Goal: Transaction & Acquisition: Book appointment/travel/reservation

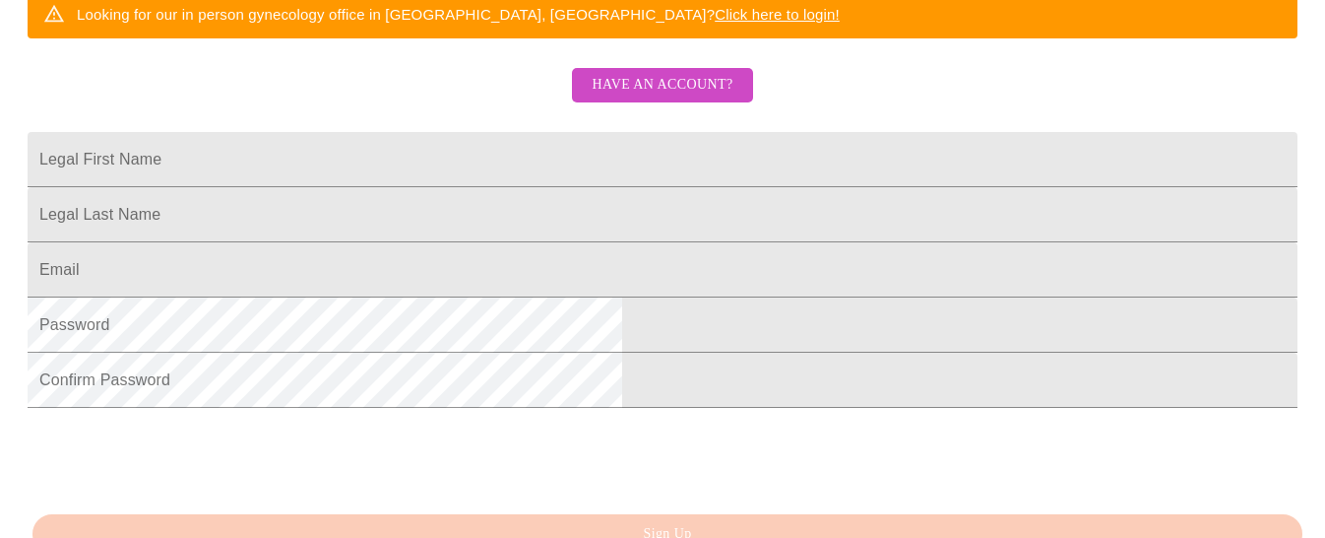
scroll to position [429, 0]
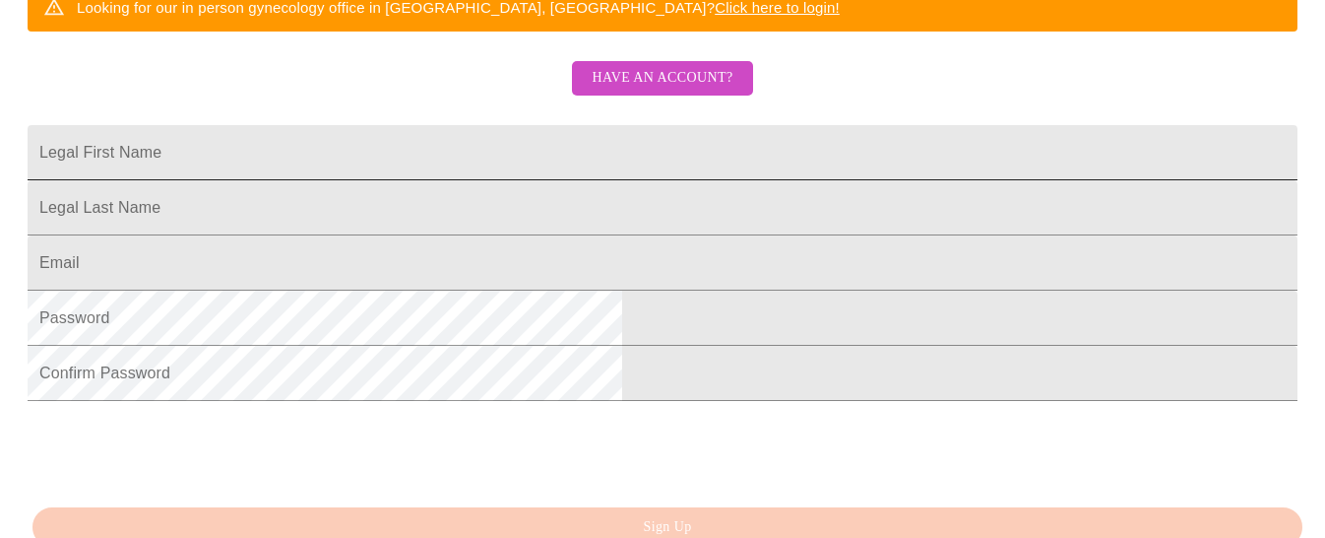
click at [633, 180] on input "Legal First Name" at bounding box center [663, 152] width 1270 height 55
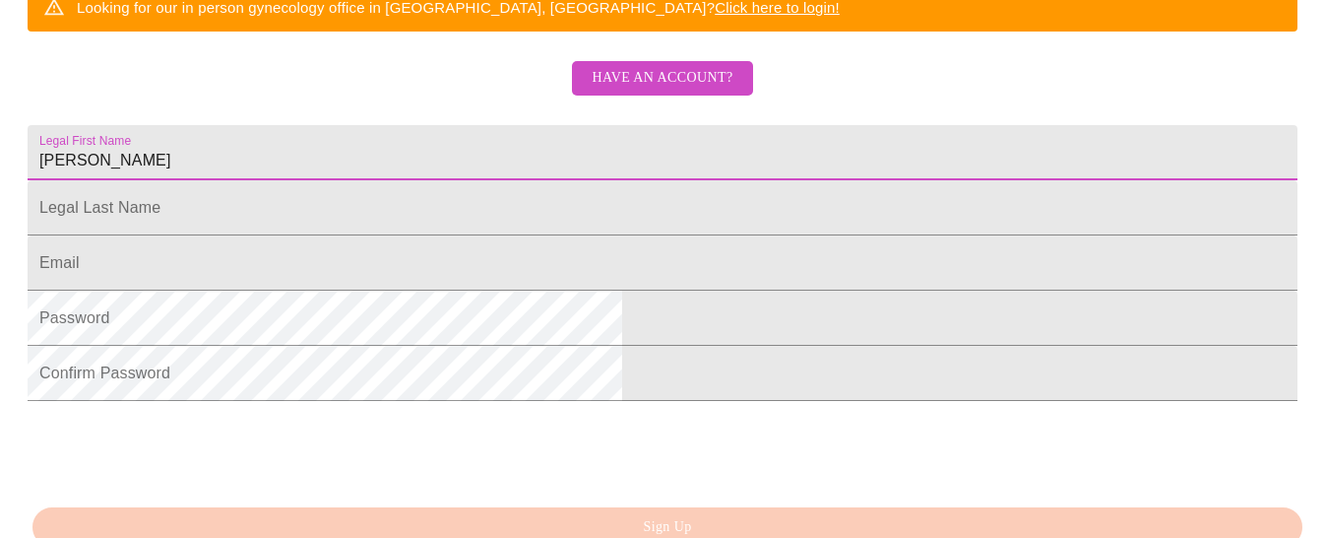
type input "[PERSON_NAME]"
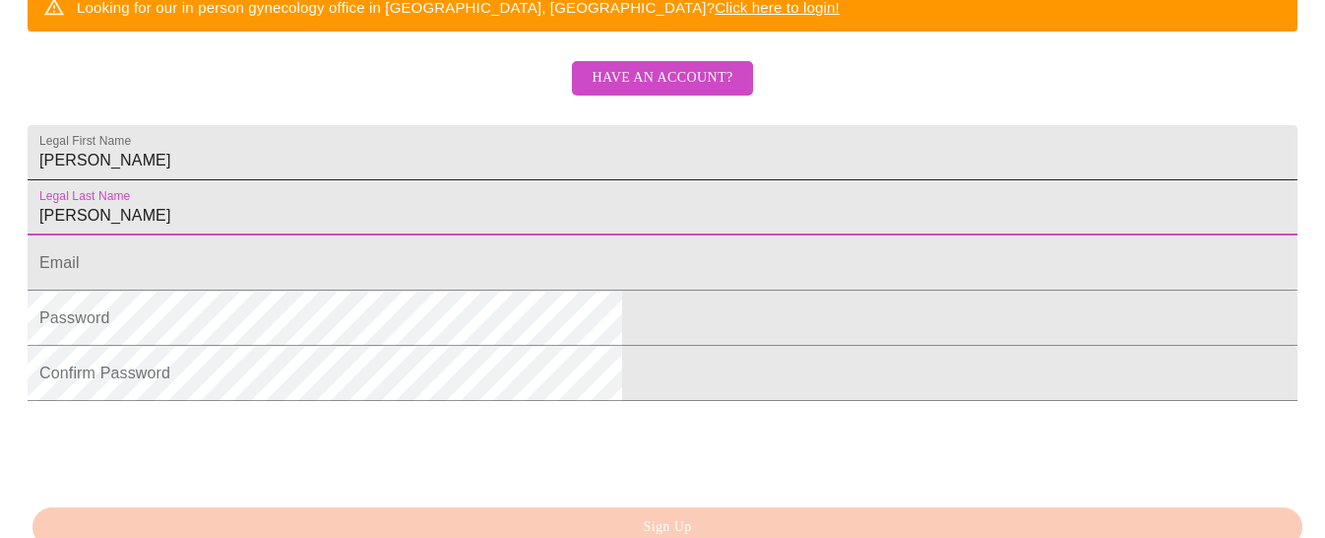
type input "[PERSON_NAME]"
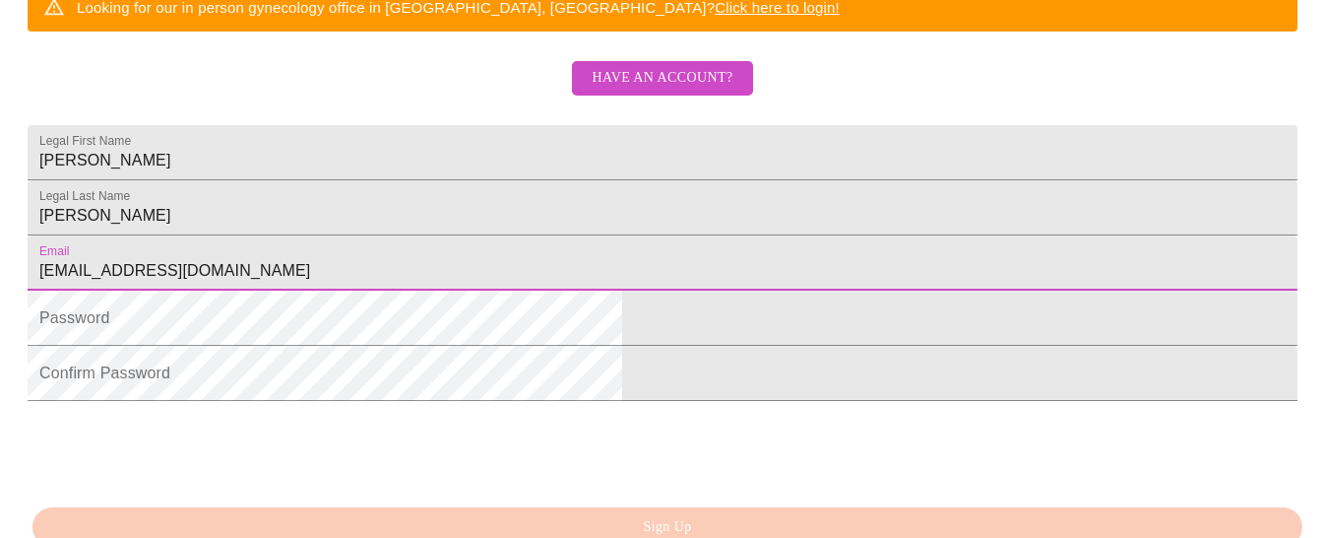
type input "emilyepstein76@icloud.com"
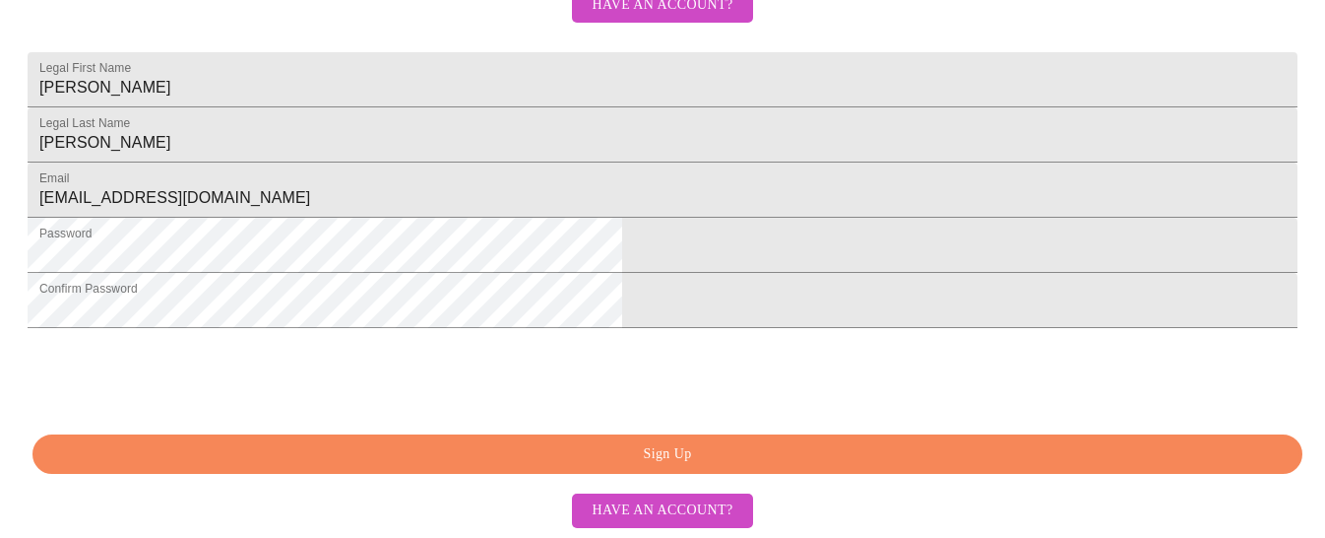
scroll to position [655, 0]
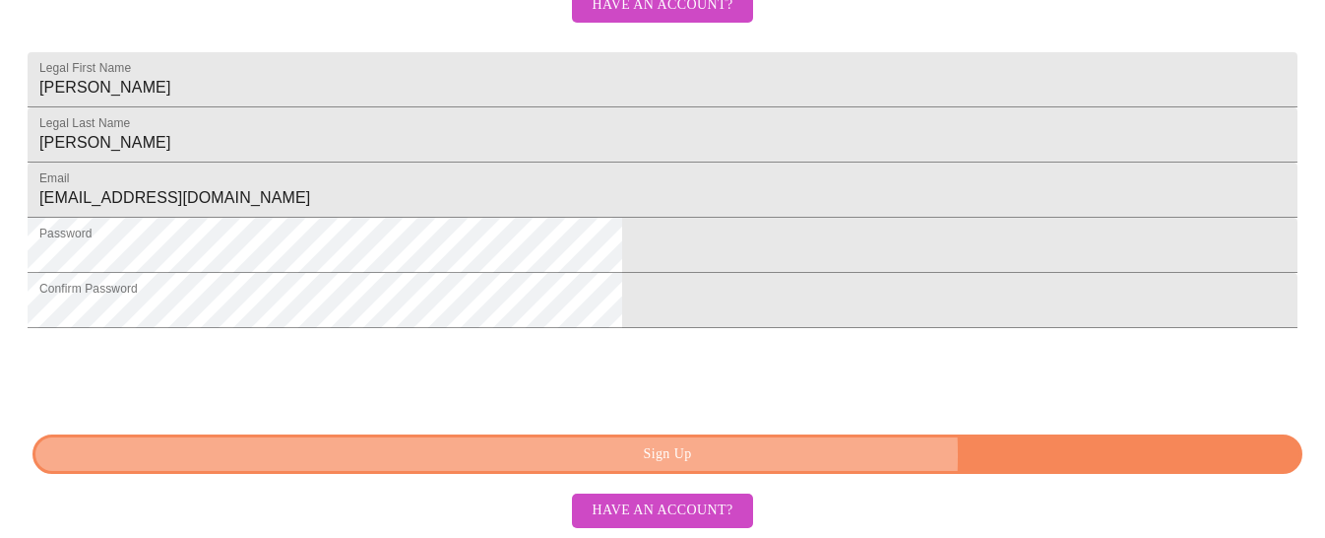
click at [834, 455] on span "Sign Up" at bounding box center [667, 454] width 1225 height 25
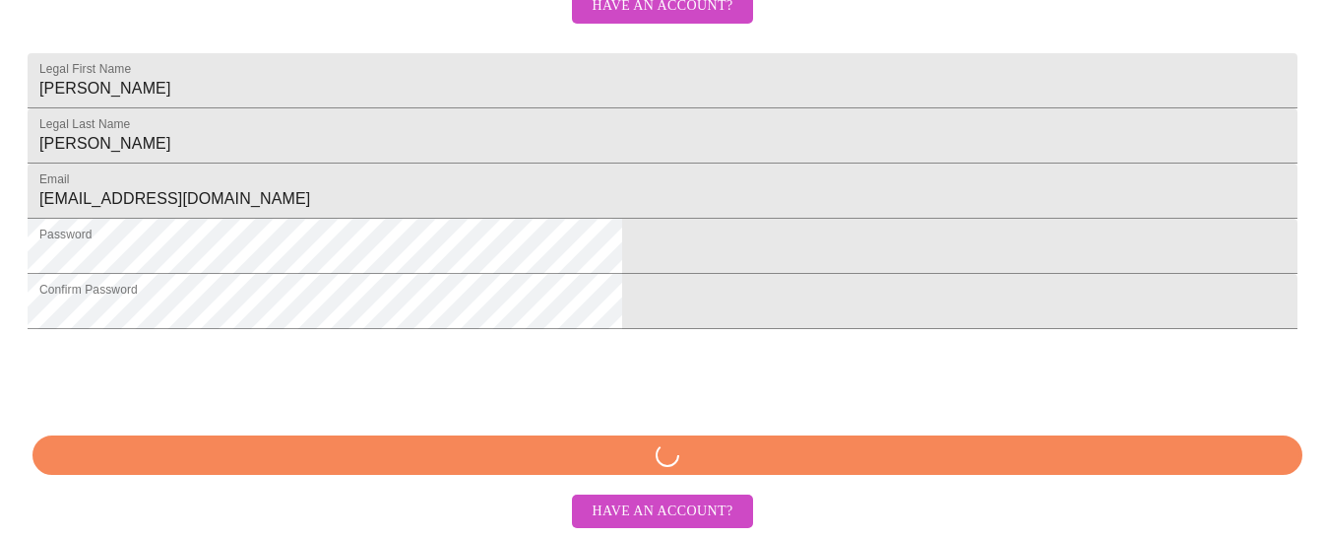
scroll to position [654, 0]
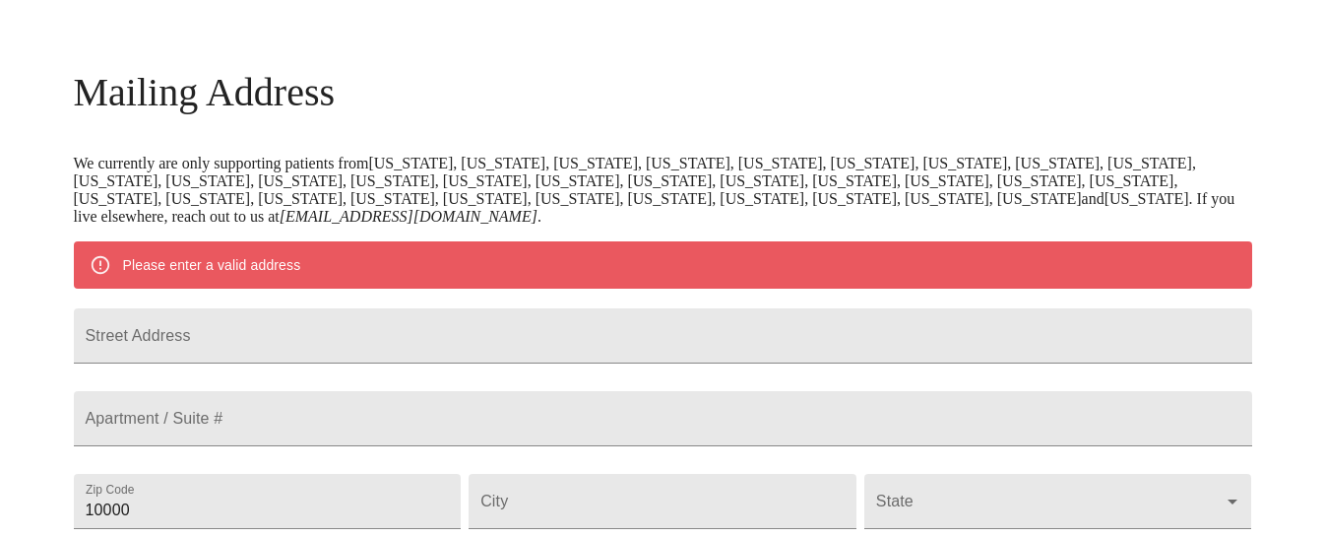
scroll to position [290, 0]
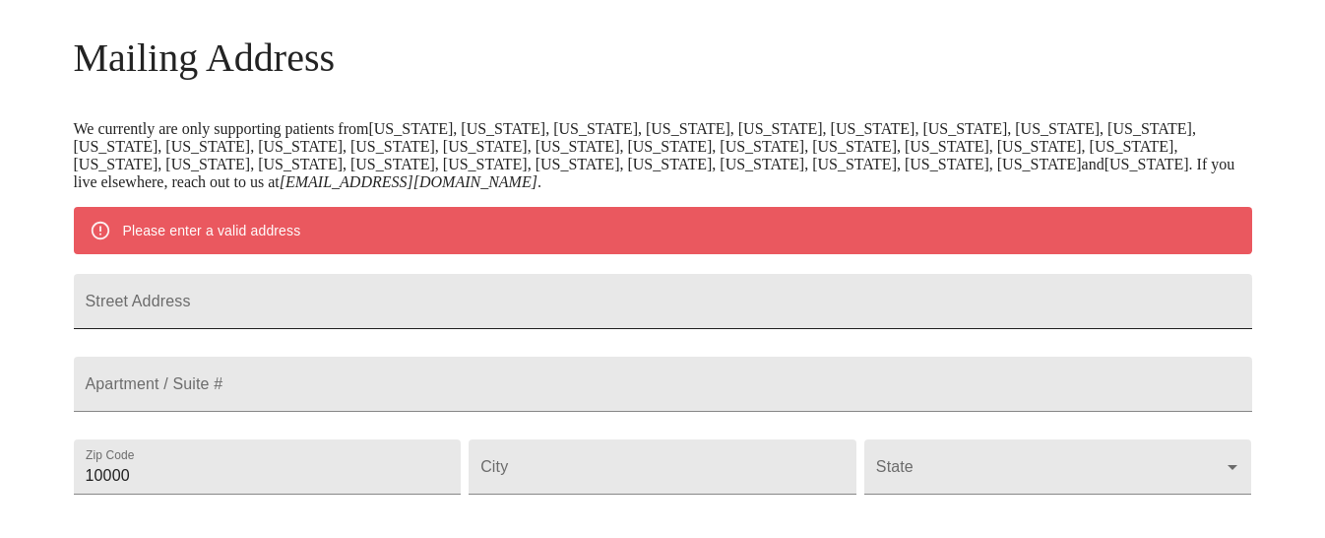
click at [778, 325] on input "Street Address" at bounding box center [663, 301] width 1179 height 55
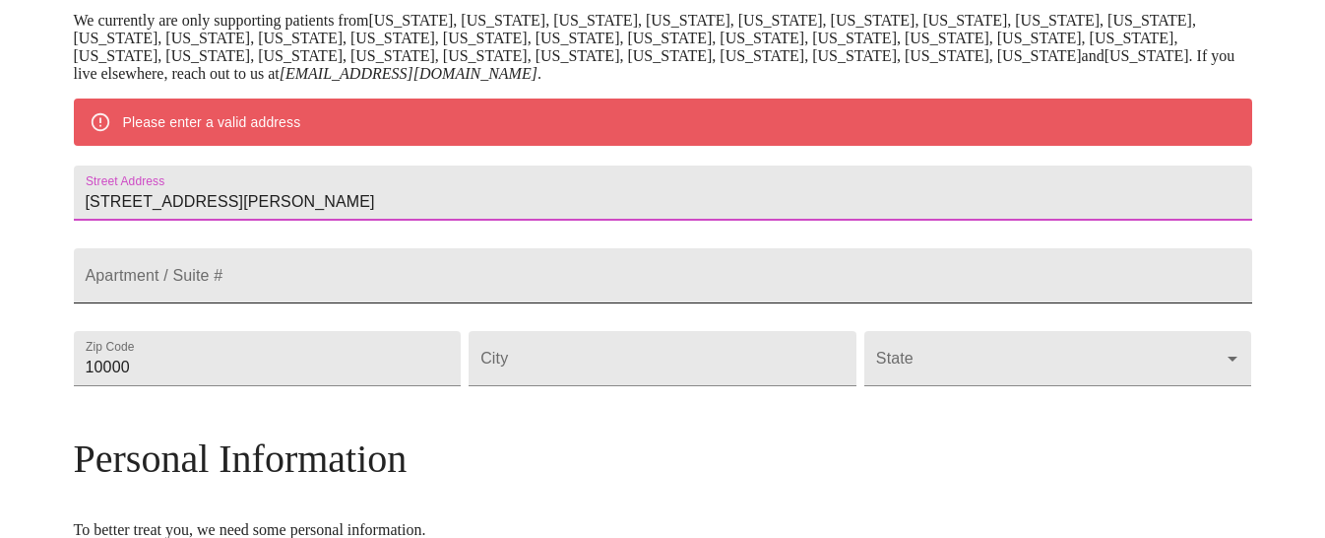
scroll to position [411, 0]
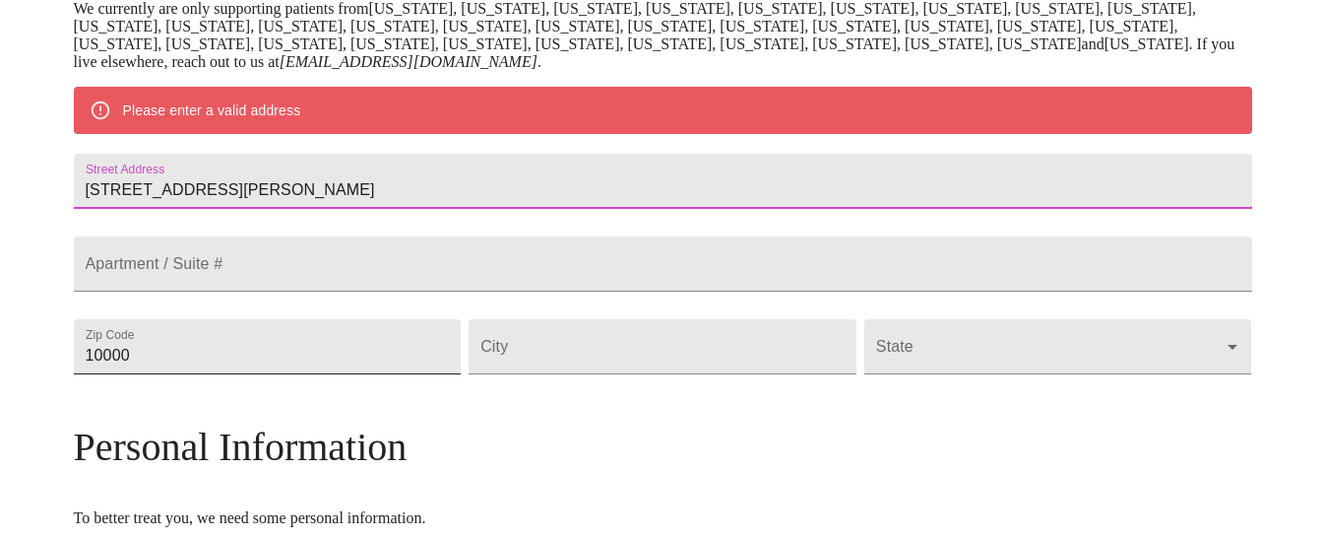
type input "4120 Ellington Ave"
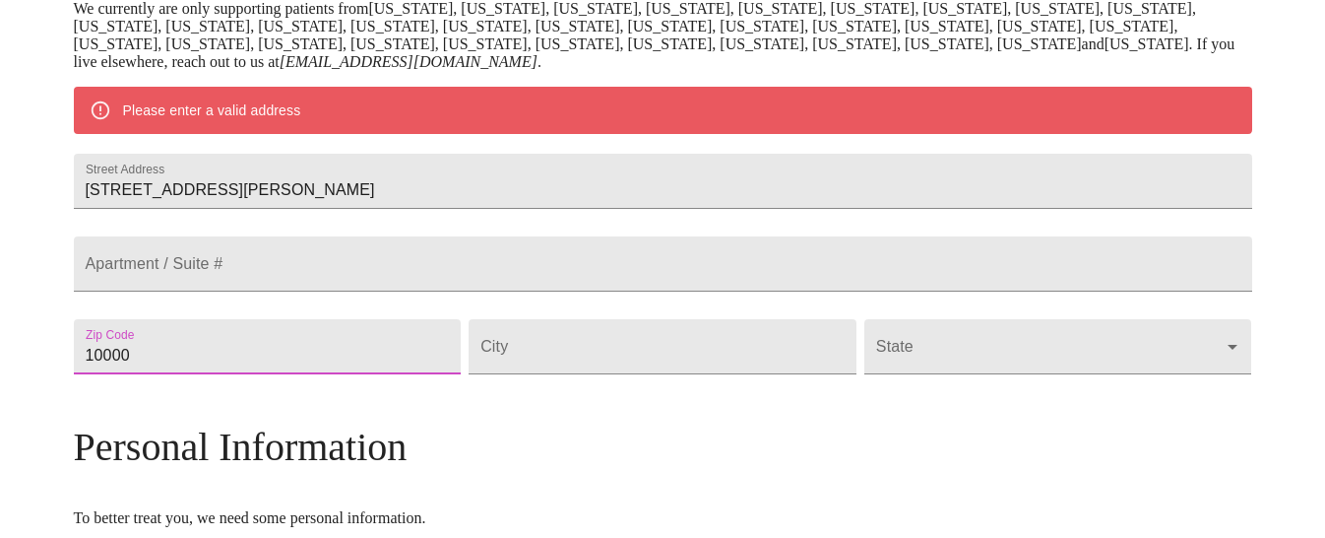
click at [431, 374] on input "10000" at bounding box center [268, 346] width 388 height 55
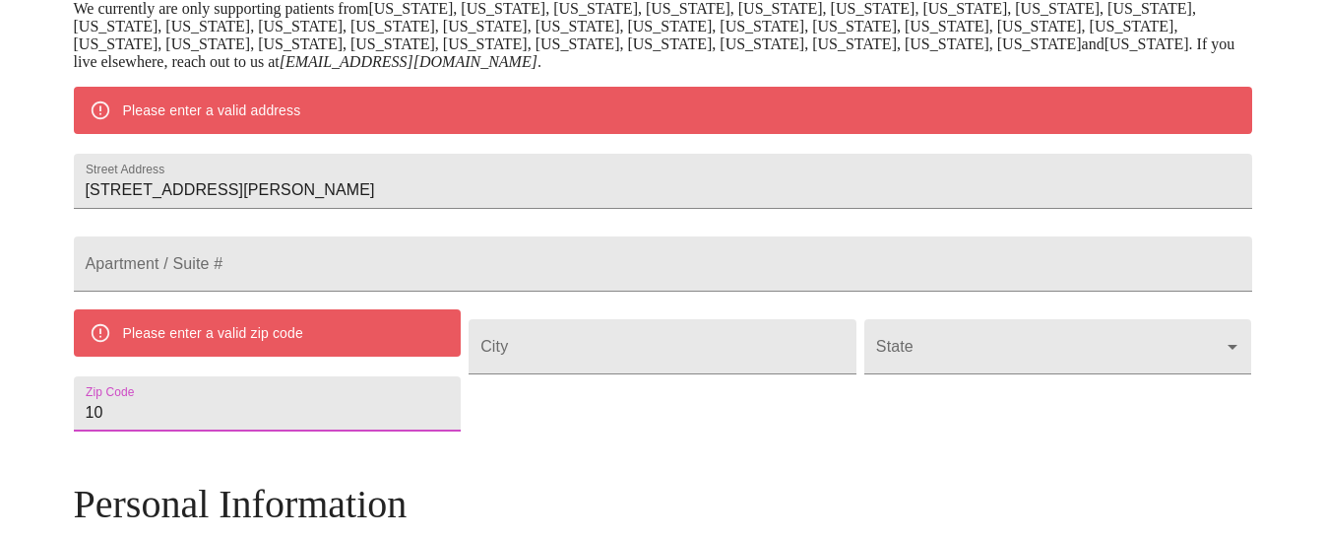
type input "1"
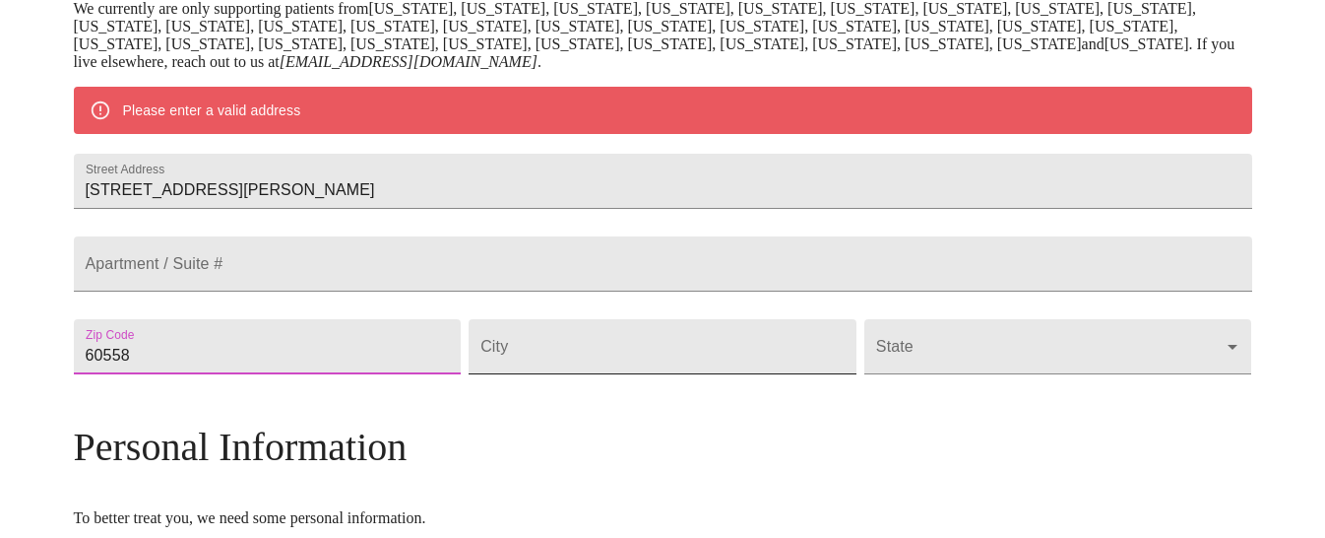
type input "60558"
click at [688, 374] on input "Street Address" at bounding box center [663, 346] width 388 height 55
type input "Western Springs"
click at [1007, 409] on body "MyMenopauseRx Welcome to MyMenopauseRx Since it's your first time here, you'll …" at bounding box center [663, 373] width 1310 height 1553
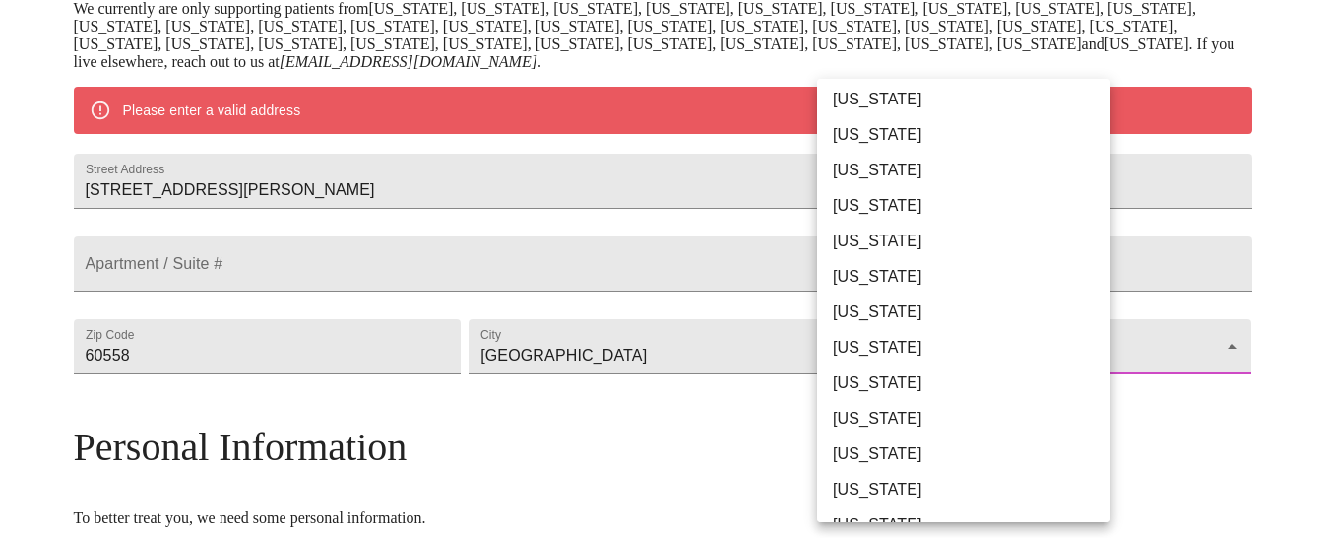
scroll to position [85, 0]
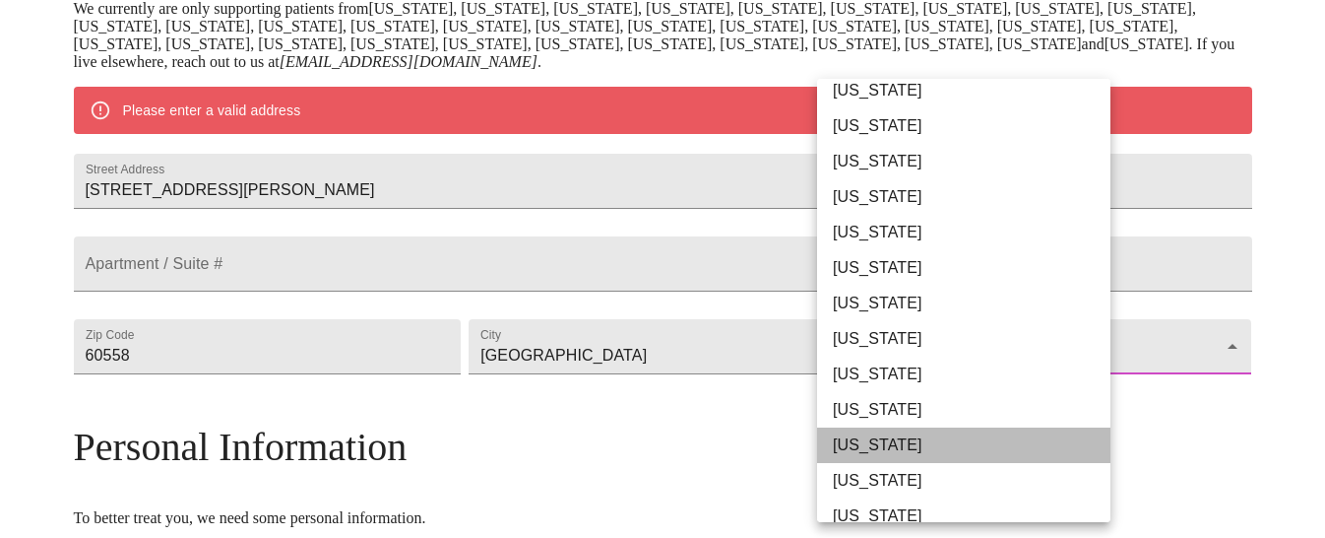
click at [879, 439] on li "Illinois" at bounding box center [963, 444] width 293 height 35
type input "Illinois"
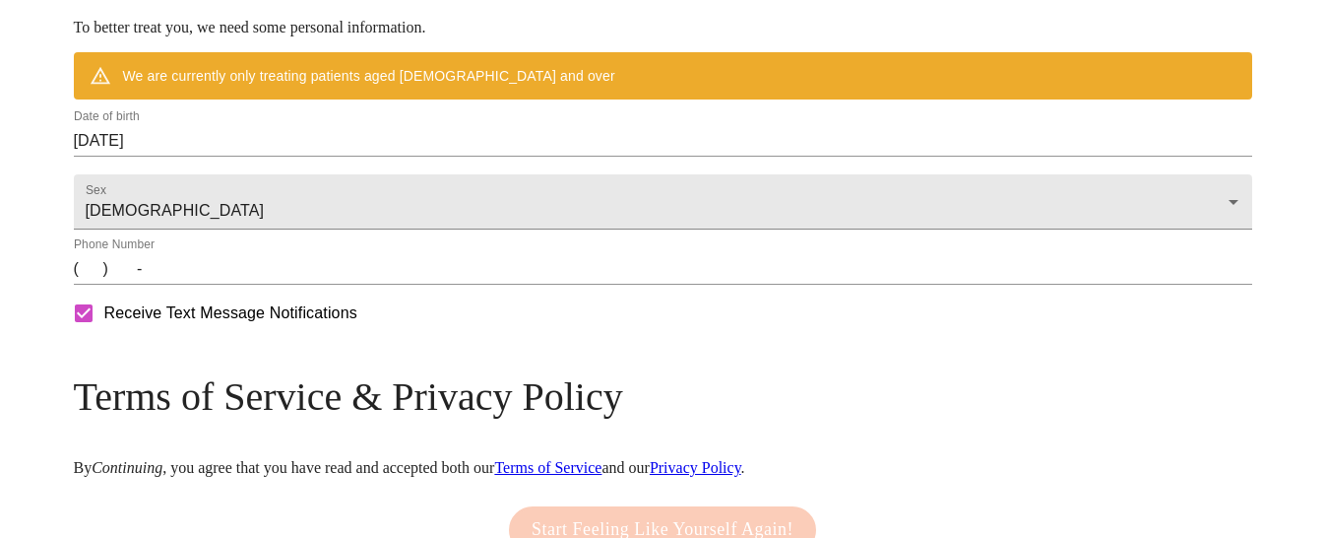
scroll to position [840, 0]
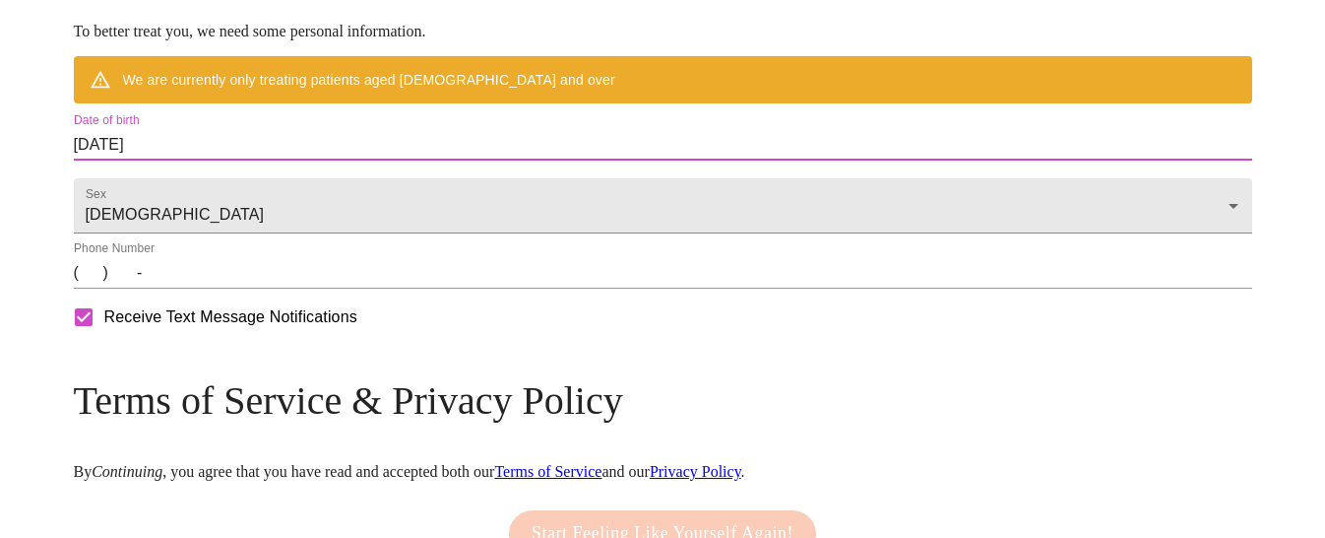
drag, startPoint x: 307, startPoint y: 188, endPoint x: 131, endPoint y: 193, distance: 176.3
click at [308, 160] on input "09/22/2025" at bounding box center [663, 145] width 1179 height 32
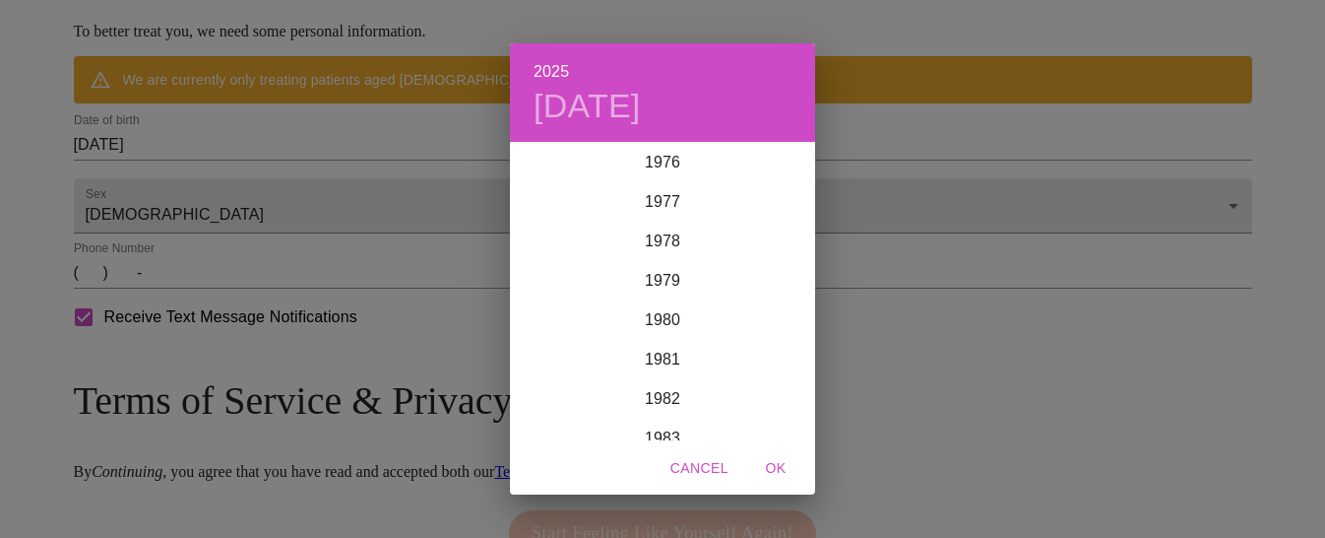
scroll to position [3010, 0]
click at [668, 187] on div "1976" at bounding box center [662, 186] width 305 height 39
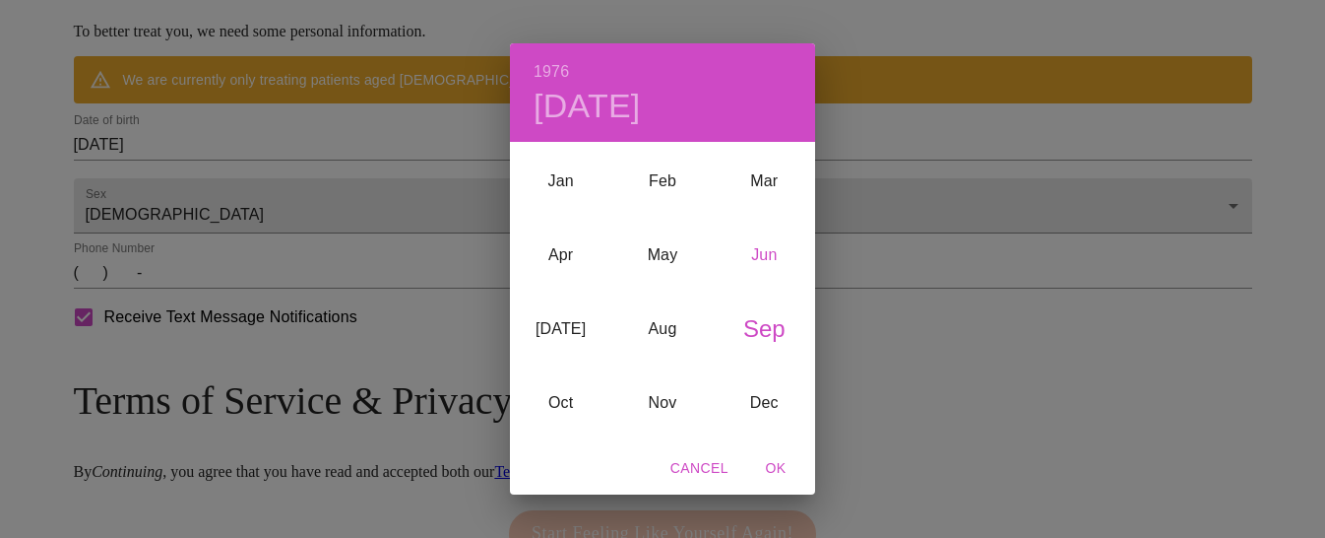
click at [770, 261] on div "Jun" at bounding box center [764, 256] width 101 height 74
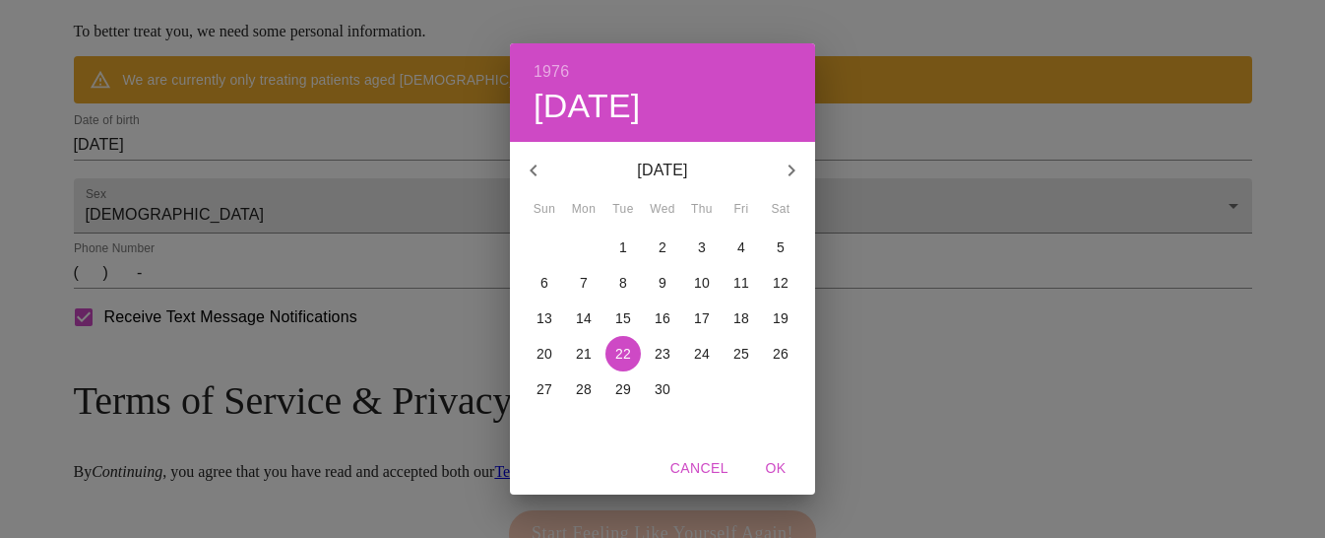
click at [624, 387] on p "29" at bounding box center [623, 389] width 16 height 20
click at [780, 464] on span "OK" at bounding box center [775, 468] width 47 height 25
type input "06/29/1976"
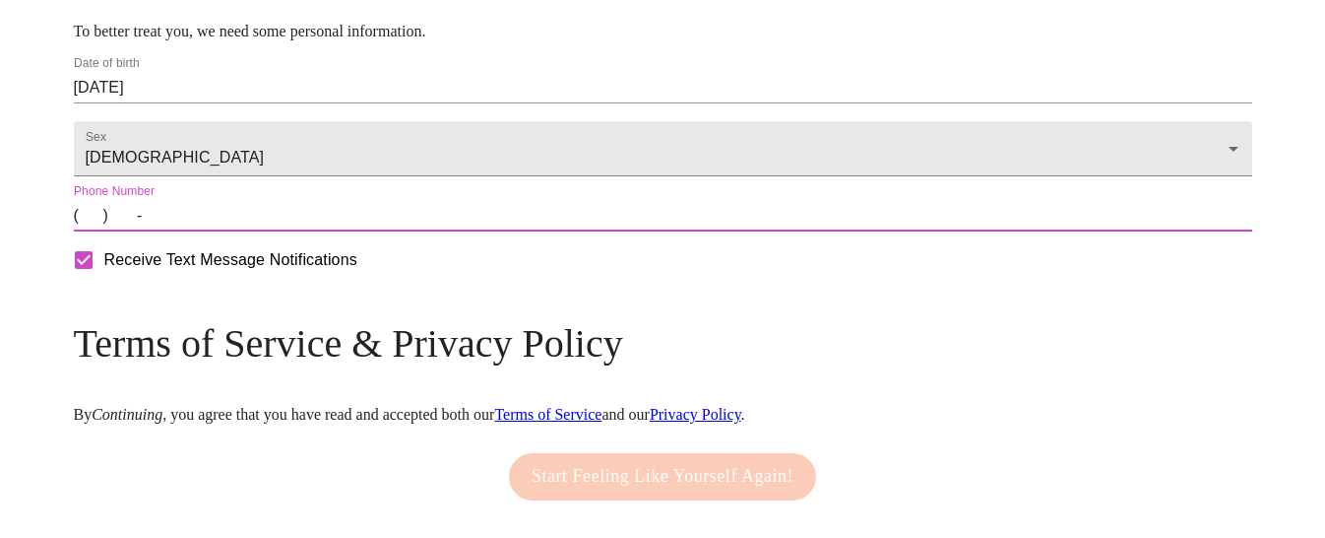
click at [244, 231] on input "(   )    -" at bounding box center [663, 216] width 1179 height 32
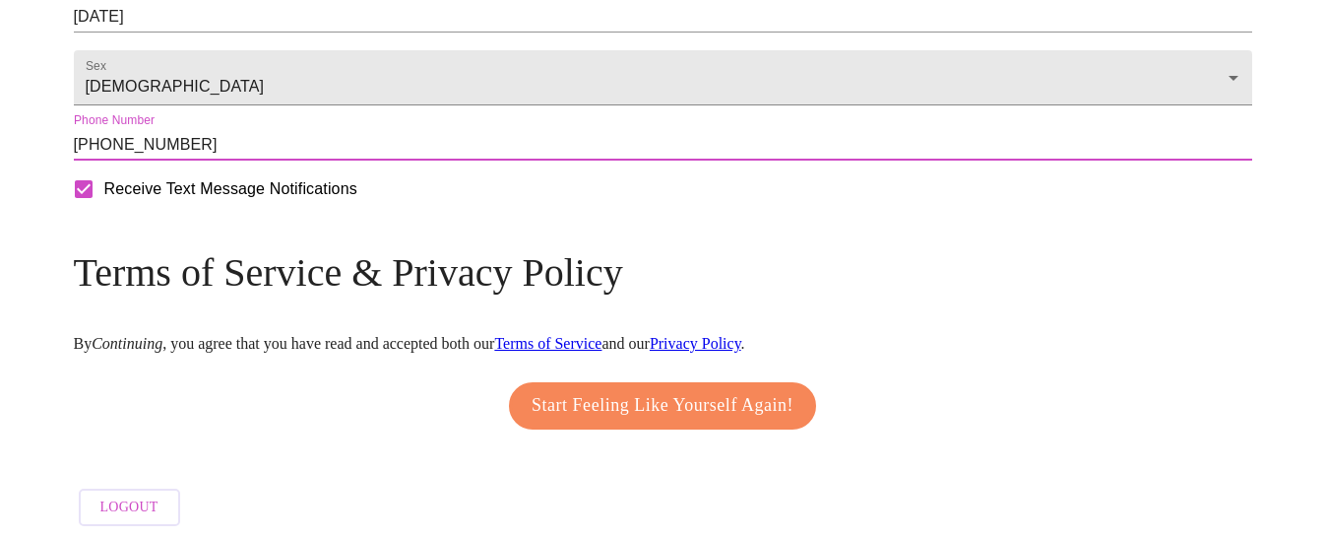
scroll to position [979, 0]
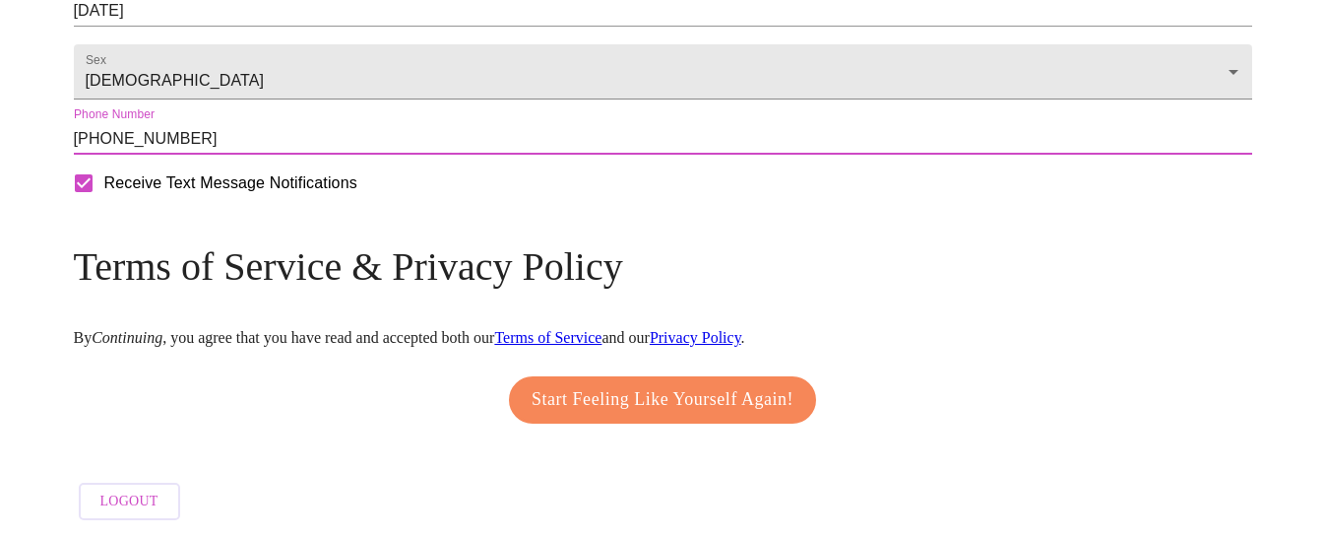
type input "(615) 957-7545"
click at [678, 389] on span "Start Feeling Like Yourself Again!" at bounding box center [663, 400] width 262 height 32
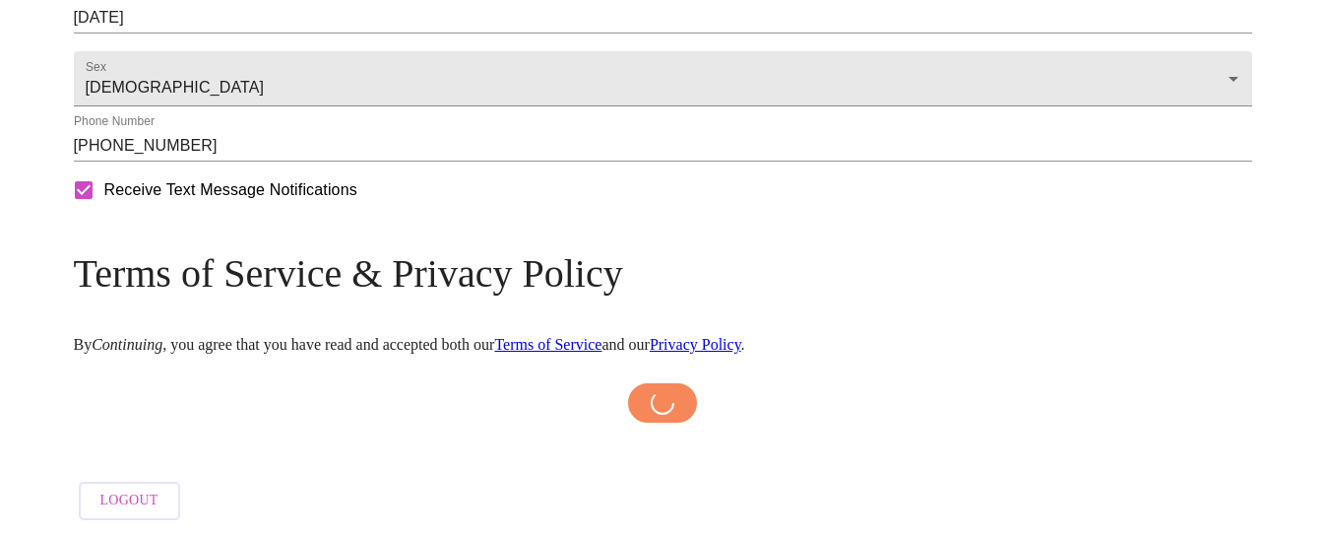
scroll to position [972, 0]
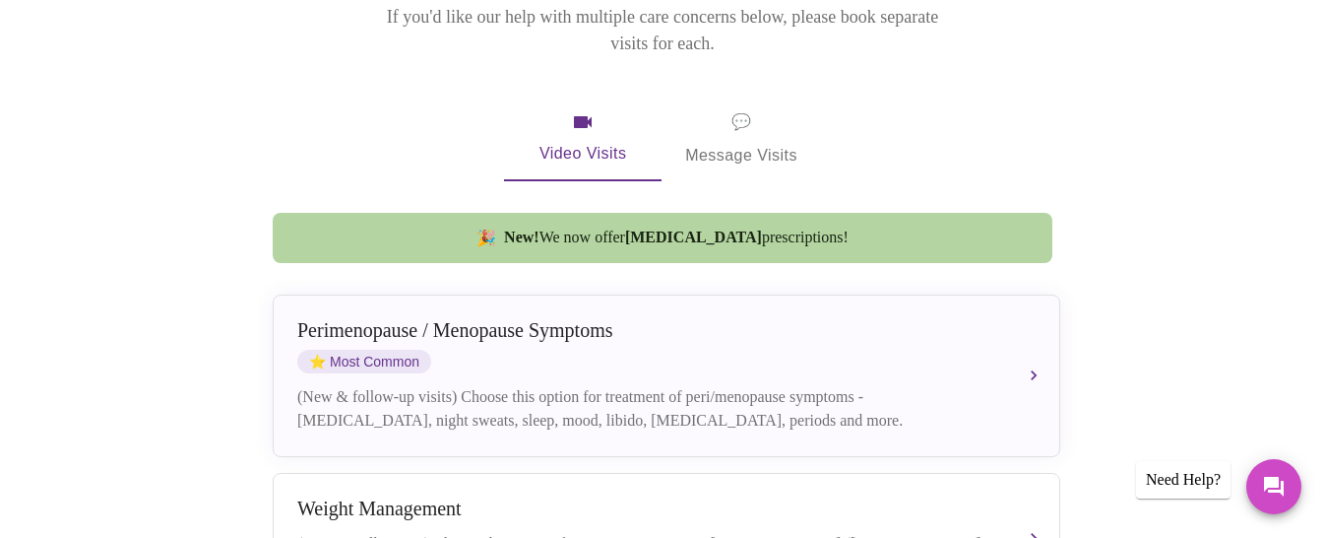
scroll to position [338, 0]
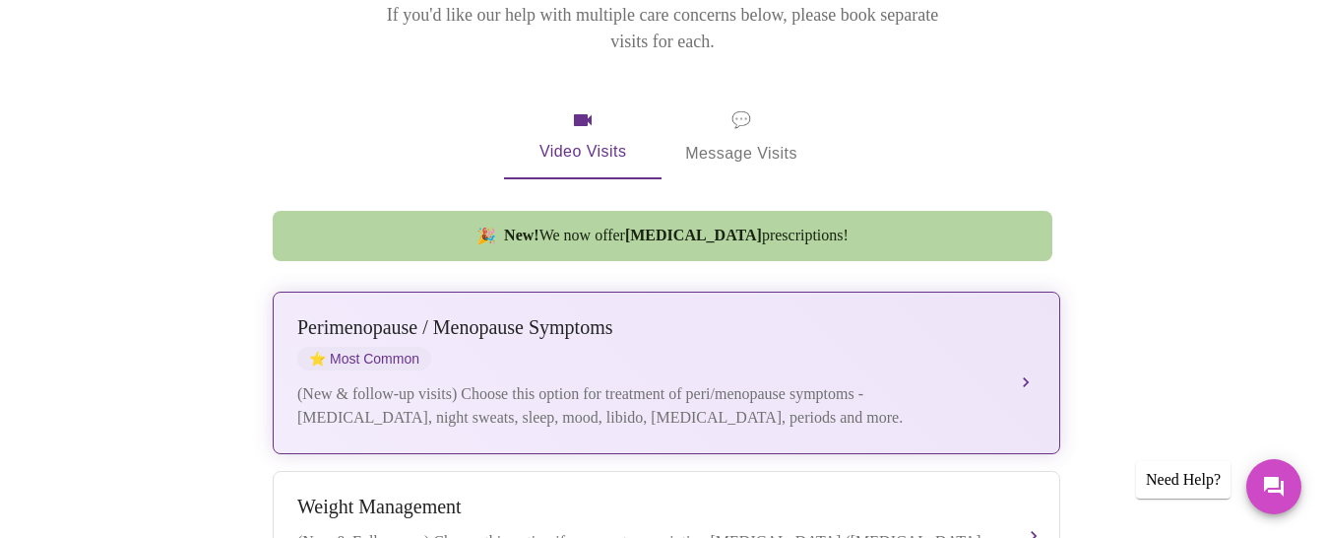
click at [721, 324] on div "Perimenopause / Menopause Symptoms ⭐ Most Common (New & follow-up visits) Choos…" at bounding box center [666, 372] width 738 height 113
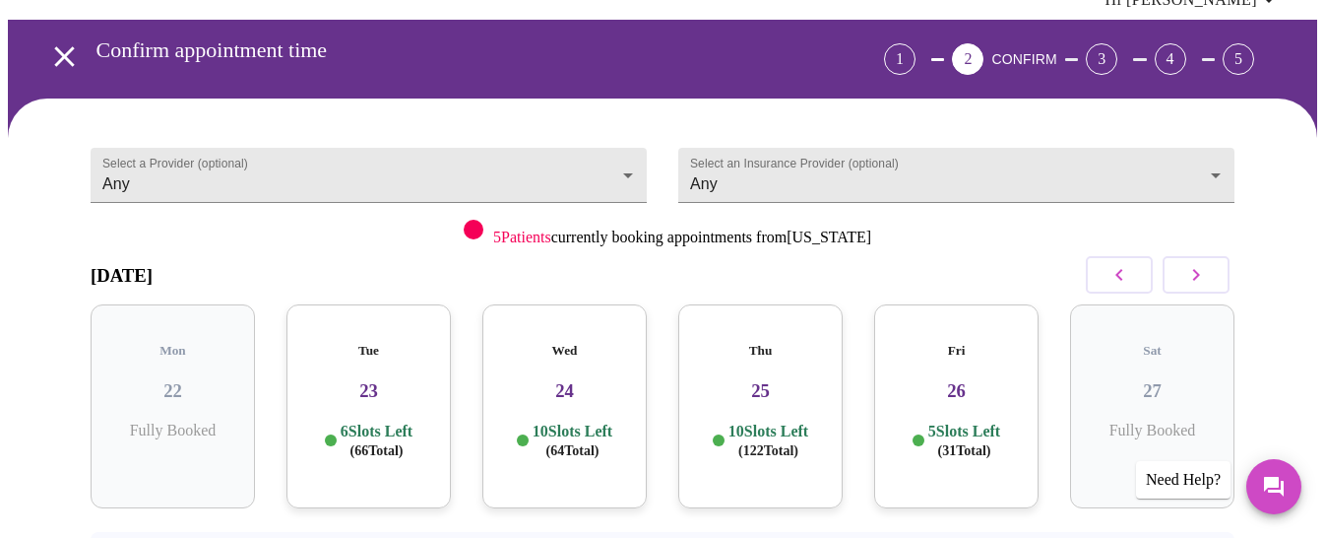
scroll to position [83, 0]
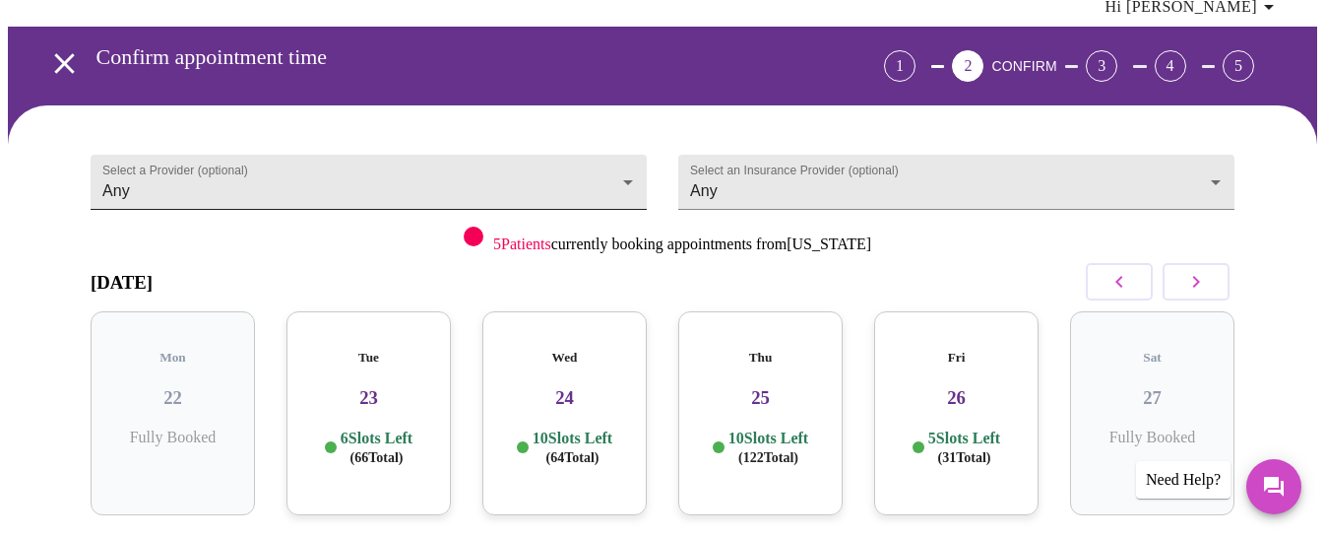
click at [627, 140] on body "MyMenopauseRx Appointments Messaging Labs Uploads Medications Community Refer a…" at bounding box center [663, 338] width 1310 height 827
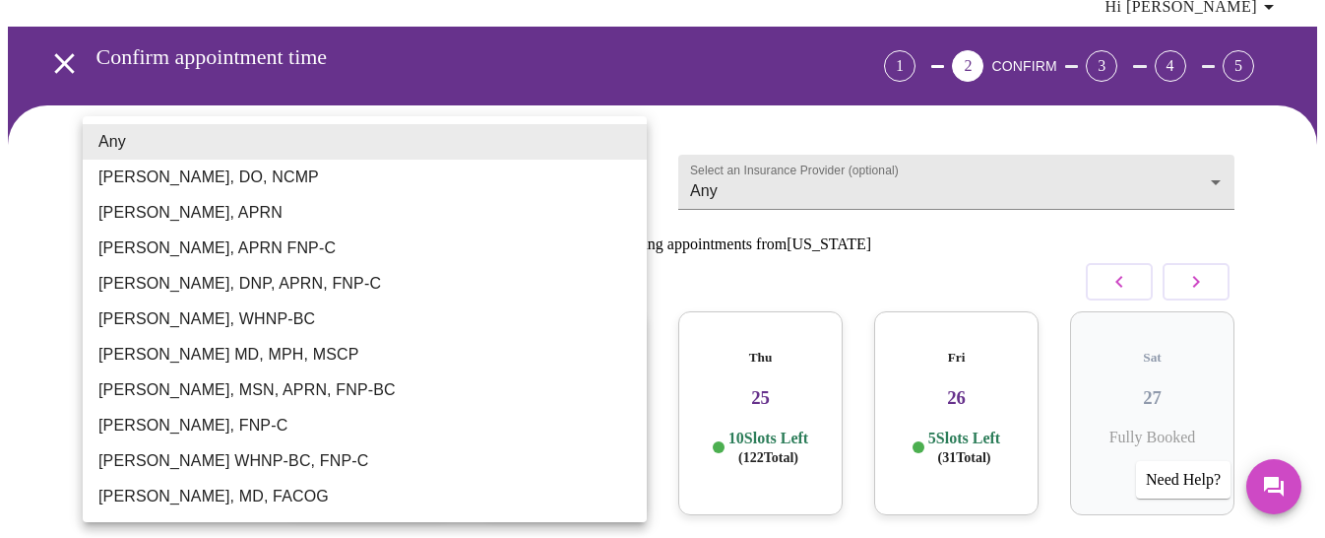
click at [496, 212] on li "Emilie McLain, APRN" at bounding box center [365, 212] width 564 height 35
type input "Emilie McLain, APRN"
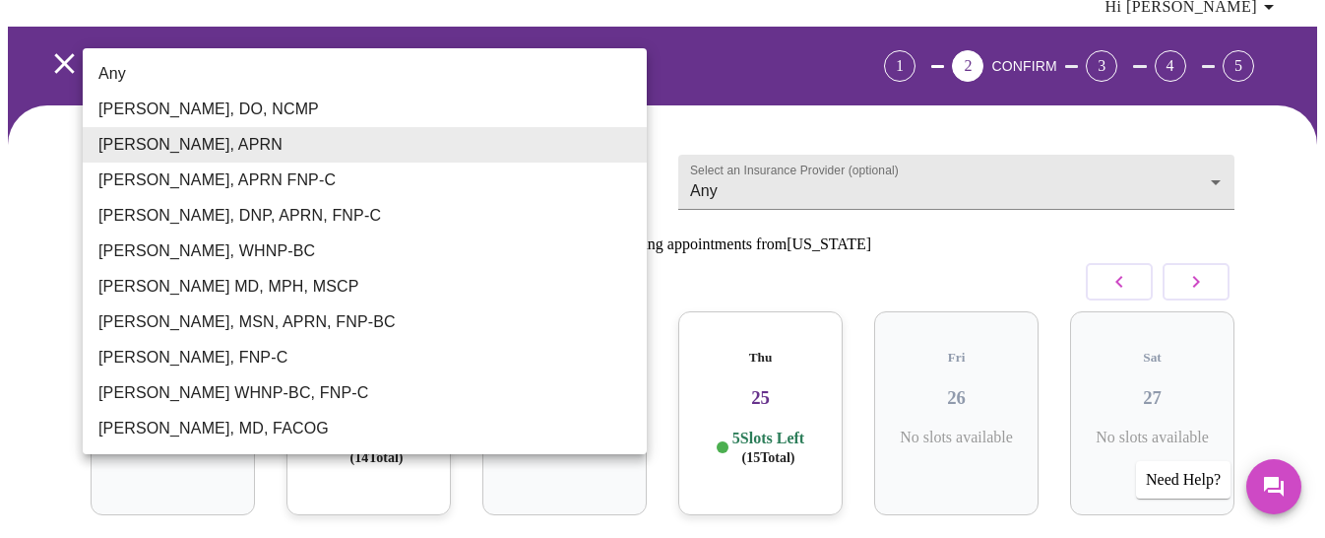
click at [631, 144] on body "MyMenopauseRx Appointments Messaging Labs Uploads Medications Community Refer a…" at bounding box center [663, 338] width 1310 height 827
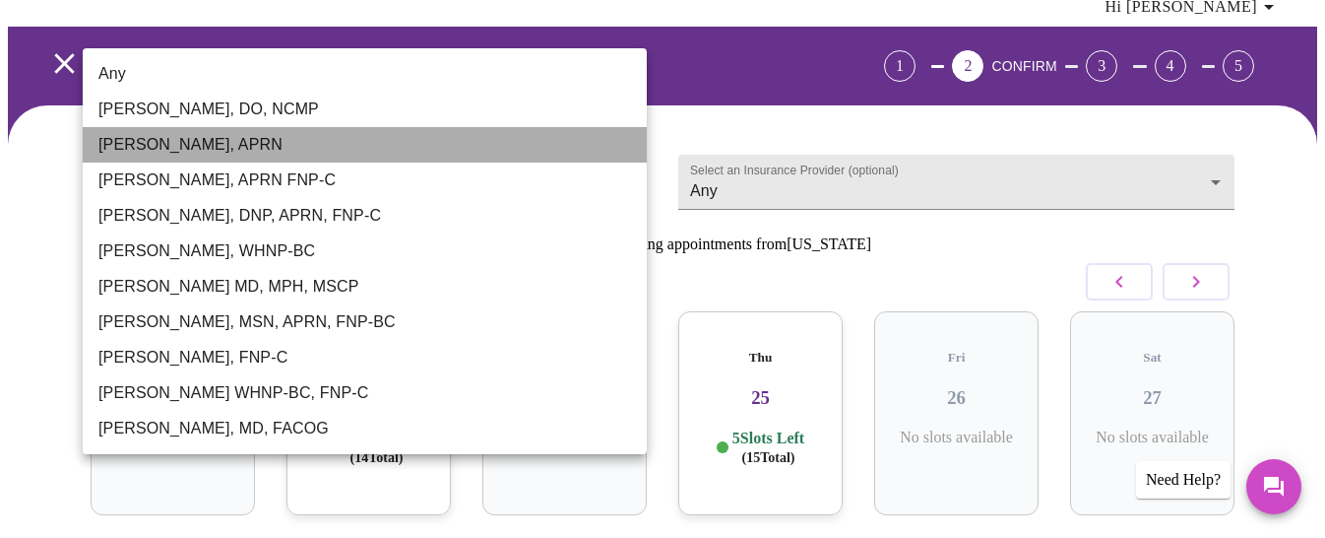
click at [321, 139] on li "Emilie McLain, APRN" at bounding box center [365, 144] width 564 height 35
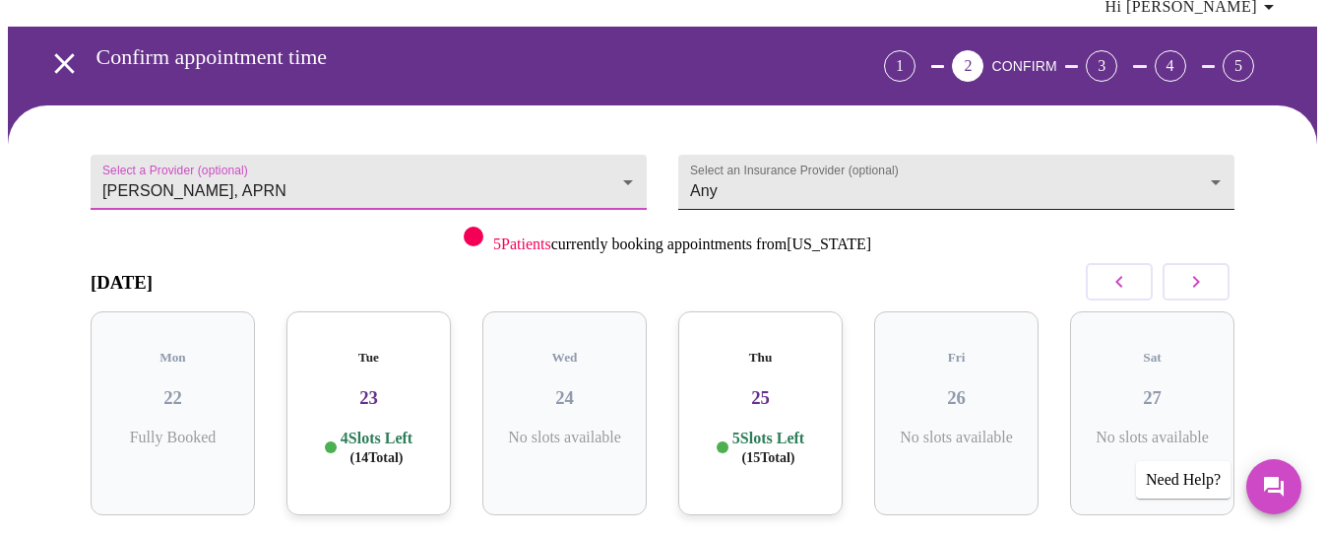
click at [1222, 141] on body "MyMenopauseRx Appointments Messaging Labs Uploads Medications Community Refer a…" at bounding box center [663, 338] width 1310 height 827
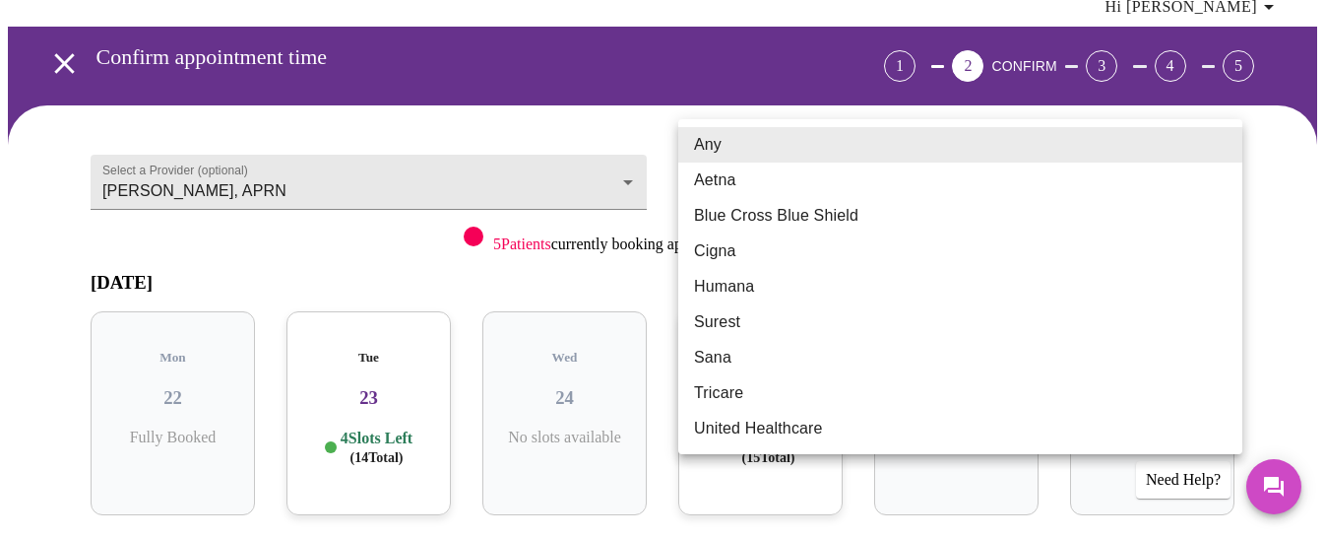
click at [894, 215] on li "Blue Cross Blue Shield" at bounding box center [960, 215] width 564 height 35
type input "Blue Cross Blue Shield"
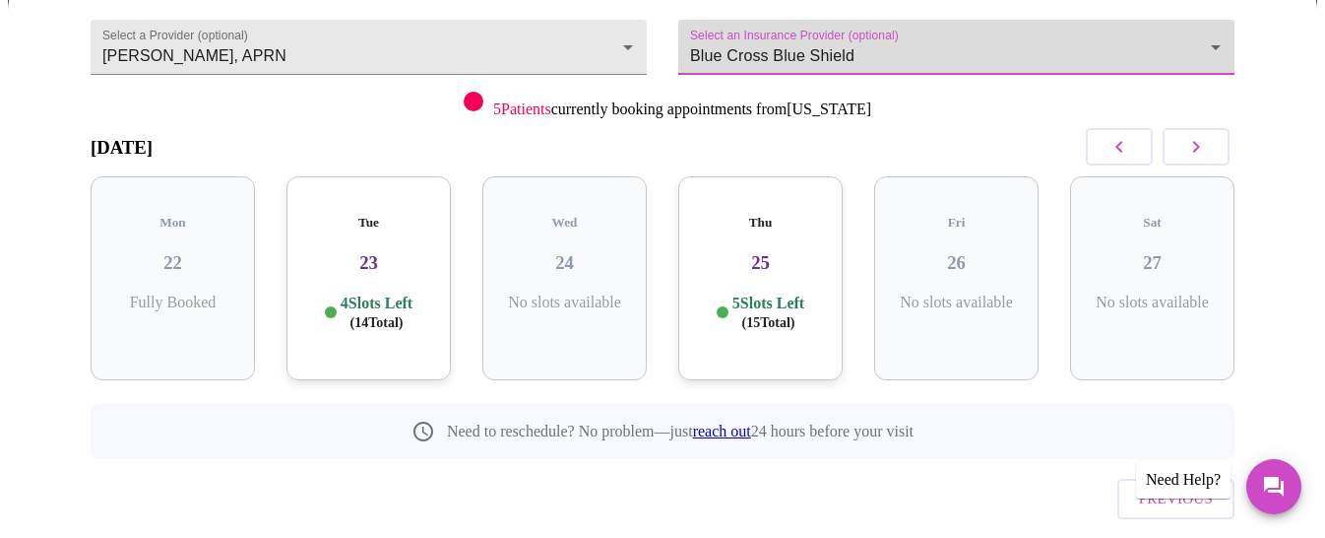
scroll to position [236, 0]
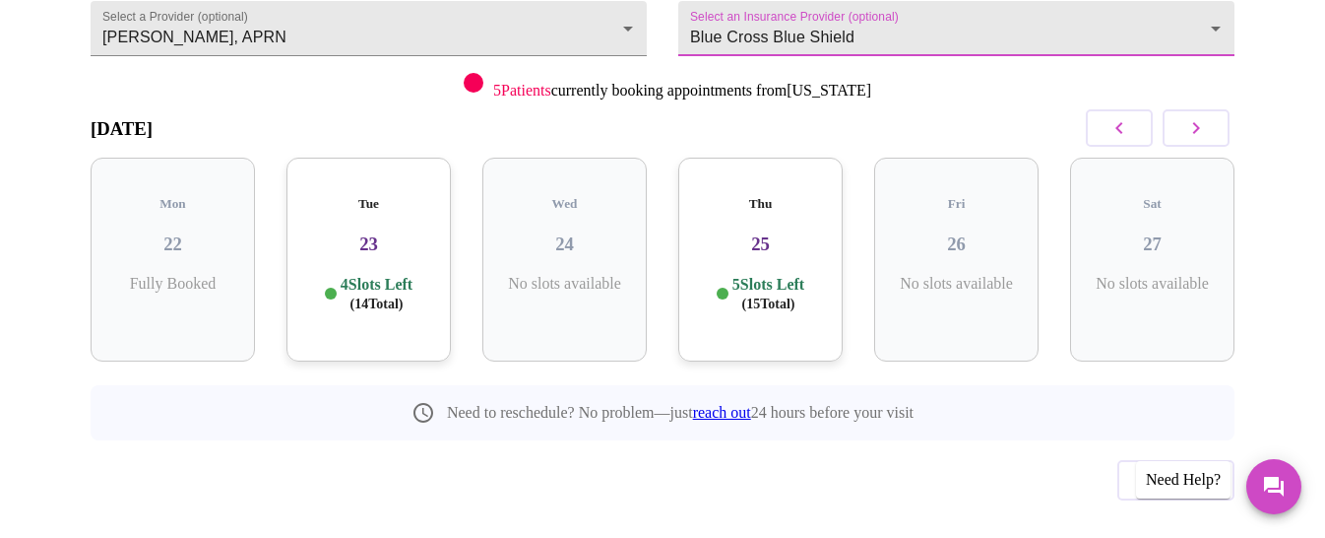
click at [1208, 116] on icon "button" at bounding box center [1196, 128] width 24 height 24
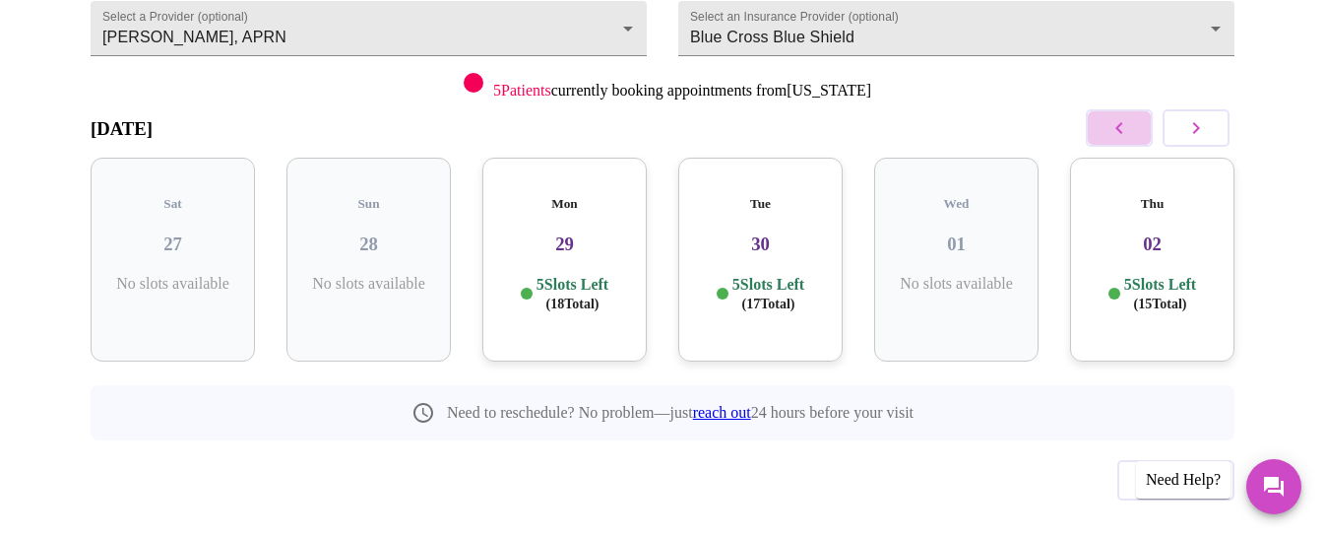
click at [1124, 116] on icon "button" at bounding box center [1120, 128] width 24 height 24
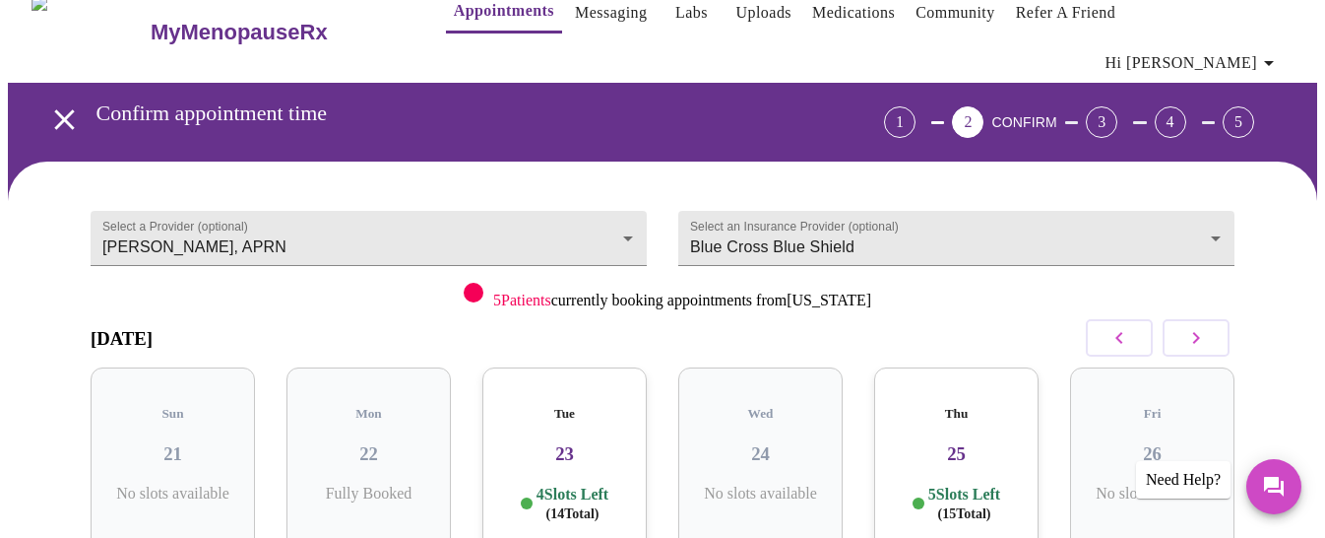
scroll to position [24, 0]
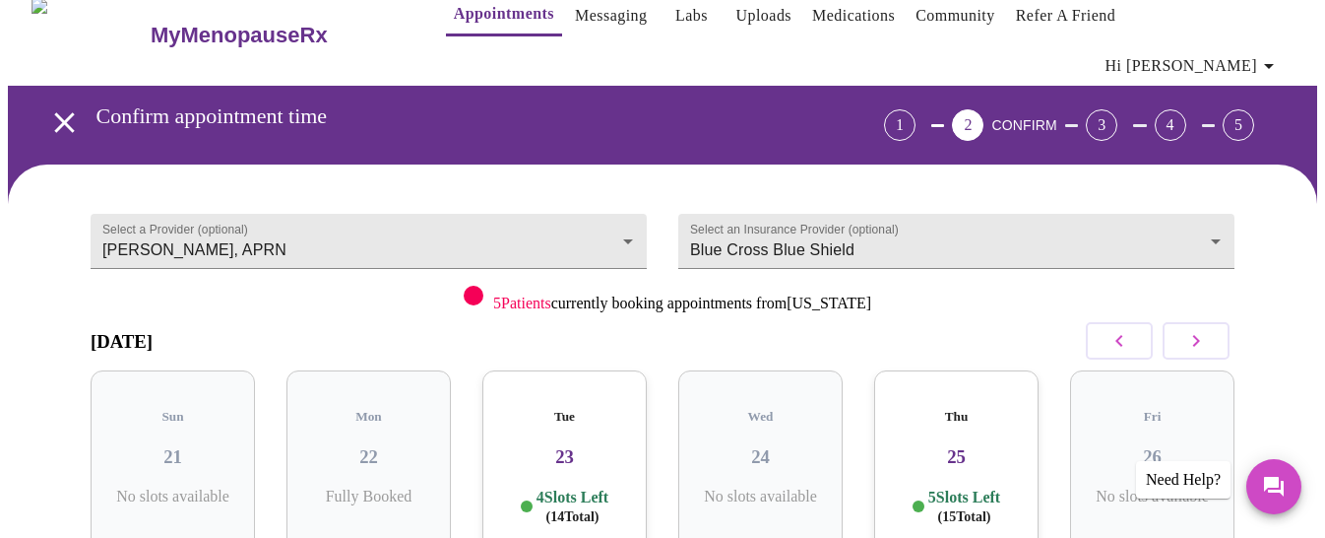
click at [585, 487] on p "4 Slots Left ( 14 Total)" at bounding box center [573, 506] width 72 height 38
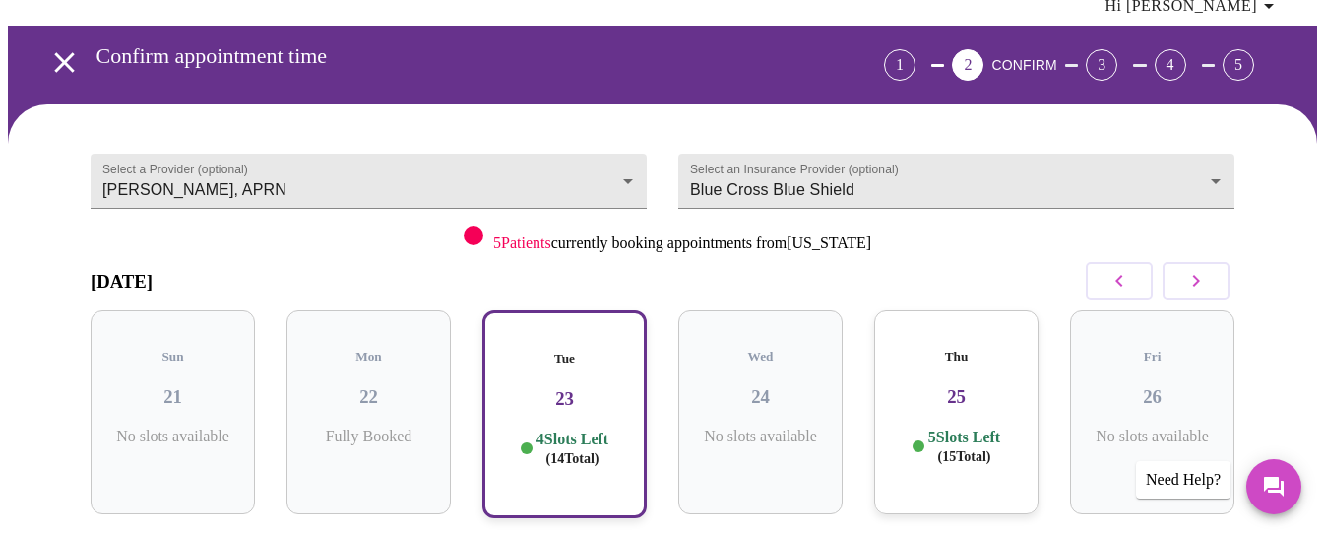
scroll to position [87, 0]
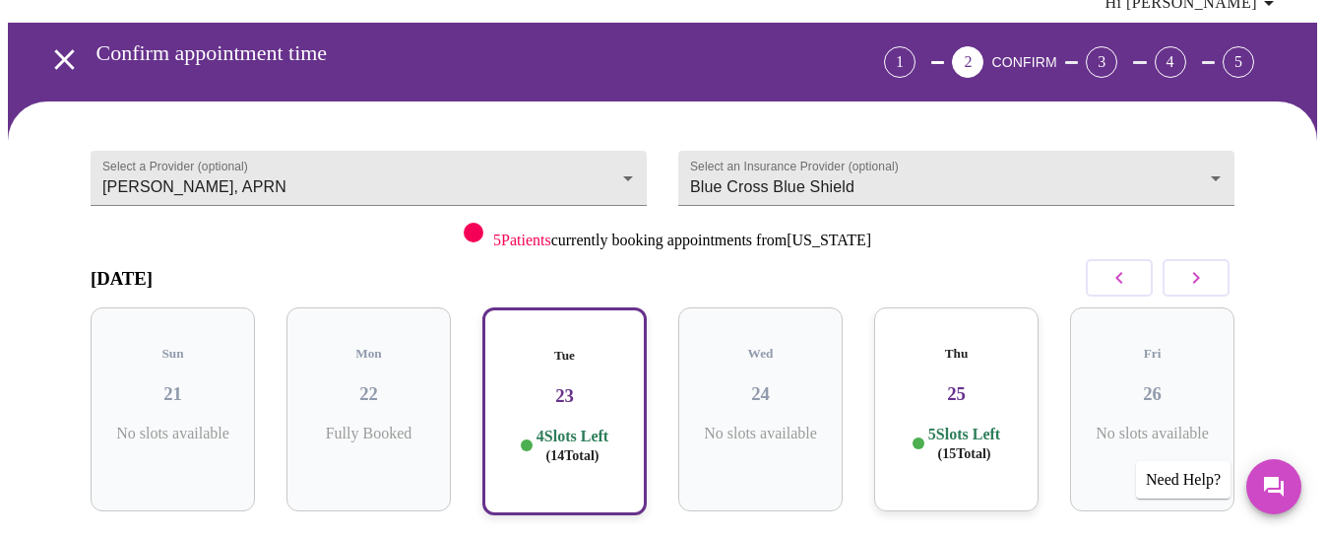
click at [967, 424] on p "5 Slots Left ( 15 Total)" at bounding box center [964, 443] width 72 height 38
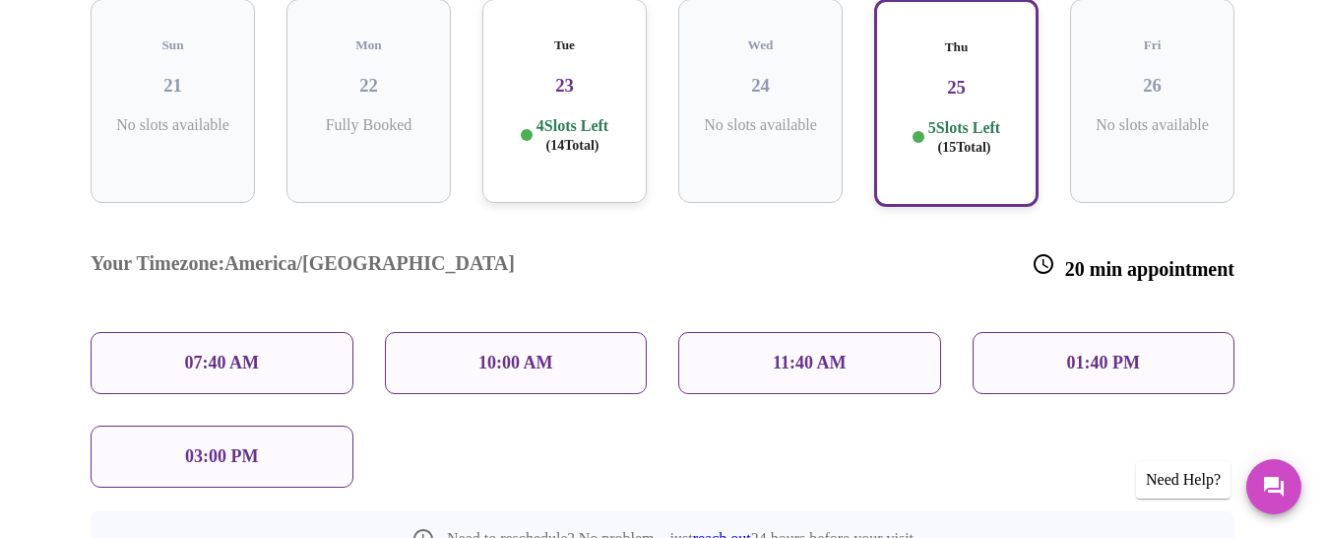
scroll to position [402, 0]
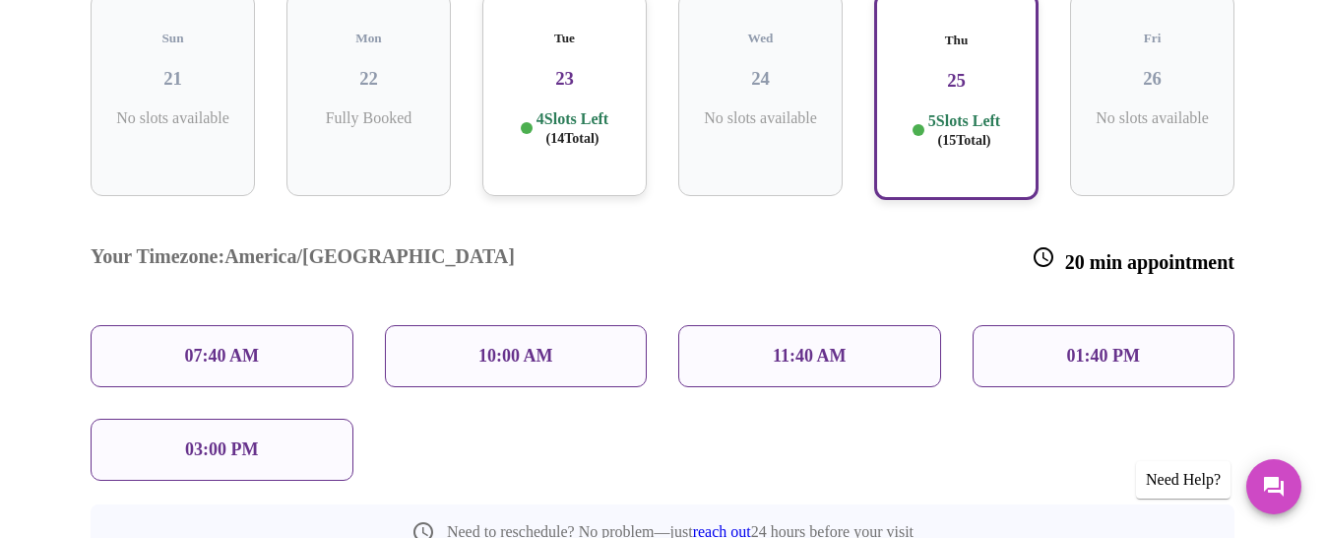
click at [1123, 346] on p "01:40 PM" at bounding box center [1103, 356] width 73 height 21
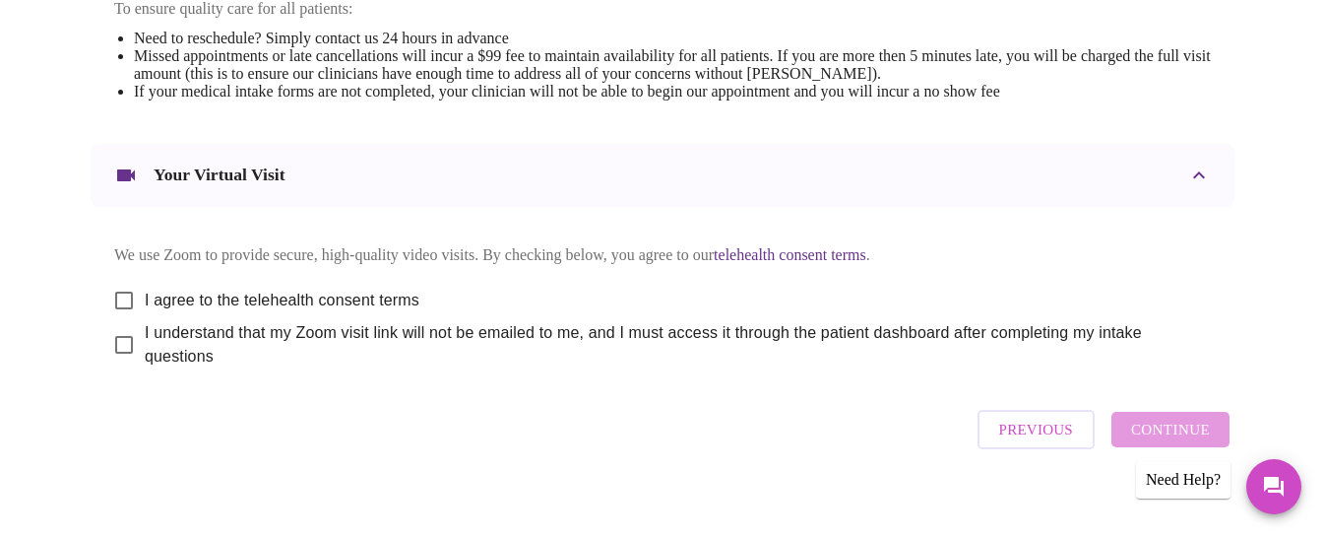
scroll to position [896, 0]
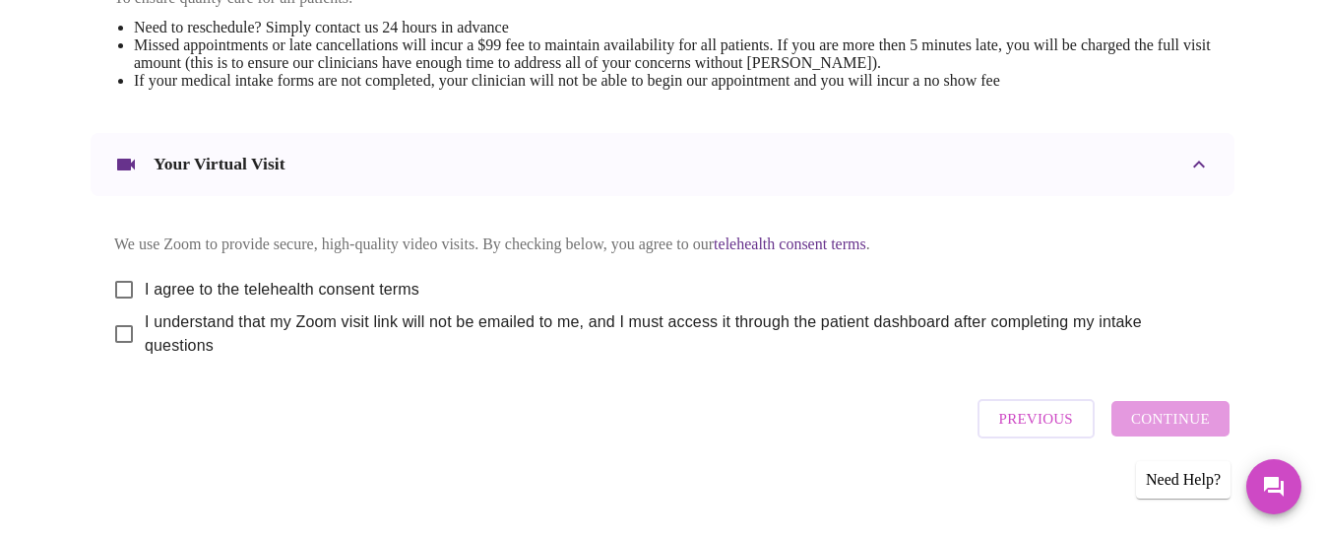
click at [121, 275] on input "I agree to the telehealth consent terms" at bounding box center [123, 289] width 41 height 41
checkbox input "true"
click at [122, 324] on input "I understand that my Zoom visit link will not be emailed to me, and I must acce…" at bounding box center [123, 333] width 41 height 41
checkbox input "true"
click at [1158, 416] on span "Continue" at bounding box center [1170, 419] width 79 height 26
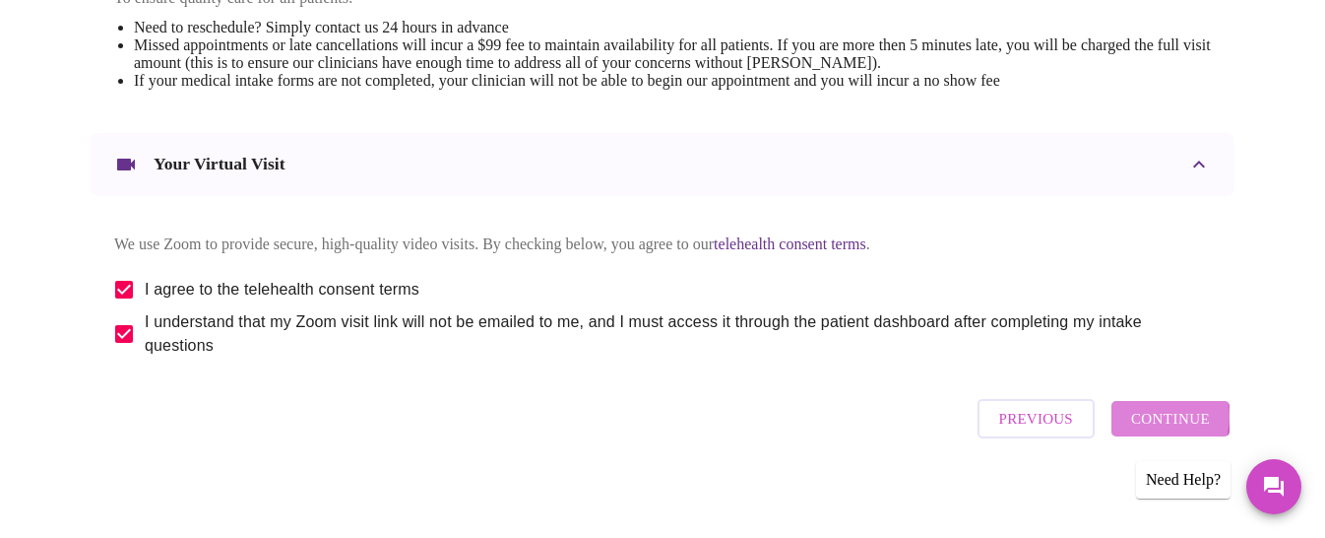
scroll to position [300, 0]
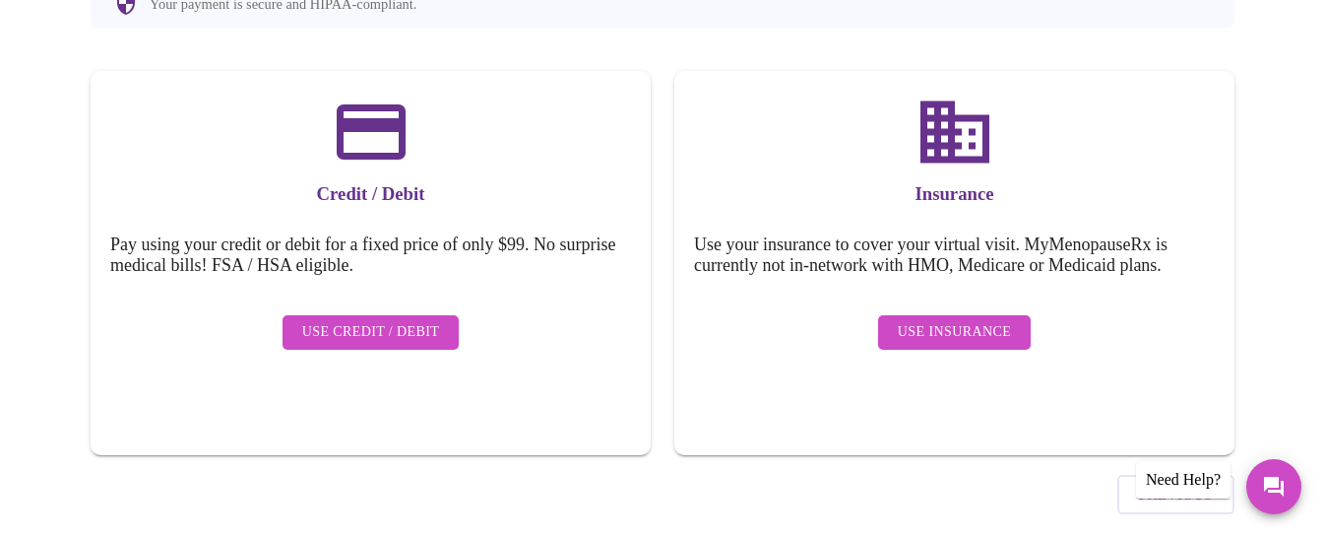
click at [946, 320] on span "Use Insurance" at bounding box center [954, 332] width 113 height 25
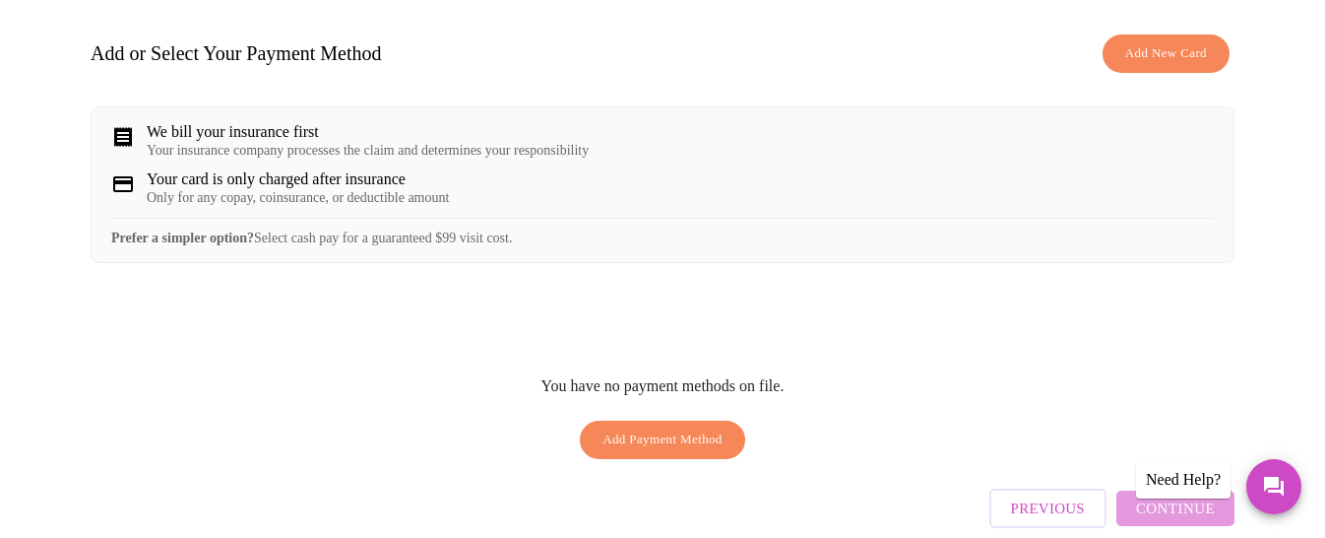
scroll to position [313, 0]
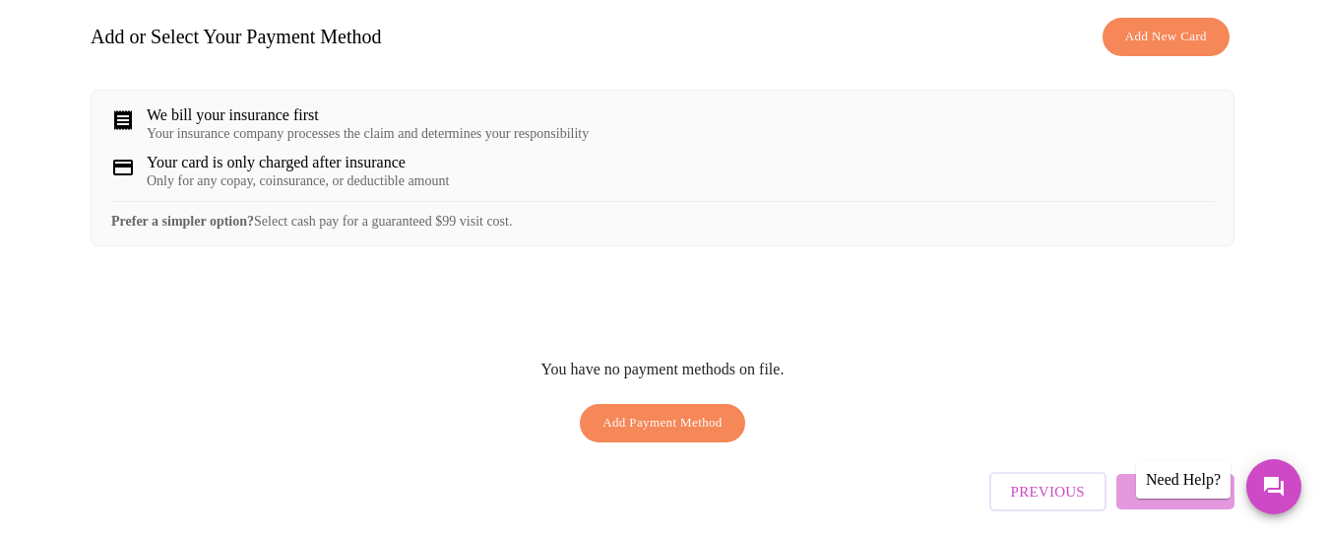
click at [678, 415] on span "Add Payment Method" at bounding box center [663, 423] width 120 height 23
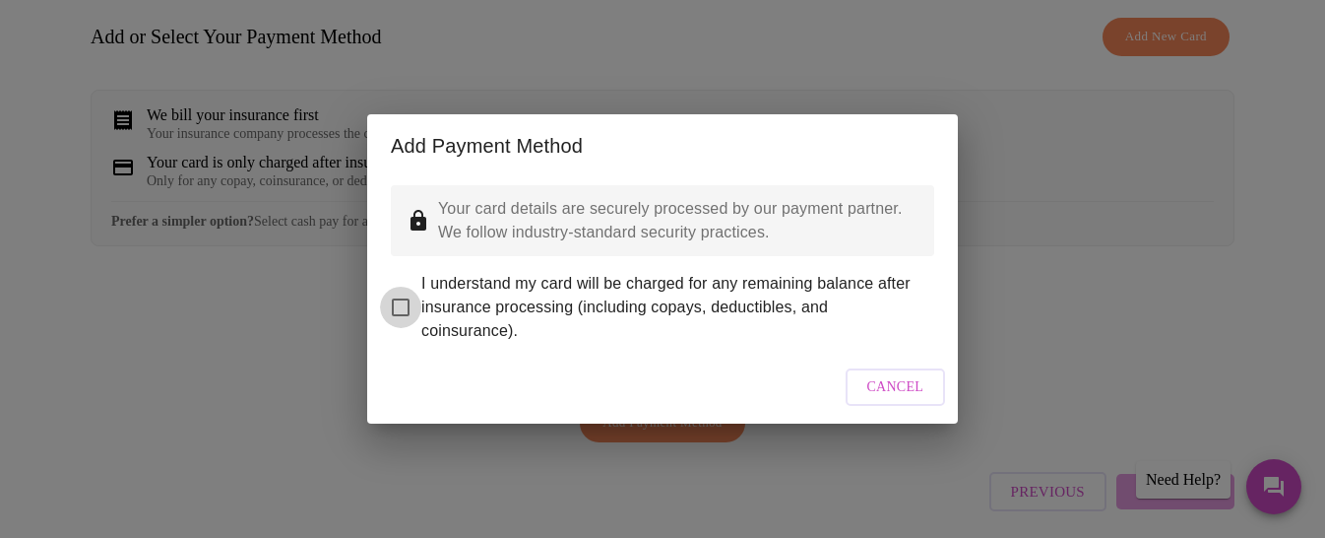
click at [398, 296] on input "I understand my card will be charged for any remaining balance after insurance …" at bounding box center [400, 307] width 41 height 41
checkbox input "true"
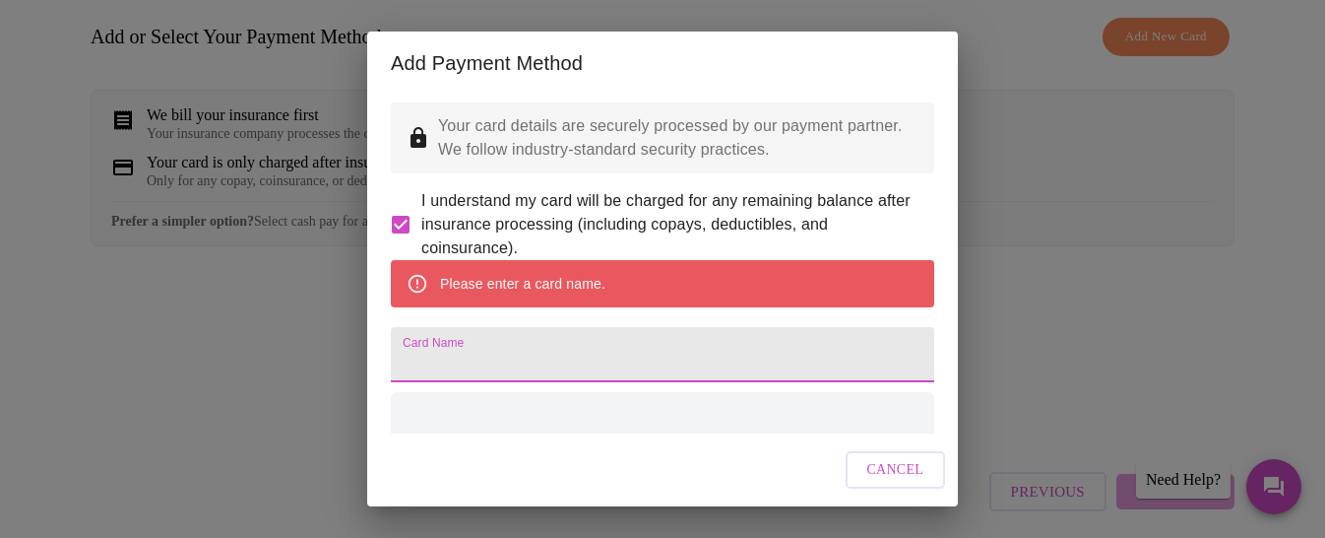
click at [640, 378] on input "Card Name" at bounding box center [662, 354] width 543 height 55
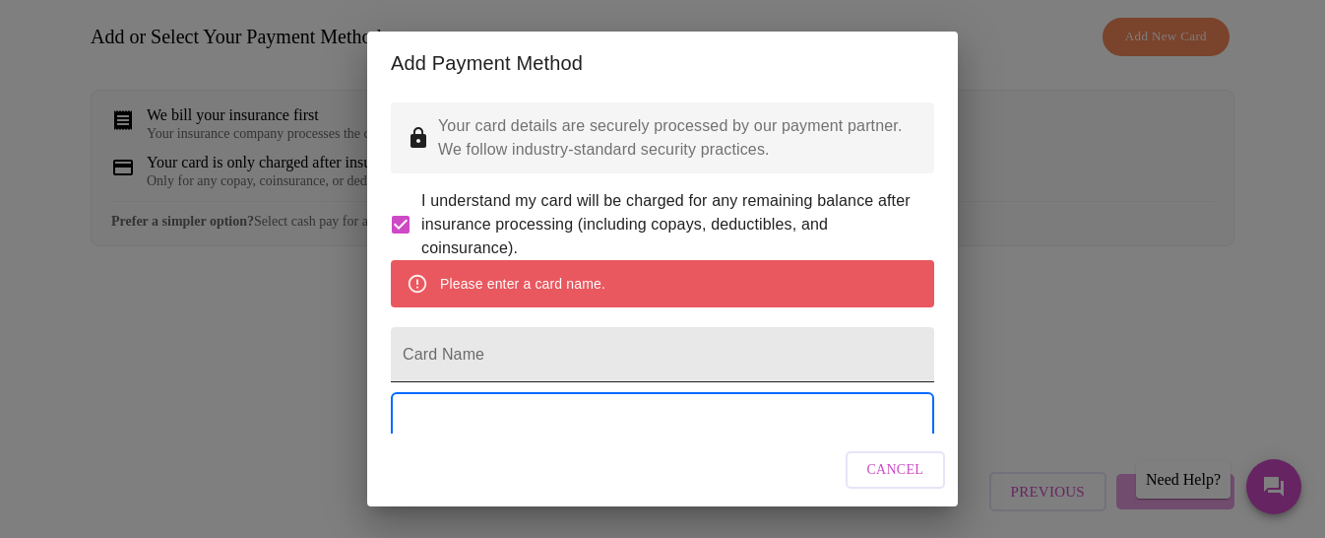
scroll to position [40, 0]
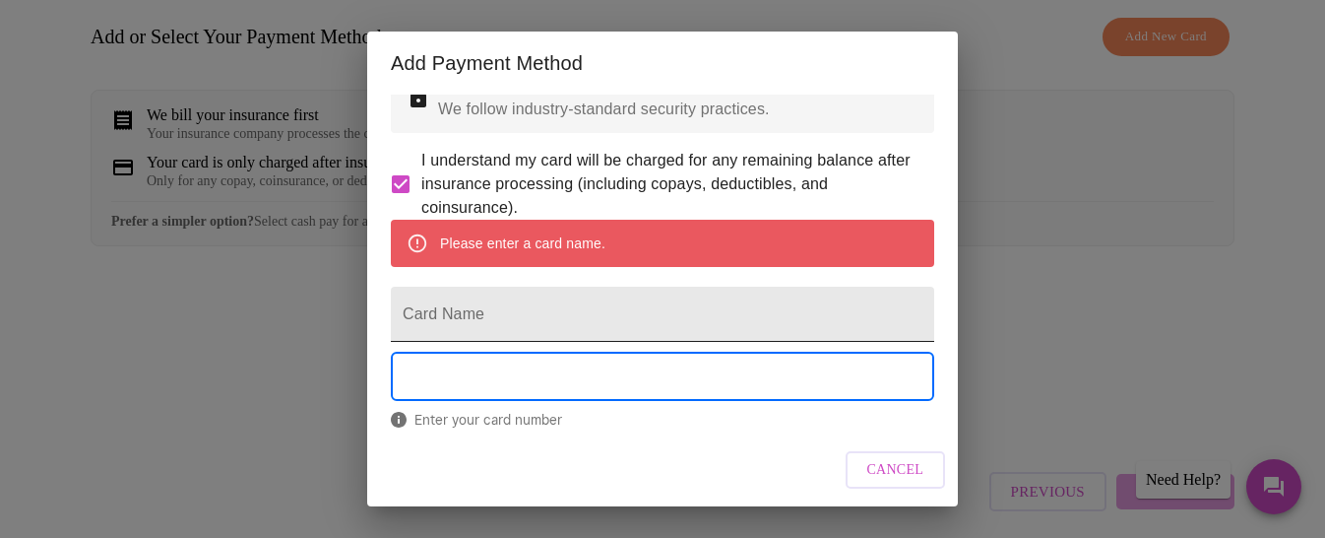
click at [537, 340] on input "Card Name" at bounding box center [662, 314] width 543 height 55
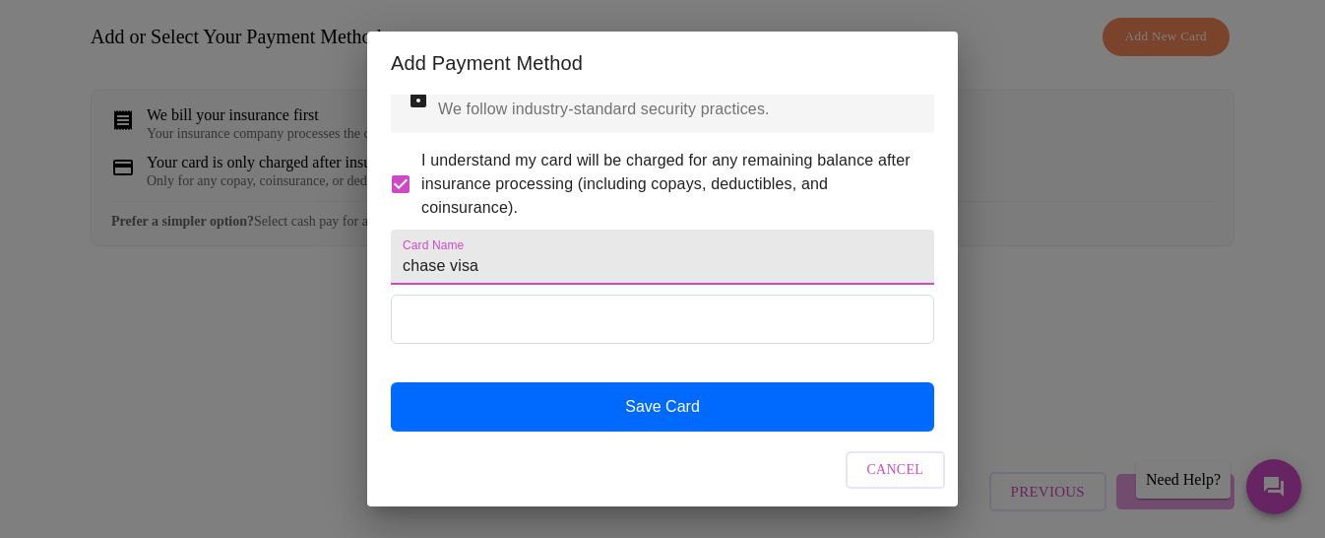
type input "chase visa"
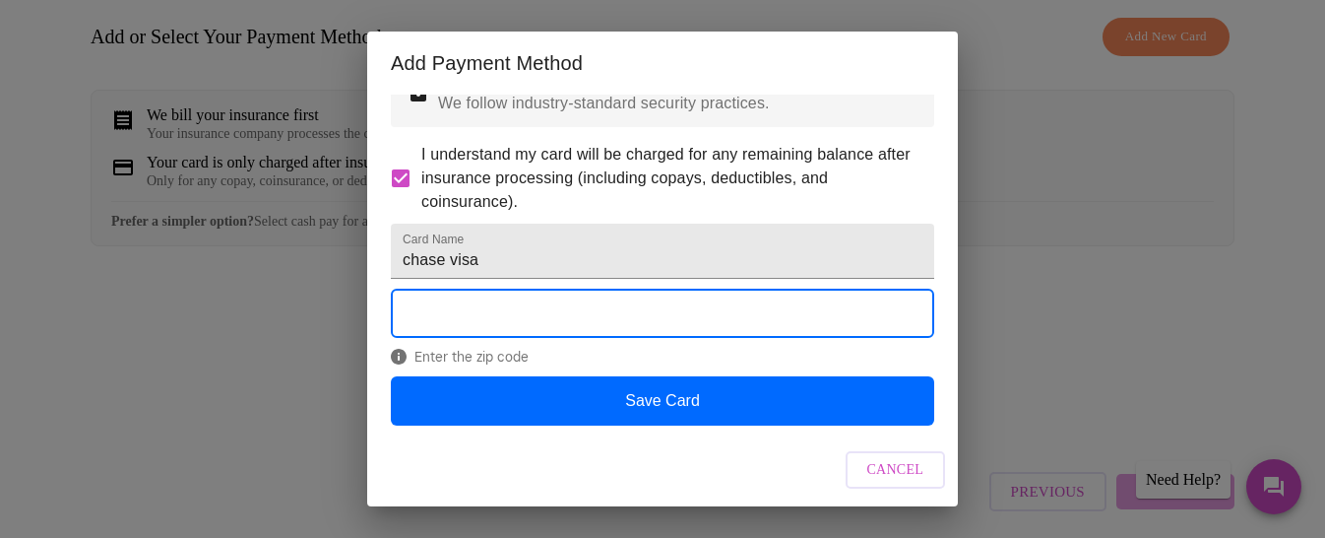
scroll to position [97, 0]
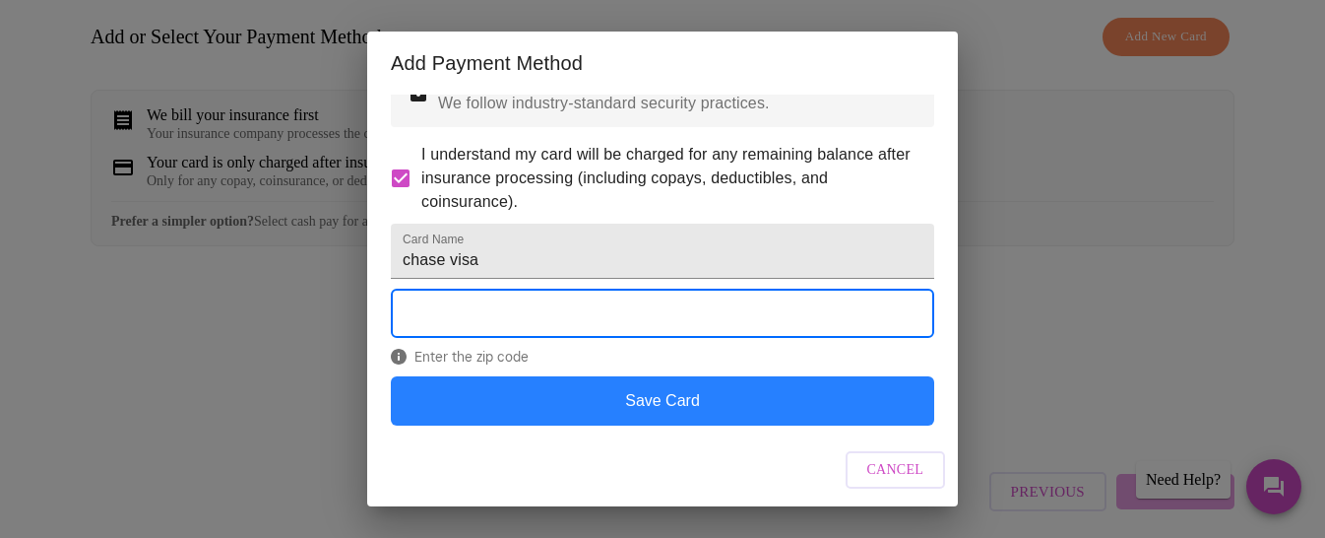
click at [680, 402] on button "Save Card" at bounding box center [662, 400] width 543 height 49
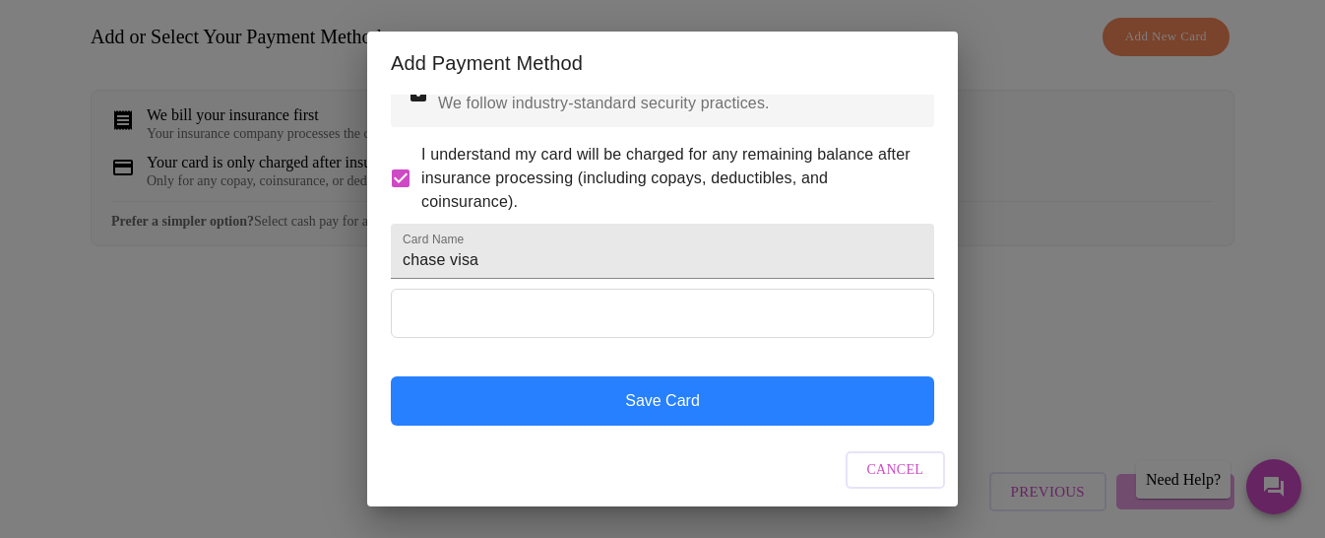
scroll to position [20, 0]
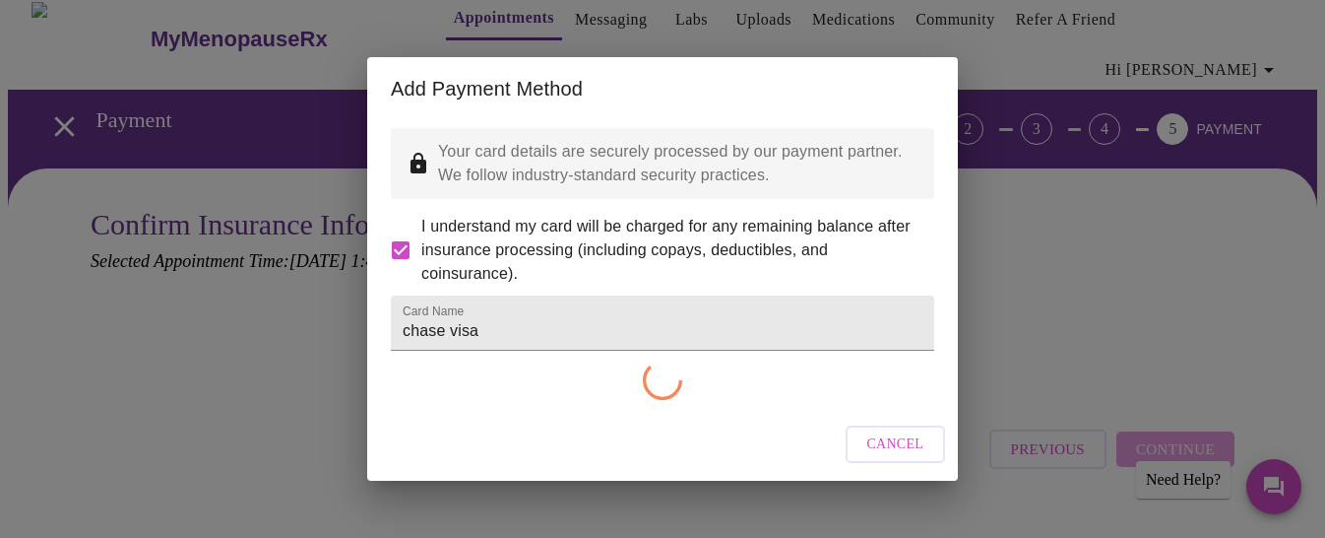
checkbox input "false"
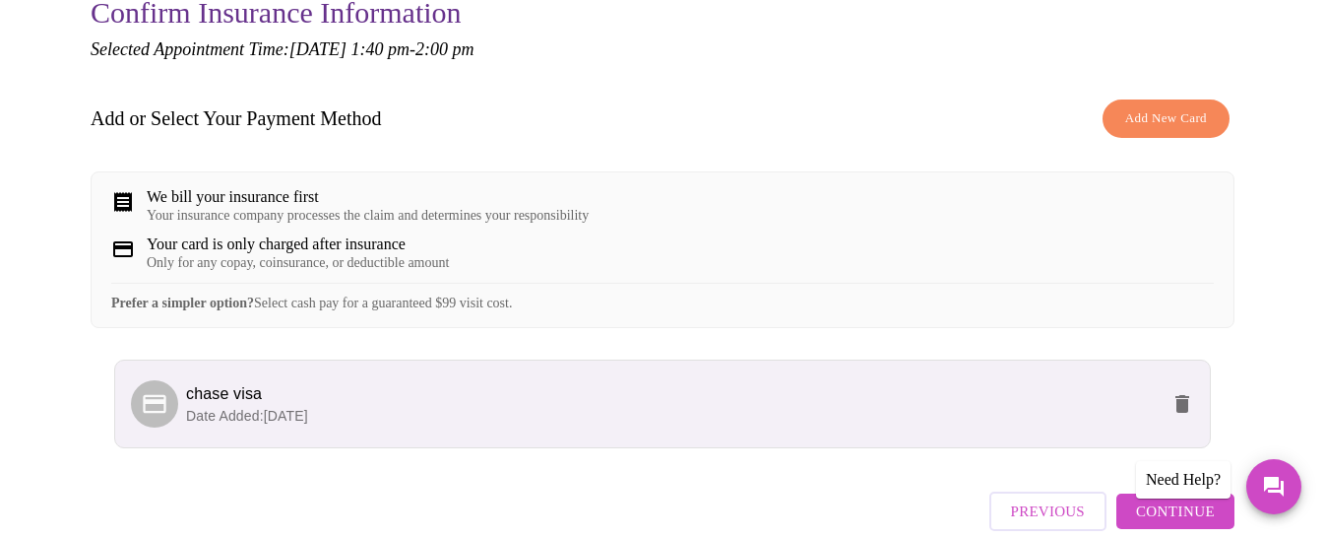
scroll to position [320, 0]
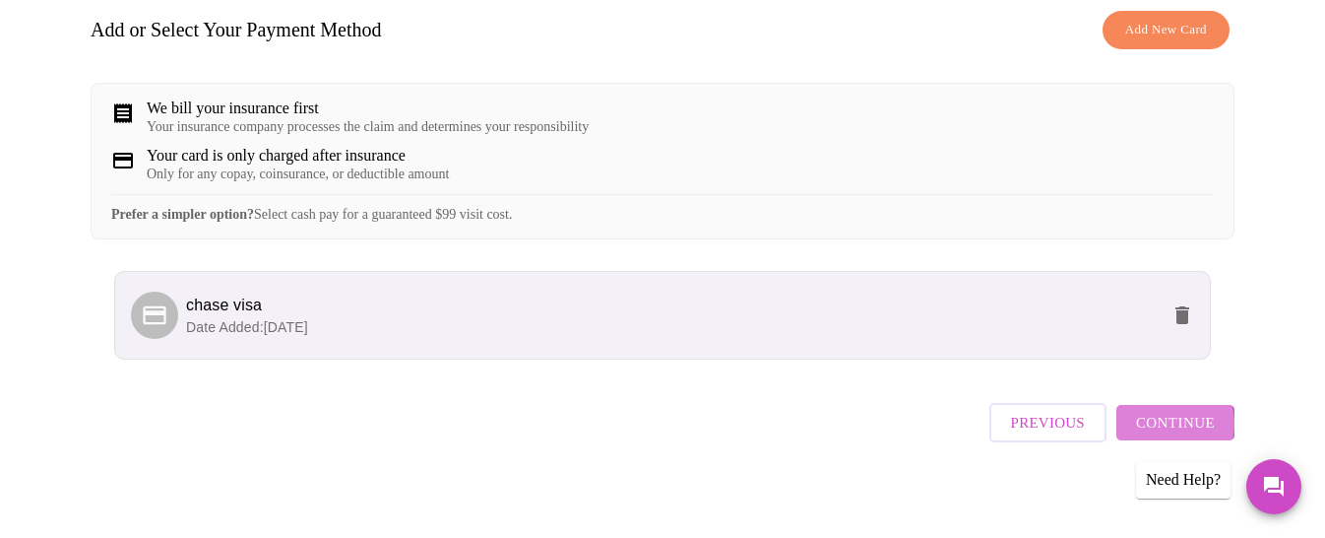
click at [1176, 420] on span "Continue" at bounding box center [1175, 423] width 79 height 26
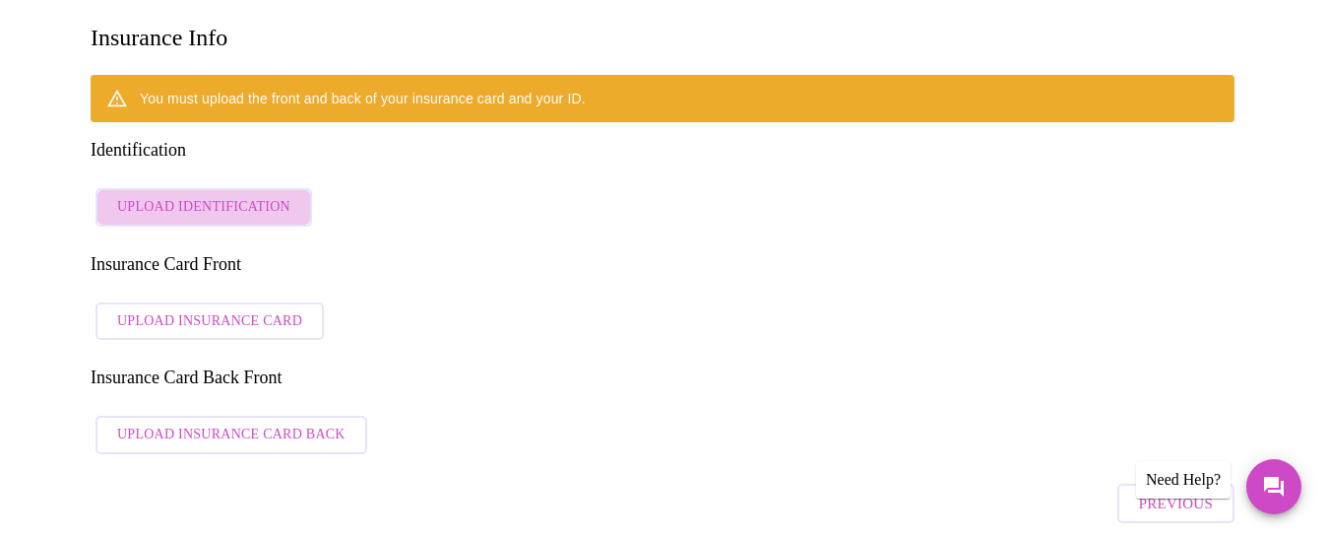
click at [225, 195] on span "Upload Identification" at bounding box center [203, 207] width 173 height 25
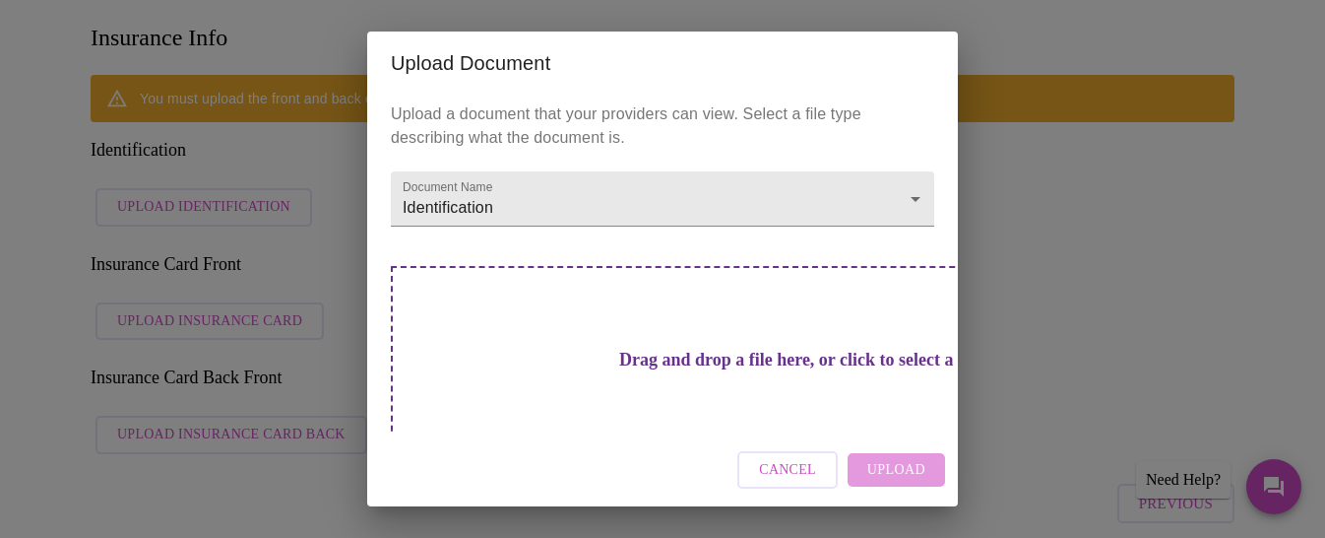
scroll to position [37, 0]
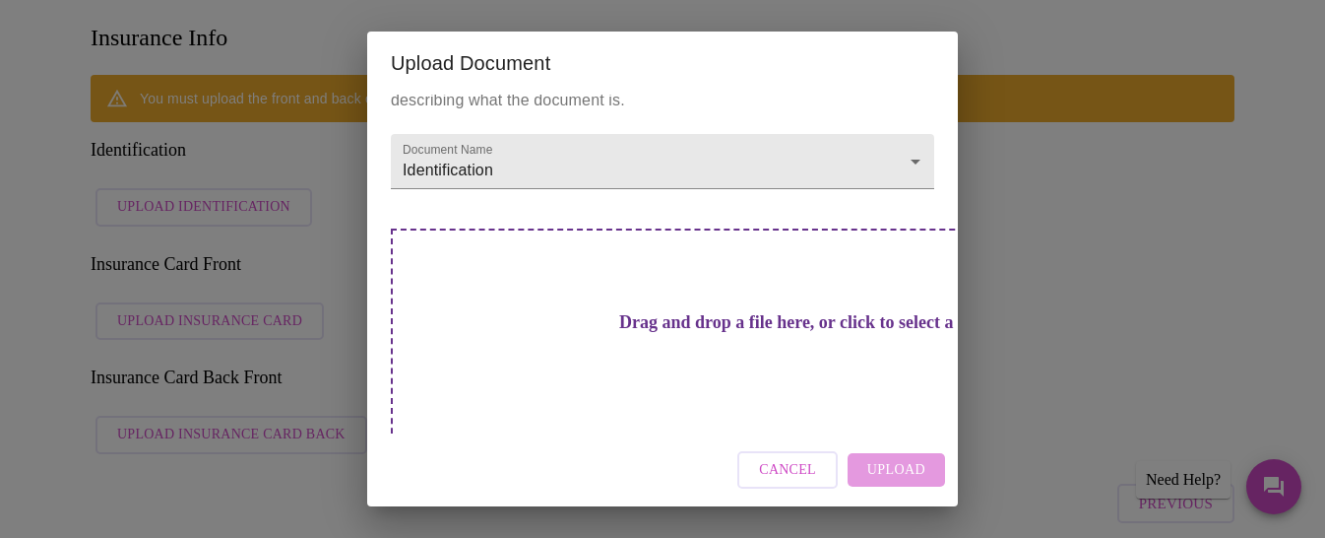
click at [691, 317] on h3 "Drag and drop a file here, or click to select a file" at bounding box center [800, 322] width 543 height 21
click at [881, 473] on div "Cancel Upload" at bounding box center [662, 470] width 591 height 74
click at [711, 350] on div "Drag and drop a file here, or click to select a file" at bounding box center [800, 360] width 819 height 265
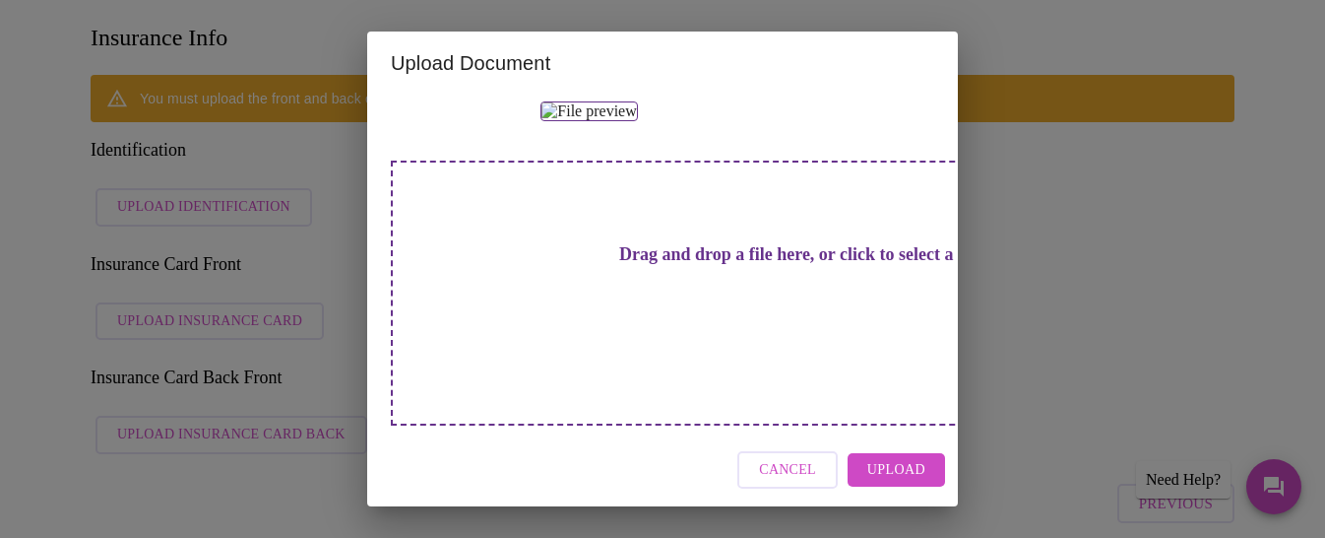
scroll to position [396, 0]
click at [709, 265] on h3 "Drag and drop a file here, or click to select a file" at bounding box center [800, 254] width 543 height 21
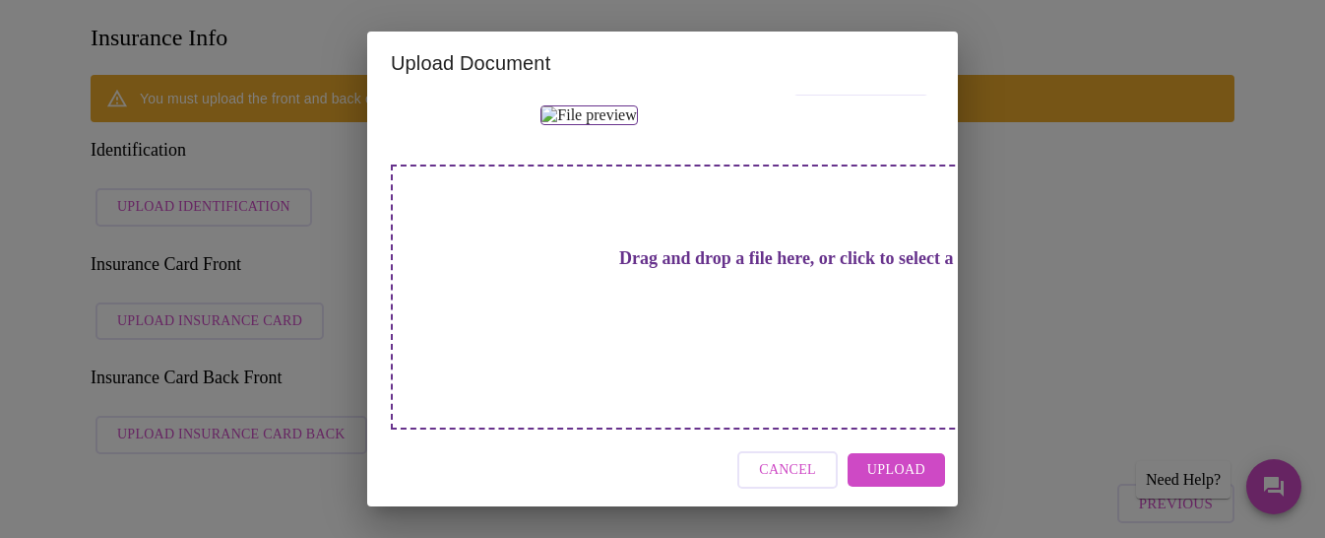
click at [637, 125] on img at bounding box center [589, 115] width 96 height 20
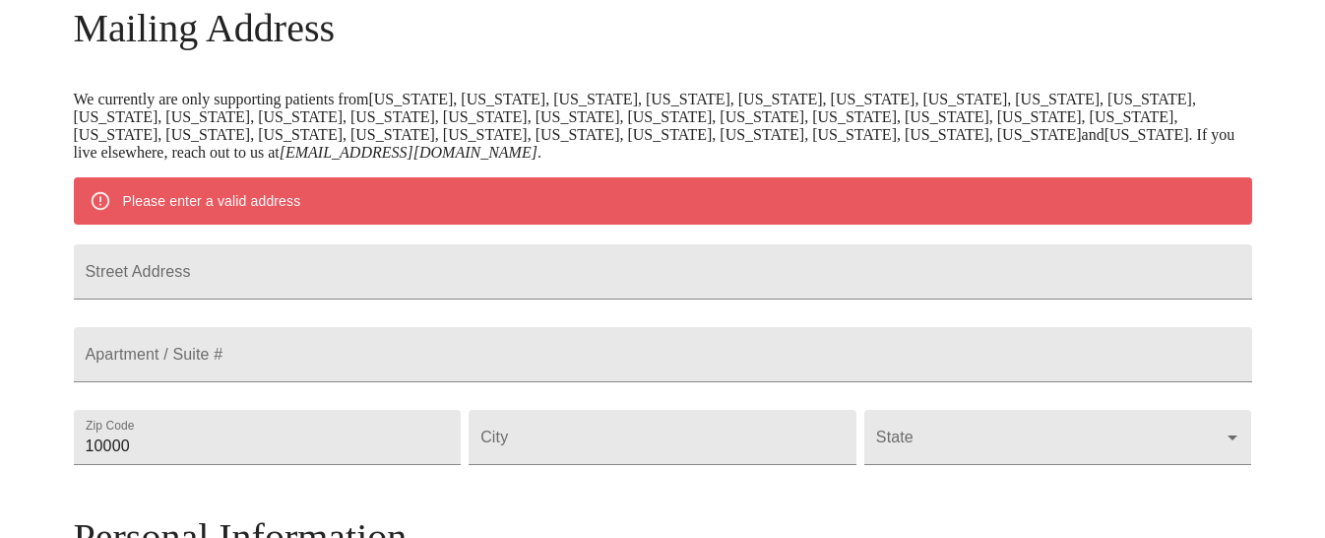
scroll to position [972, 0]
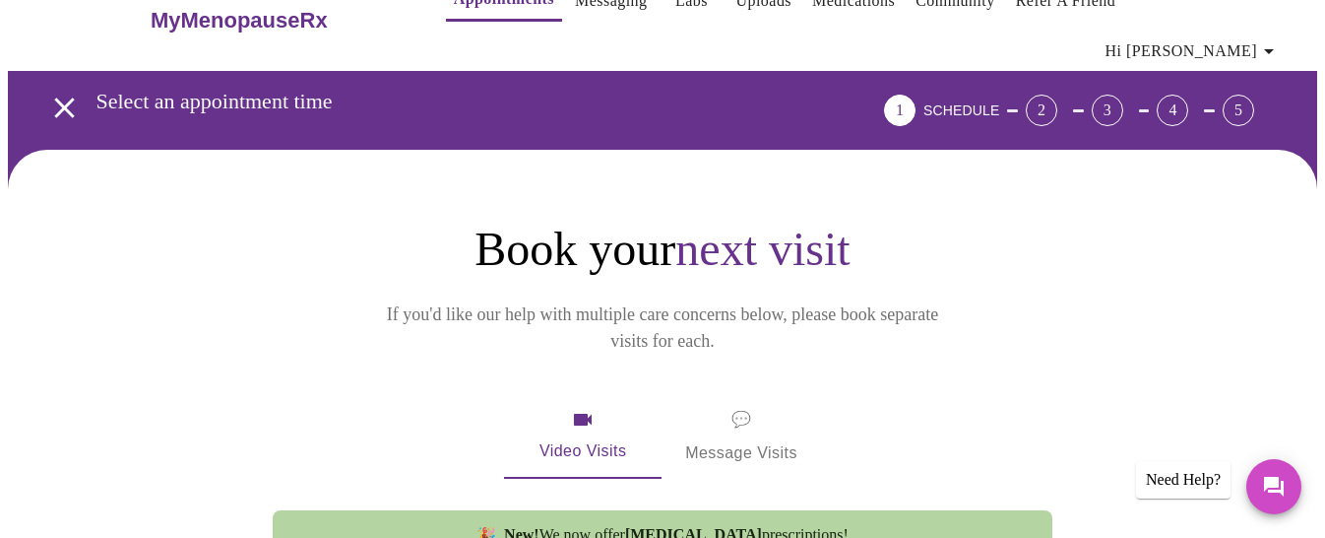
scroll to position [36, 0]
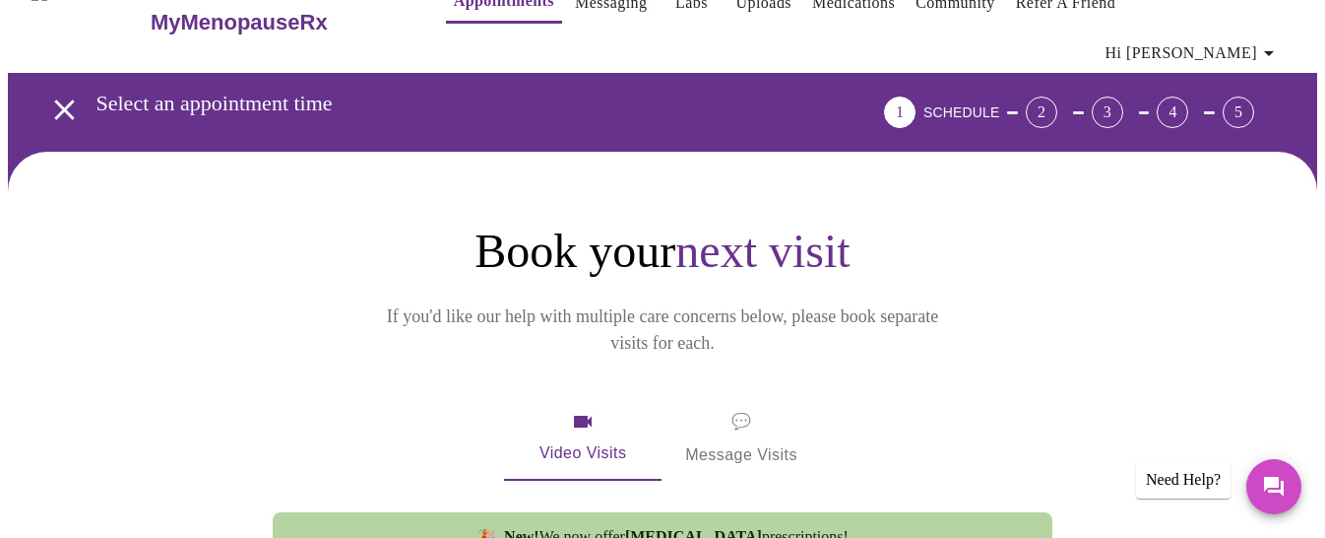
click at [1123, 96] on div "3" at bounding box center [1108, 112] width 32 height 32
click at [1057, 96] on div "2" at bounding box center [1042, 112] width 32 height 32
click at [1182, 96] on div "4" at bounding box center [1173, 112] width 32 height 32
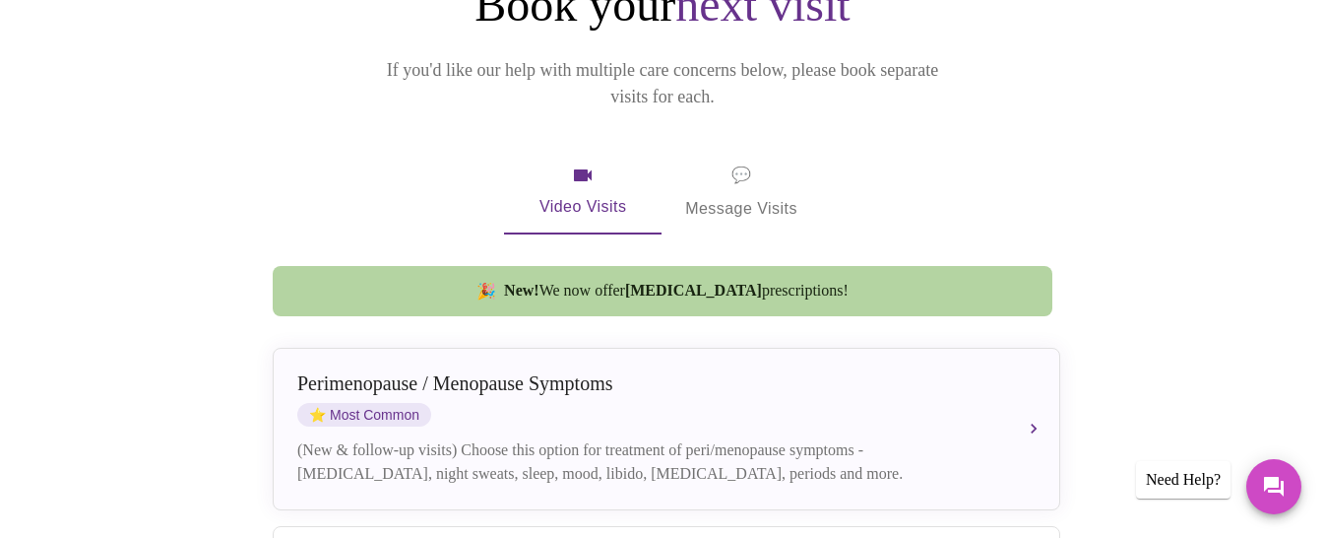
scroll to position [333, 0]
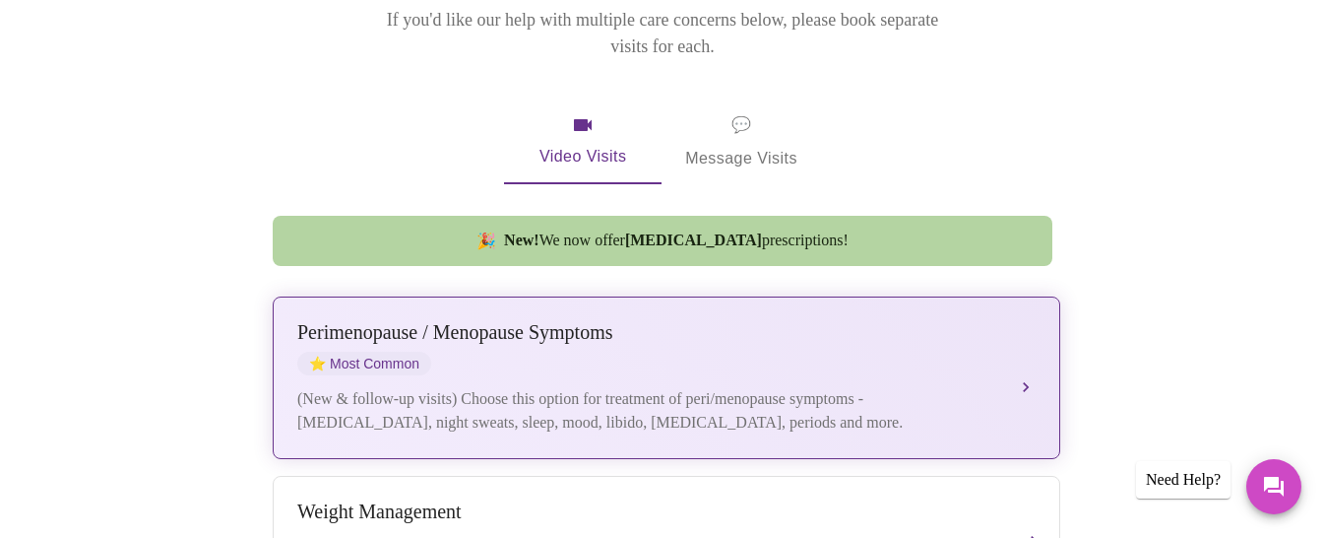
click at [510, 325] on div "Perimenopause / Menopause Symptoms ⭐ Most Common (New & follow-up visits) Choos…" at bounding box center [666, 377] width 738 height 113
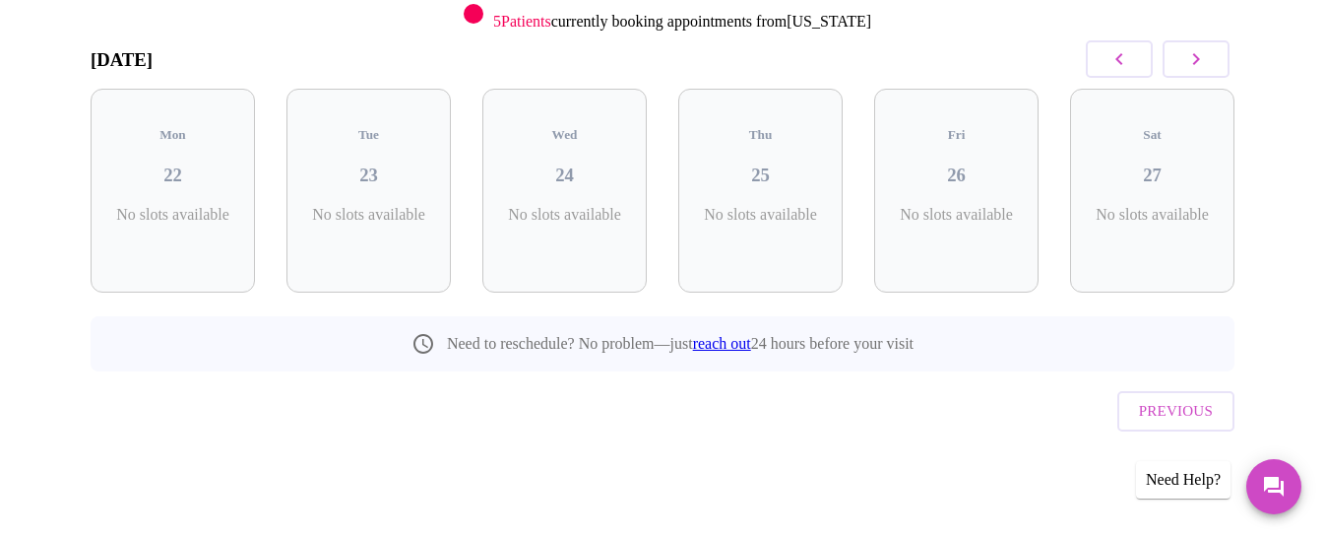
scroll to position [236, 0]
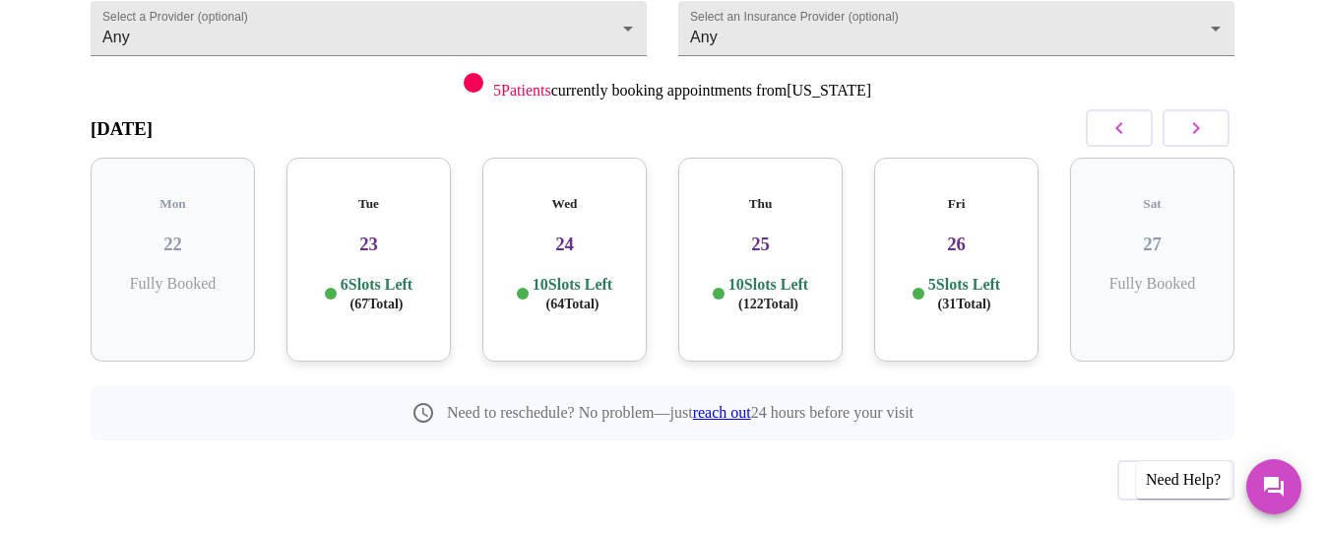
click at [793, 275] on p "10 Slots Left ( 122 Total)" at bounding box center [769, 294] width 80 height 38
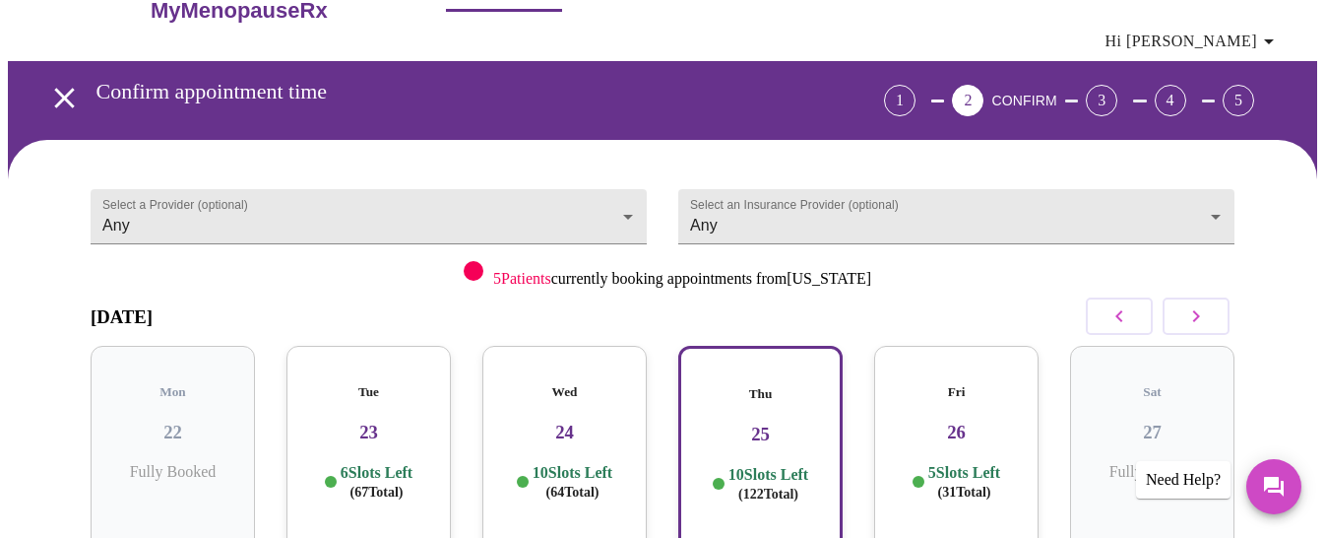
scroll to position [32, 0]
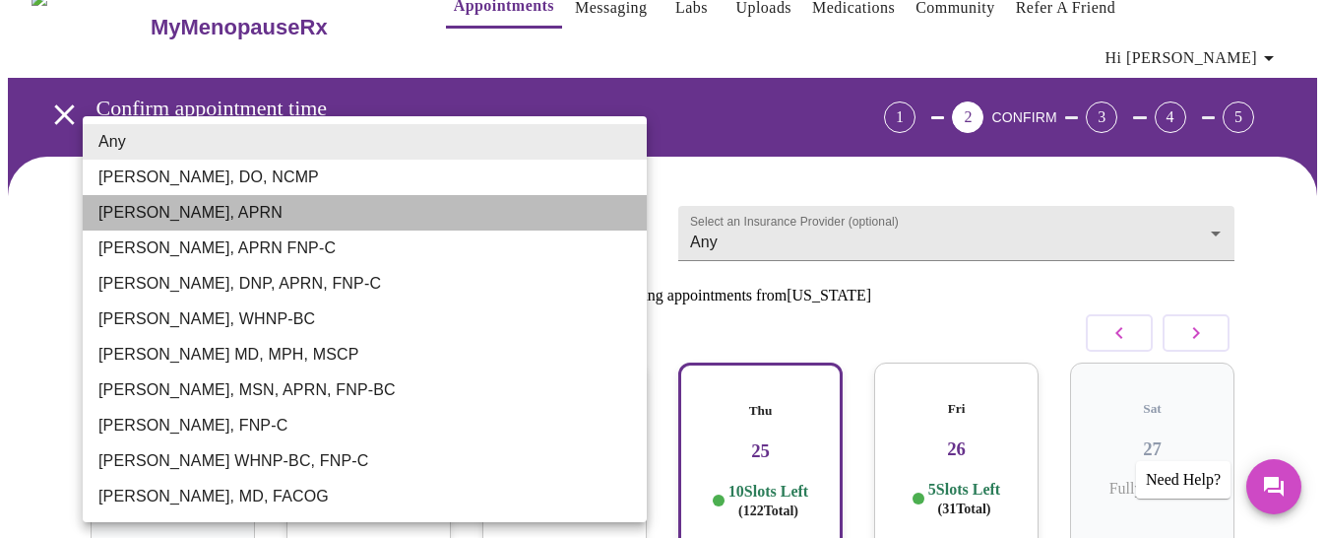
click at [567, 224] on li "Emilie McLain, APRN" at bounding box center [365, 212] width 564 height 35
type input "Emilie McLain, APRN"
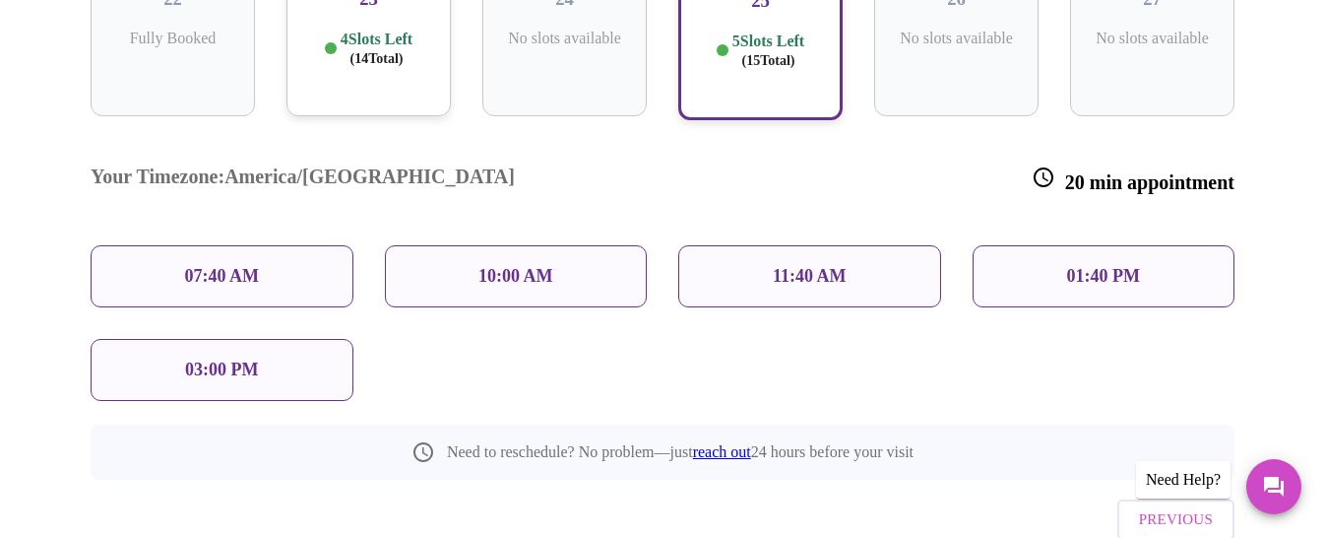
scroll to position [494, 0]
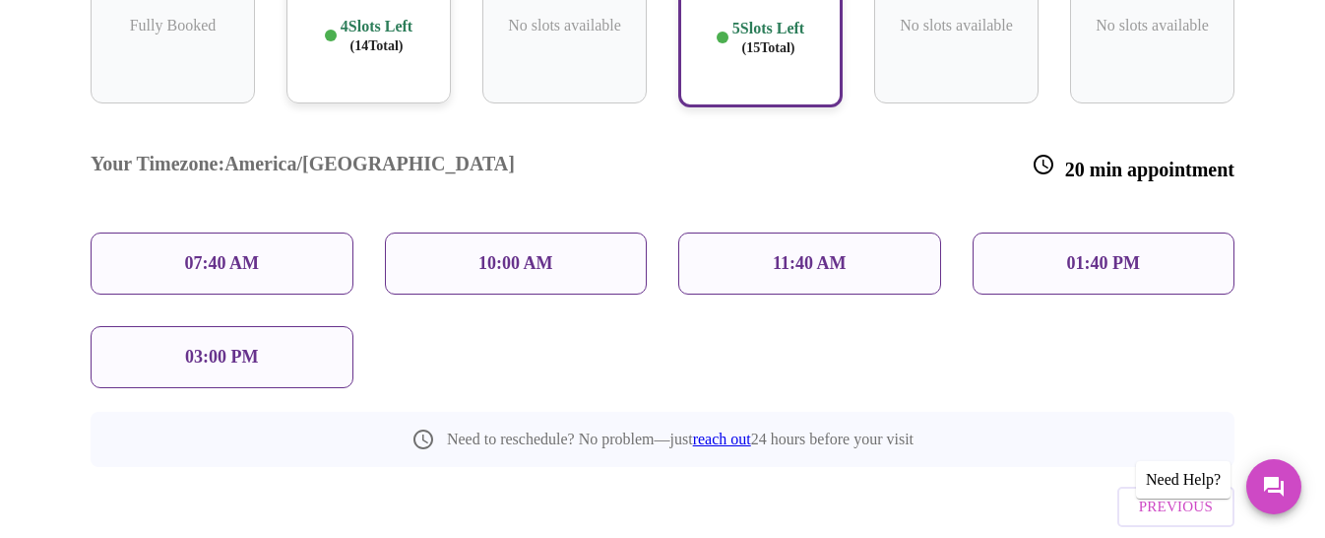
click at [1087, 253] on p "01:40 PM" at bounding box center [1103, 263] width 73 height 21
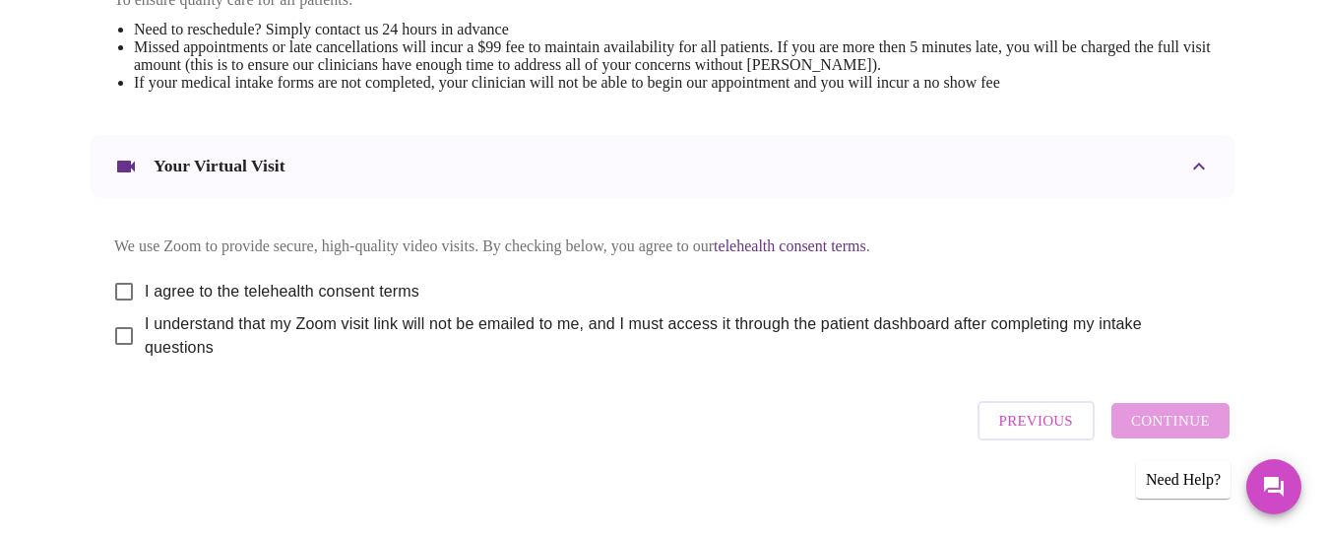
scroll to position [896, 0]
click at [119, 272] on input "I agree to the telehealth consent terms" at bounding box center [123, 289] width 41 height 41
checkbox input "true"
click at [119, 329] on input "I understand that my Zoom visit link will not be emailed to me, and I must acce…" at bounding box center [123, 333] width 41 height 41
checkbox input "true"
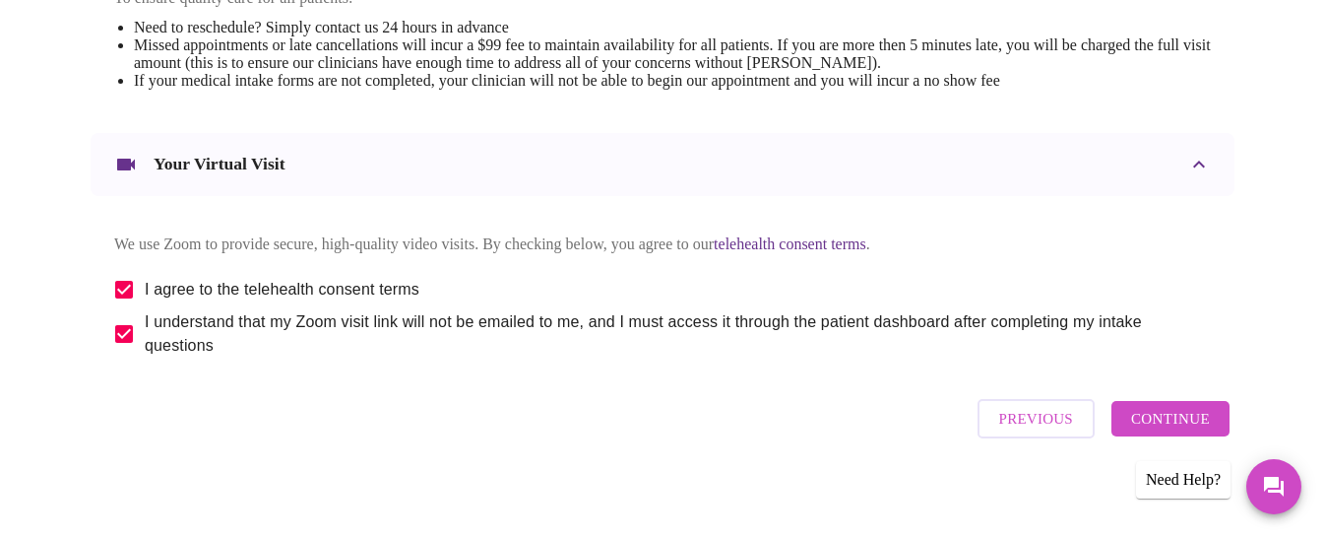
click at [1201, 420] on span "Continue" at bounding box center [1170, 419] width 79 height 26
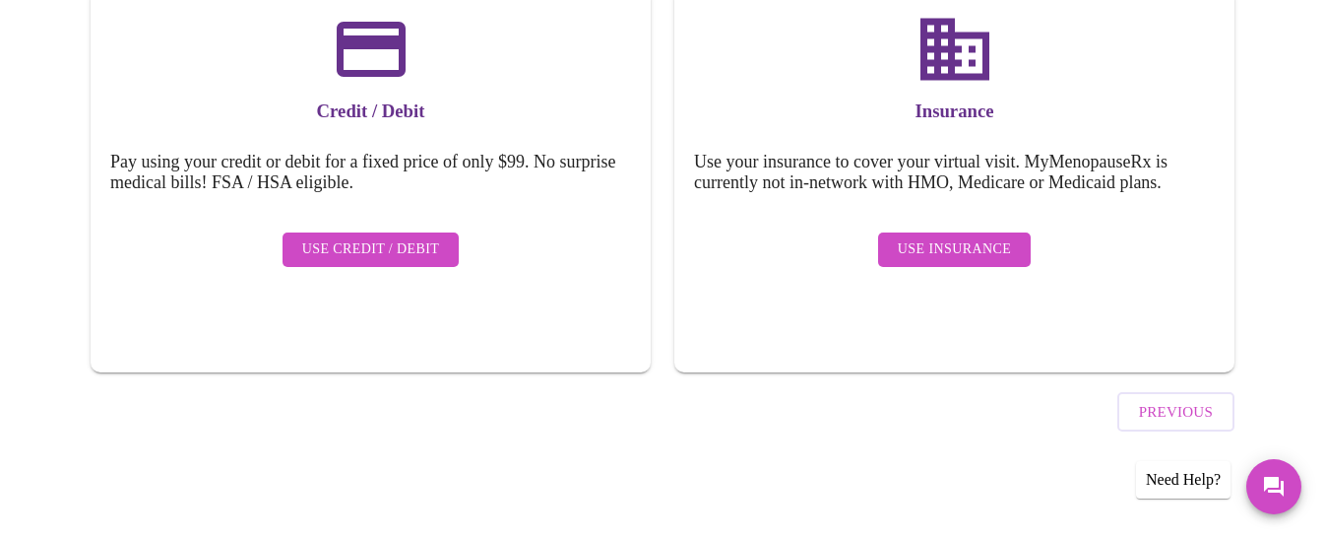
scroll to position [300, 0]
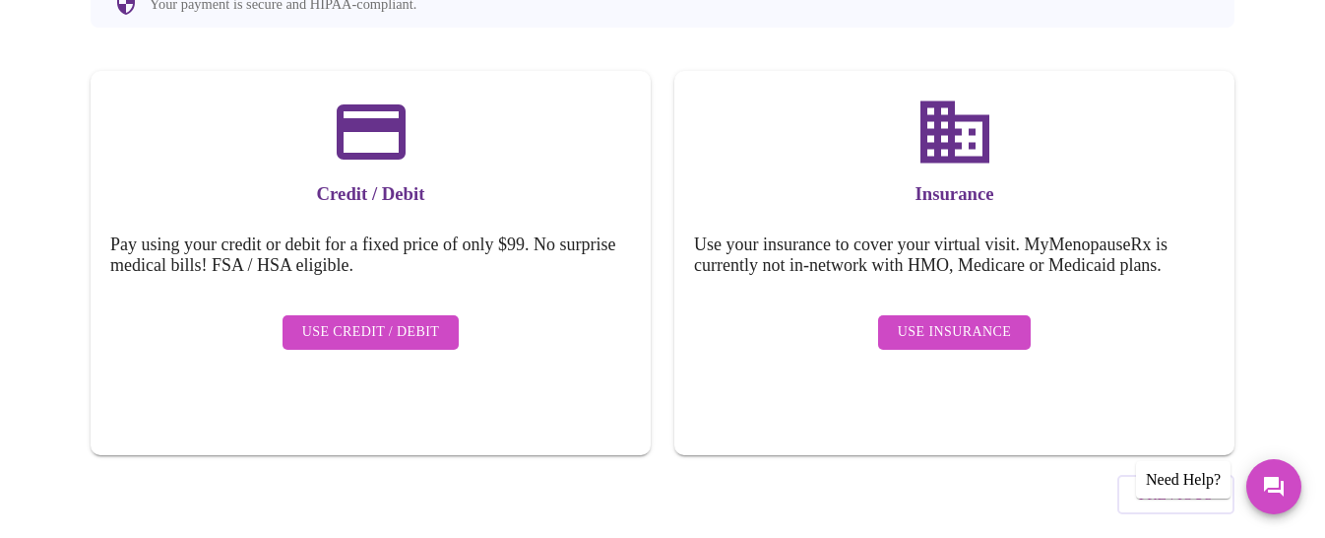
click at [974, 320] on span "Use Insurance" at bounding box center [954, 332] width 113 height 25
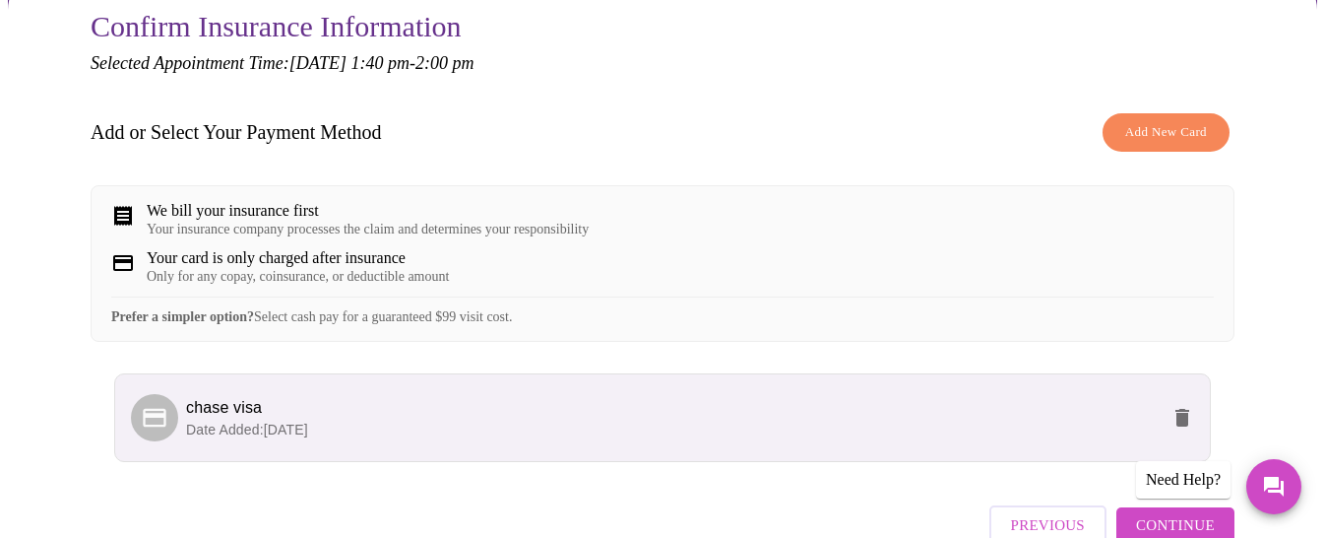
scroll to position [320, 0]
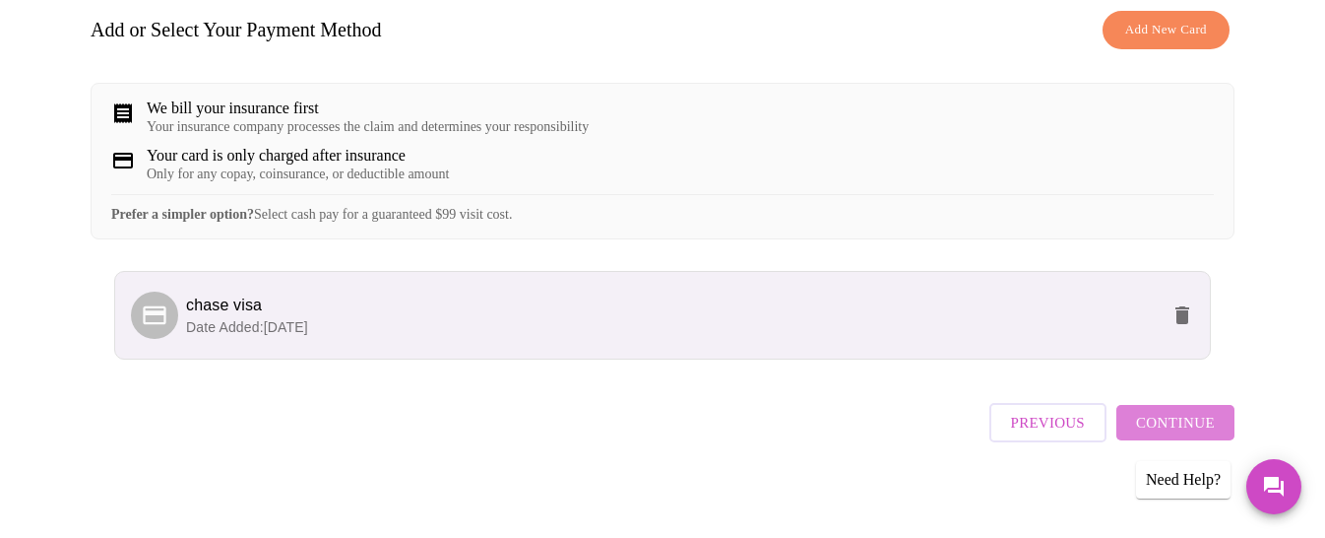
click at [1189, 415] on span "Continue" at bounding box center [1175, 423] width 79 height 26
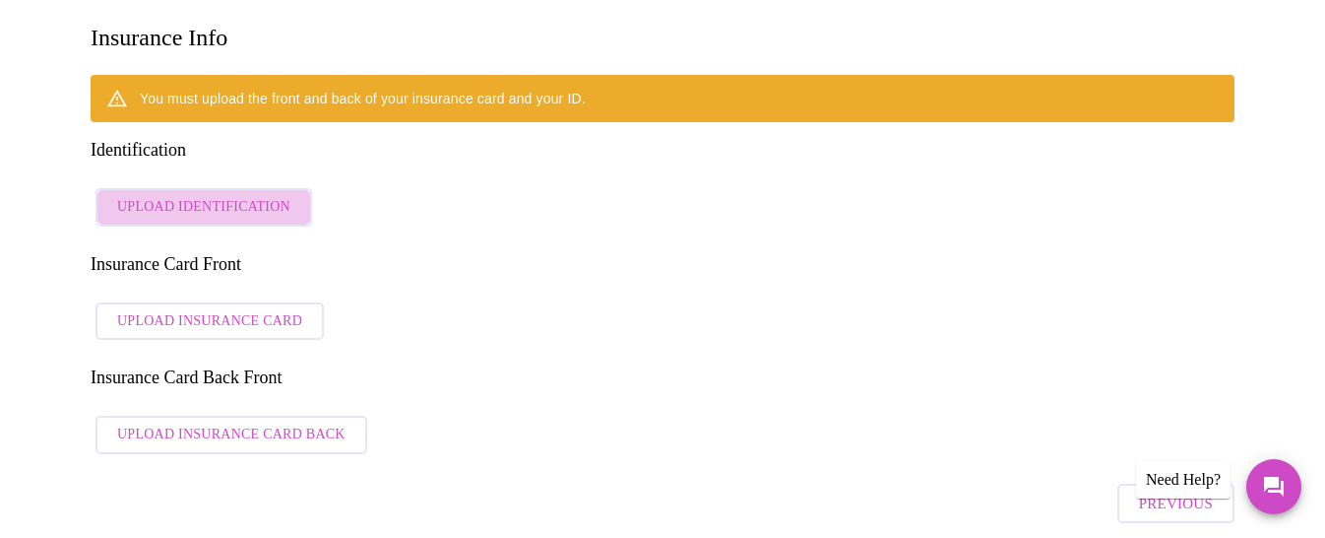
click at [239, 195] on span "Upload Identification" at bounding box center [203, 207] width 173 height 25
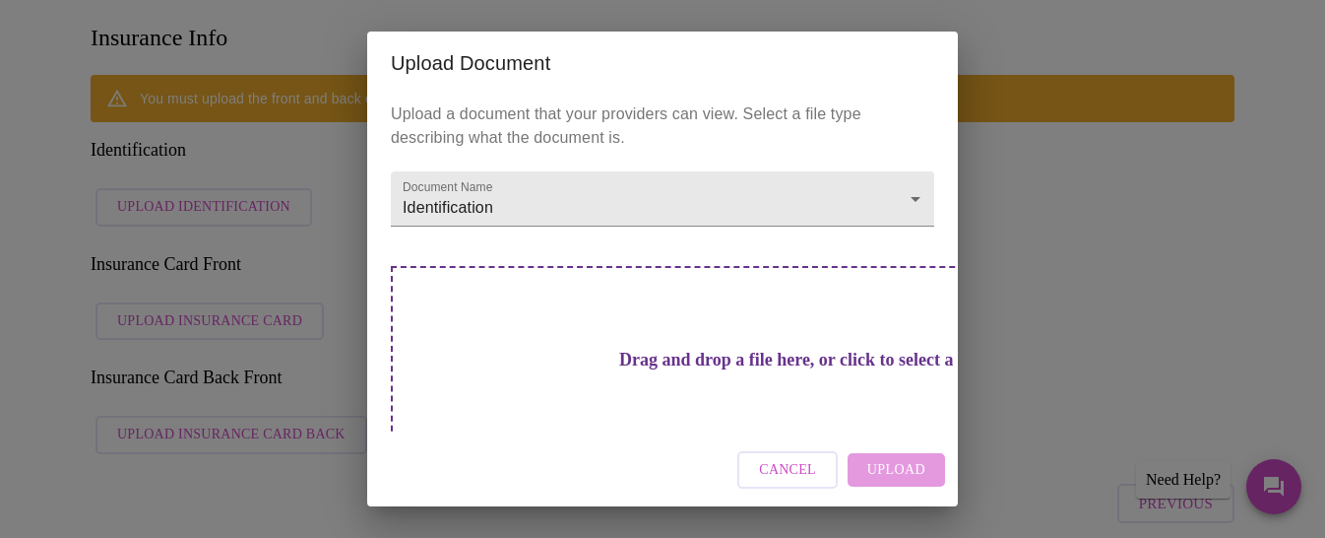
click at [705, 356] on h3 "Drag and drop a file here, or click to select a file" at bounding box center [800, 360] width 543 height 21
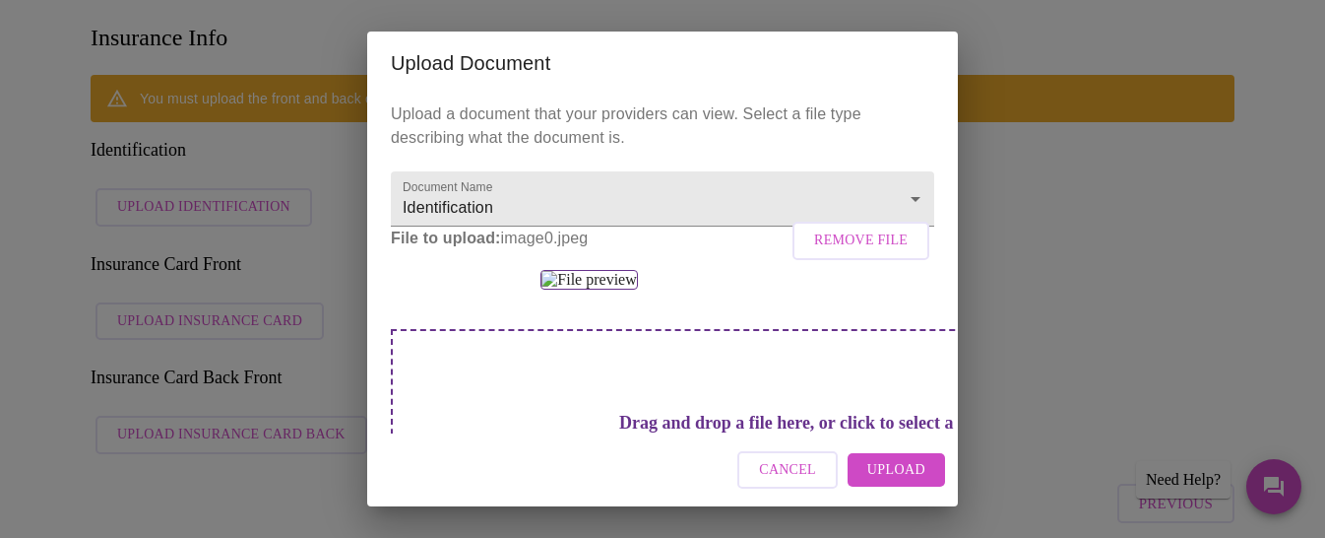
click at [903, 471] on span "Upload" at bounding box center [896, 470] width 58 height 25
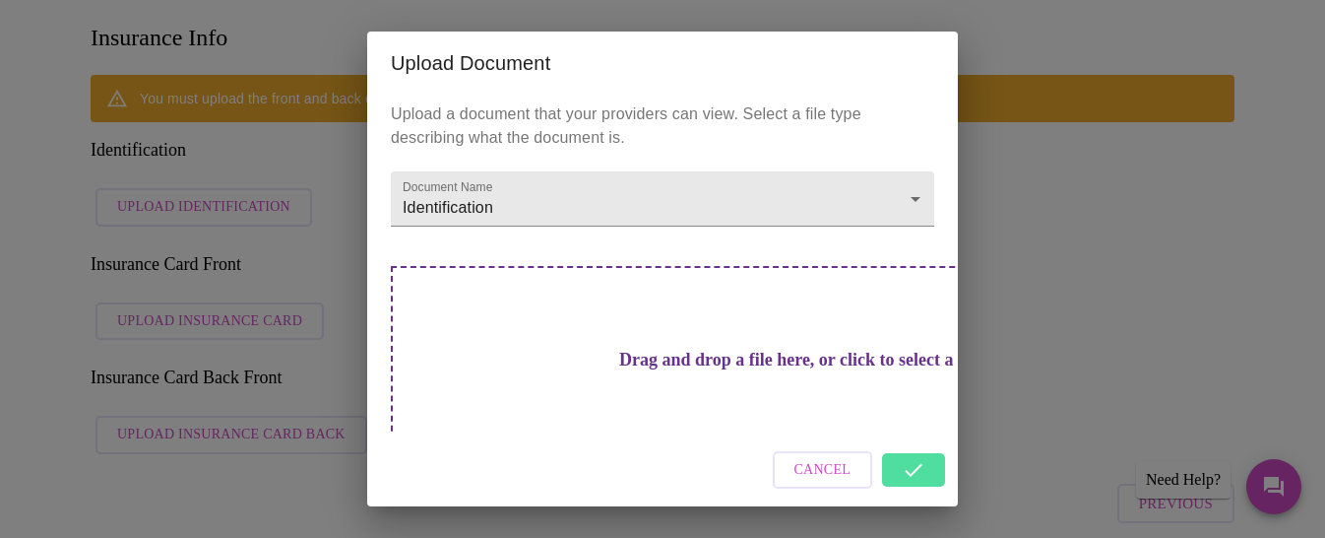
click at [911, 469] on div "Cancel" at bounding box center [662, 470] width 591 height 74
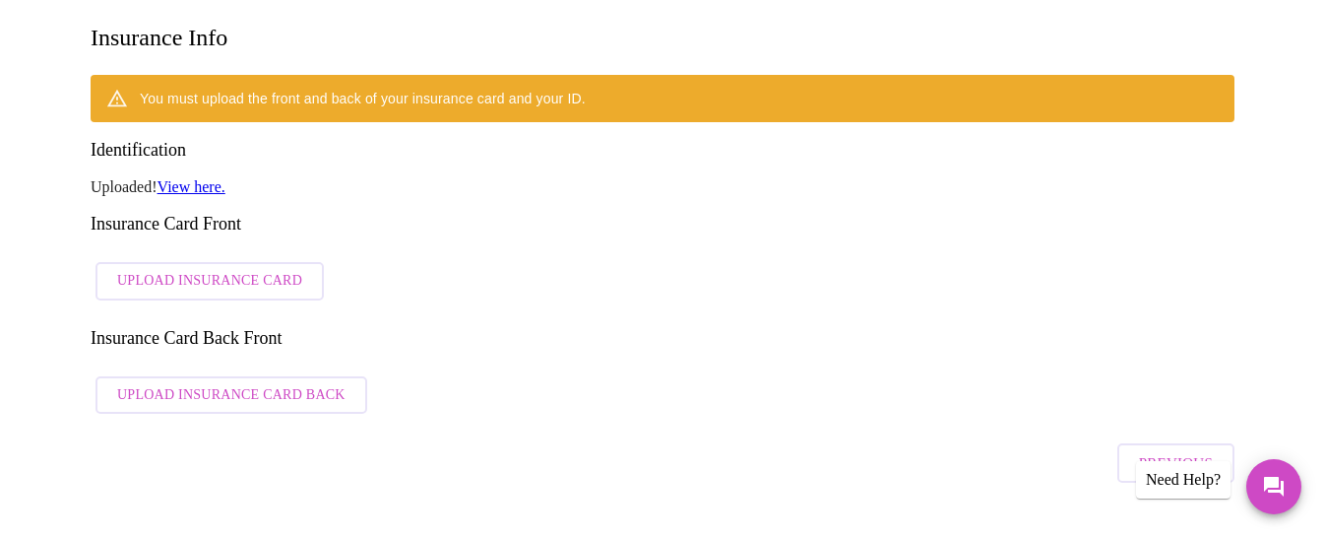
click at [654, 423] on div "Previous" at bounding box center [663, 457] width 1144 height 69
click at [241, 269] on span "Upload Insurance Card" at bounding box center [209, 281] width 185 height 25
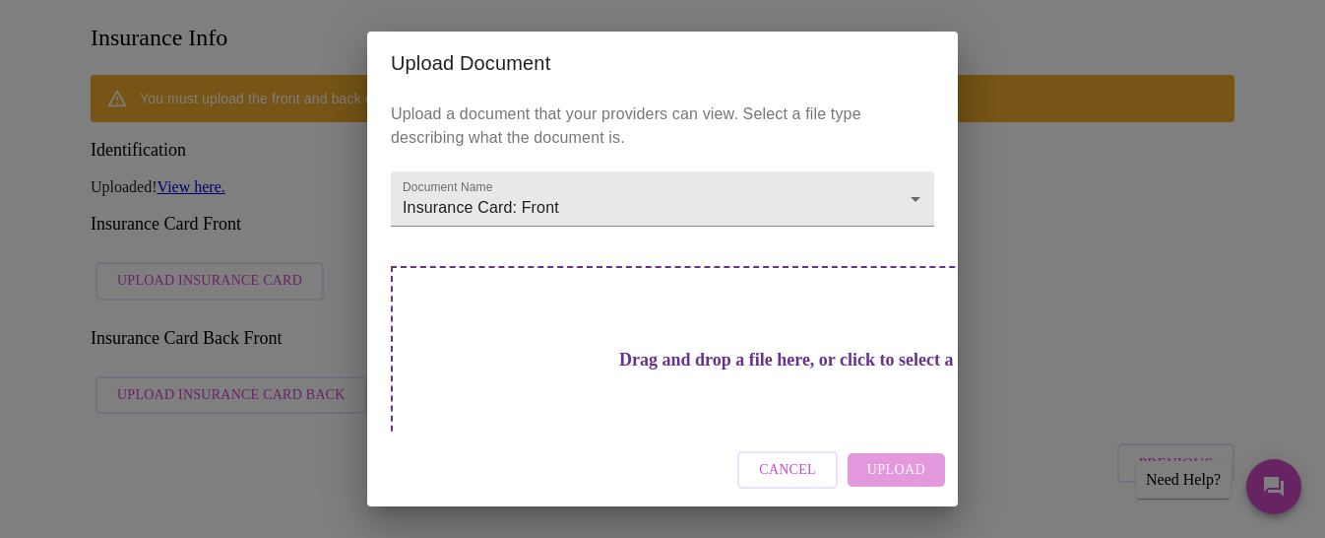
click at [639, 350] on h3 "Drag and drop a file here, or click to select a file" at bounding box center [800, 360] width 543 height 21
click at [656, 370] on h3 "Drag and drop a file here, or click to select a file" at bounding box center [800, 360] width 543 height 21
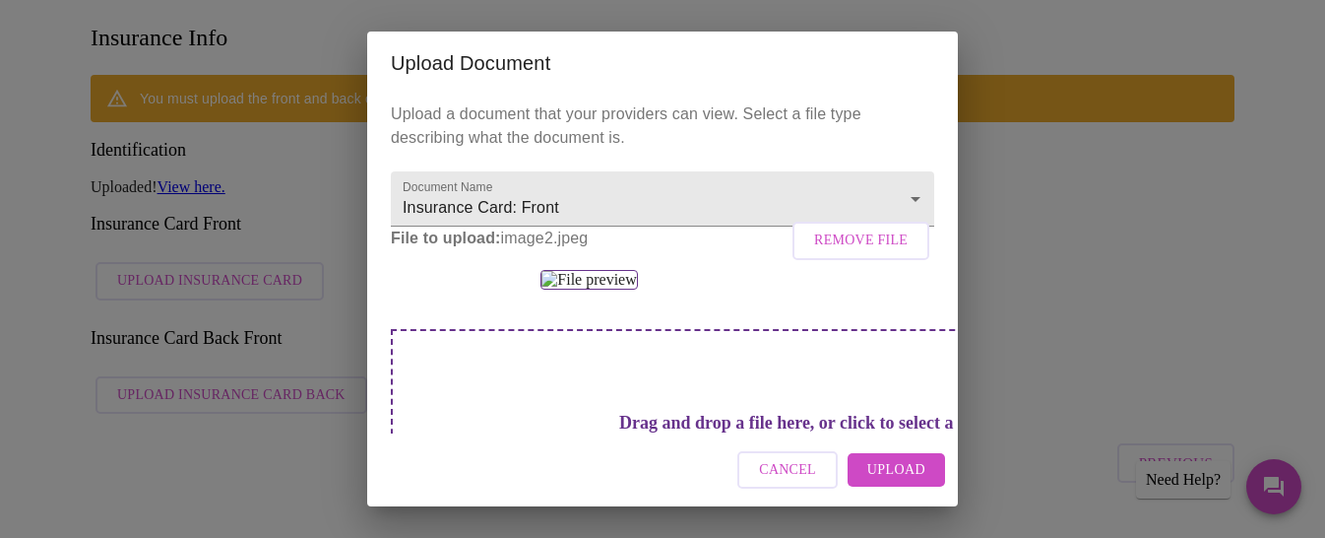
click at [904, 471] on span "Upload" at bounding box center [896, 470] width 58 height 25
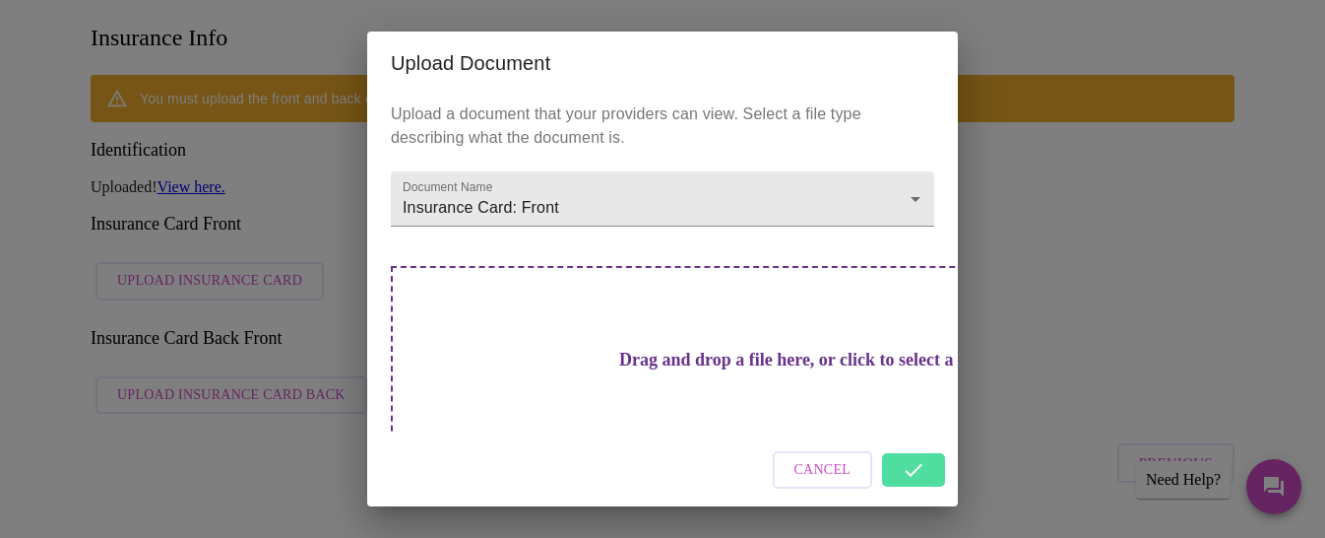
click at [904, 471] on div "Cancel" at bounding box center [662, 470] width 591 height 74
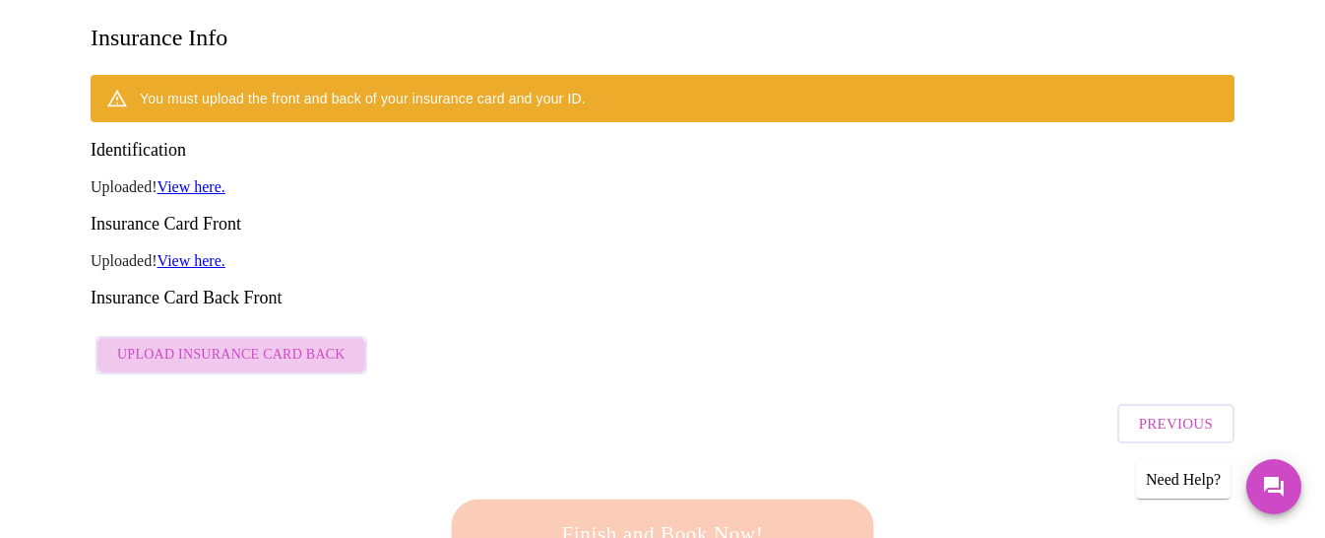
click at [283, 343] on span "Upload Insurance Card Back" at bounding box center [231, 355] width 228 height 25
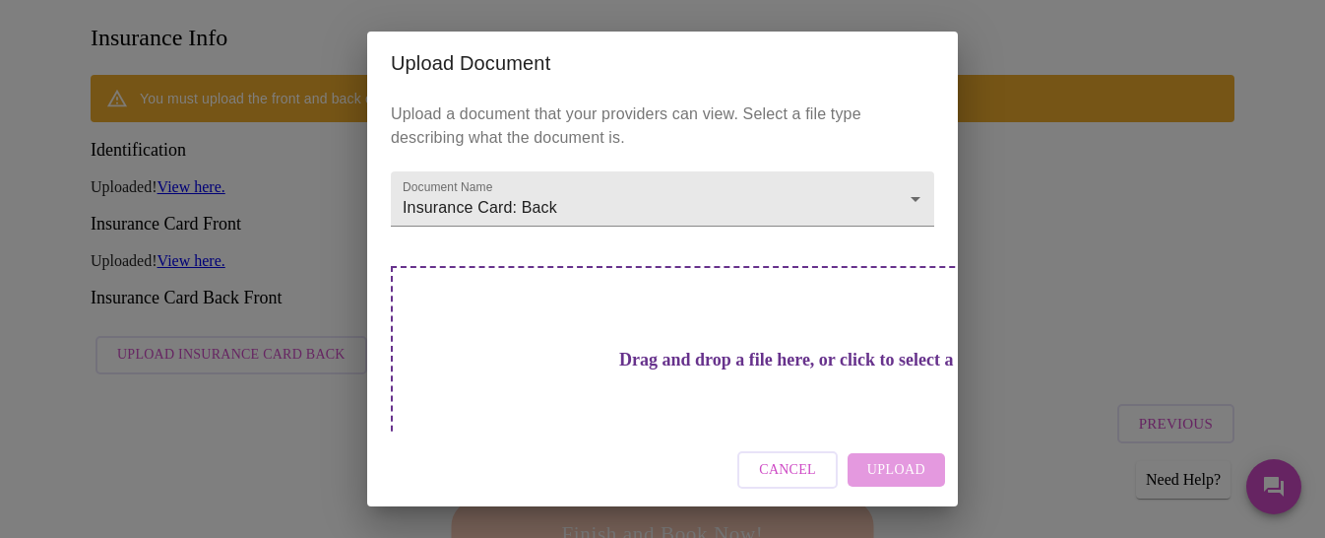
click at [694, 350] on h3 "Drag and drop a file here, or click to select a file" at bounding box center [800, 360] width 543 height 21
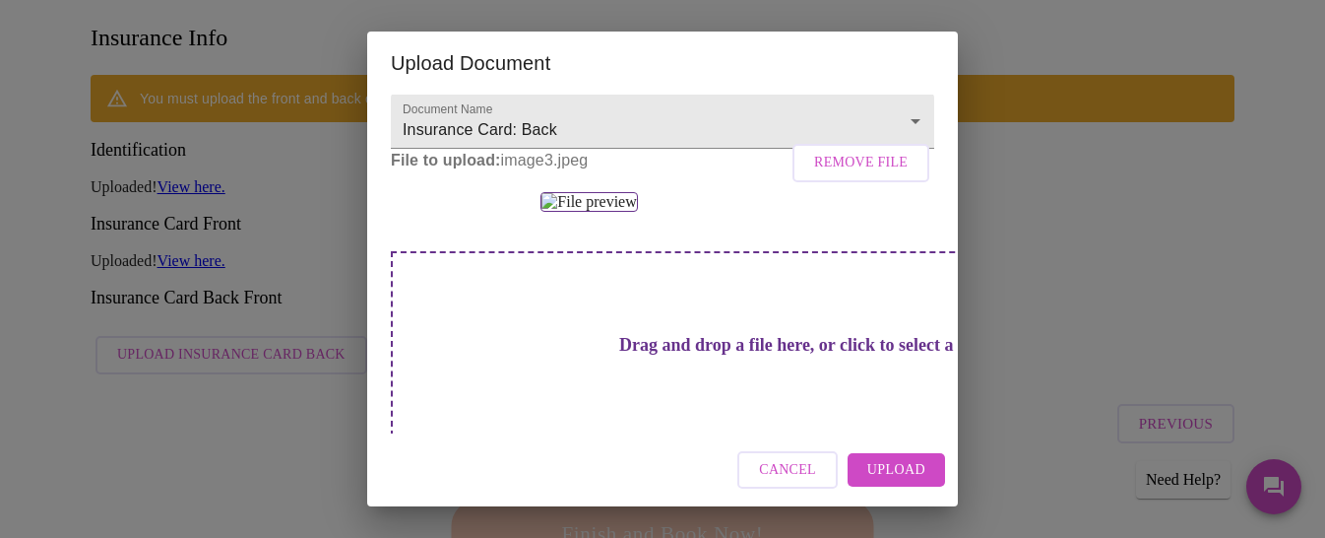
scroll to position [96, 0]
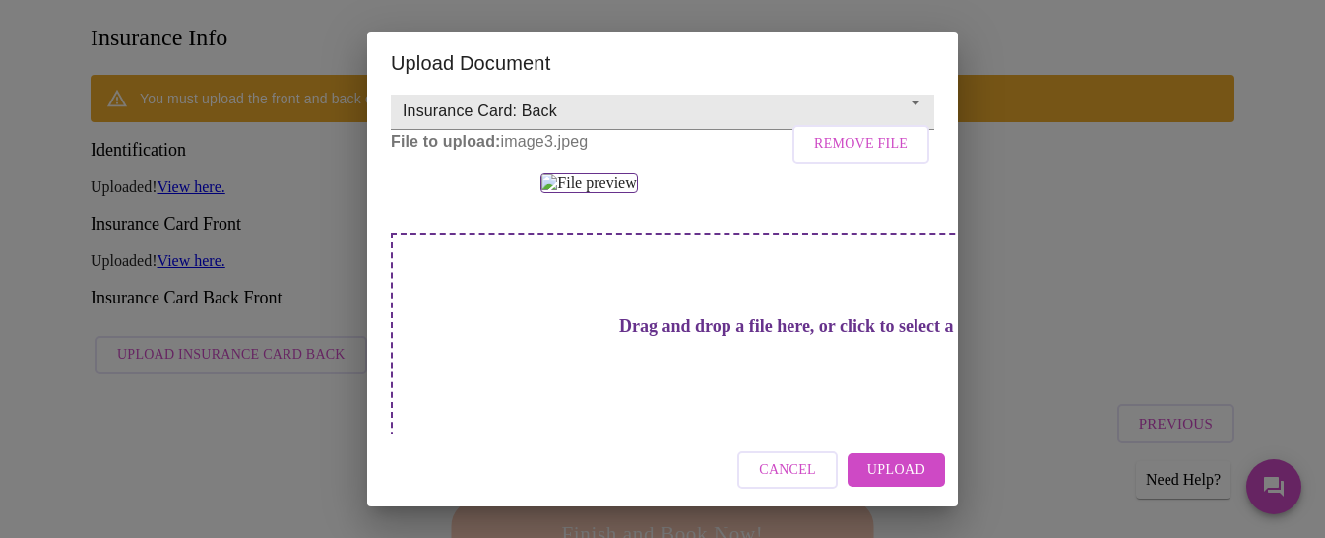
click at [913, 470] on span "Upload" at bounding box center [896, 470] width 58 height 25
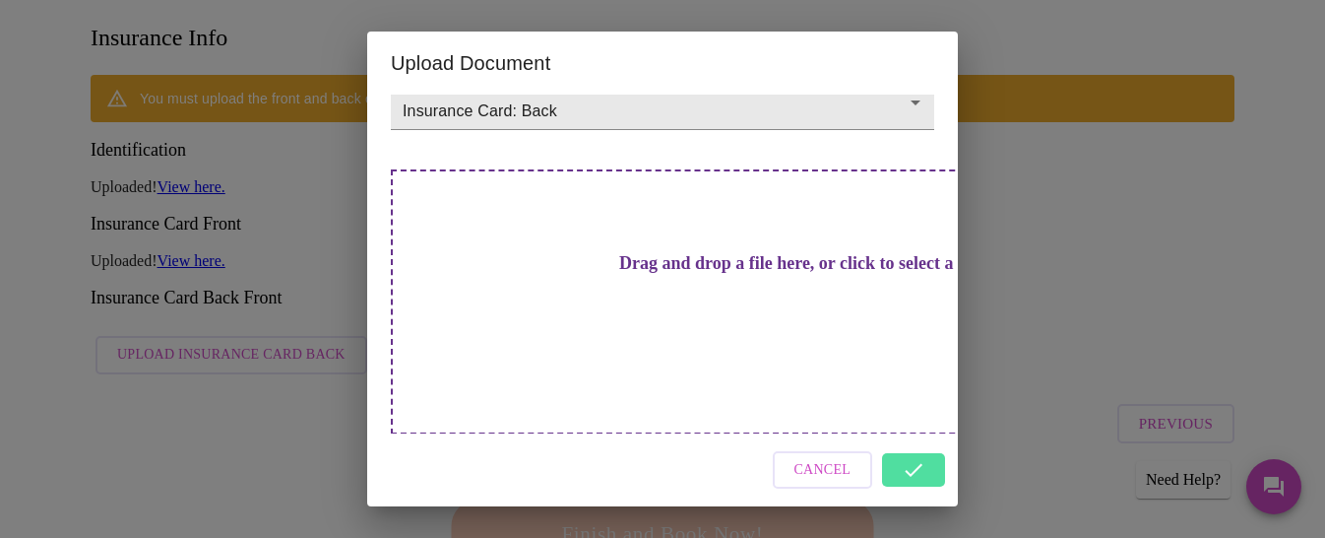
scroll to position [37, 0]
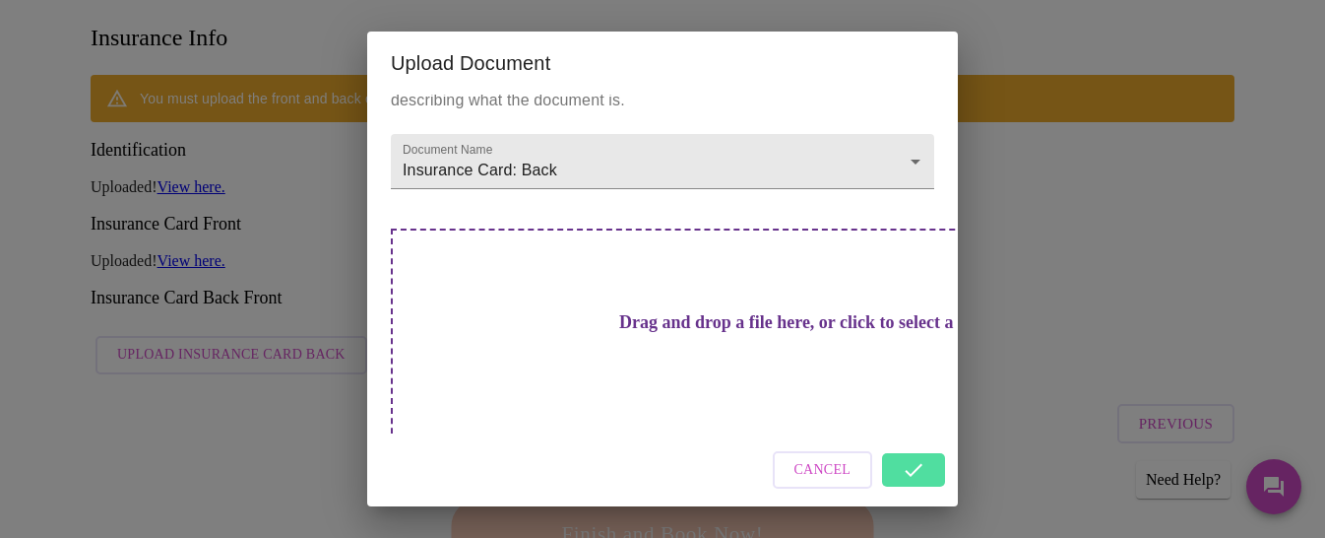
click at [913, 470] on div "Cancel" at bounding box center [662, 470] width 591 height 74
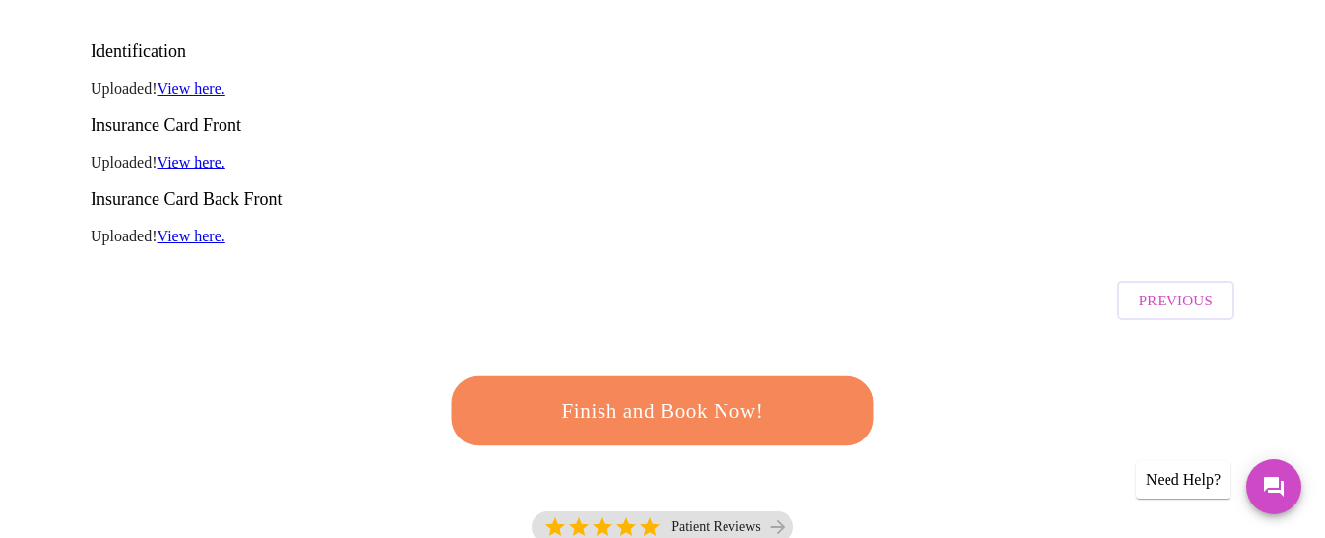
scroll to position [377, 0]
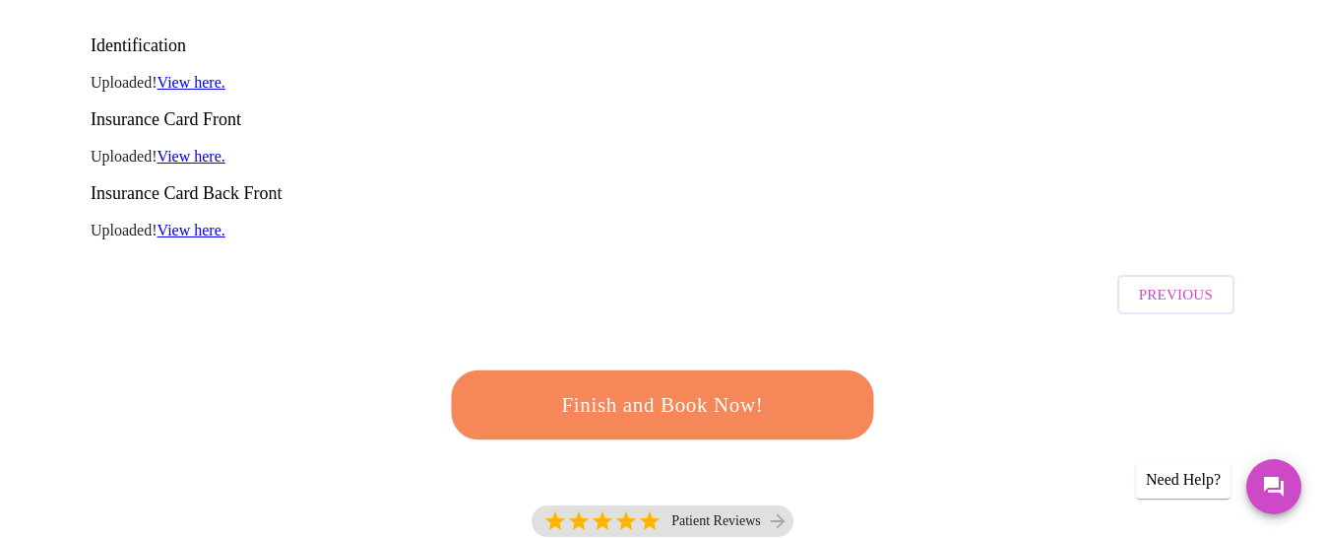
click at [749, 387] on span "Finish and Book Now!" at bounding box center [662, 405] width 364 height 36
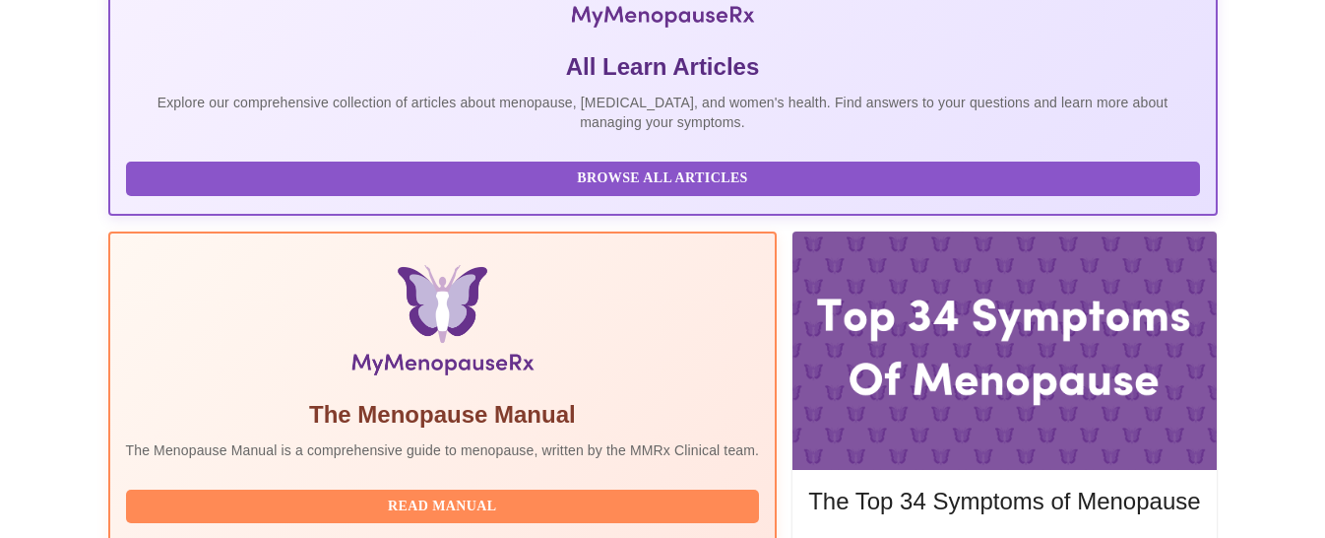
scroll to position [642, 0]
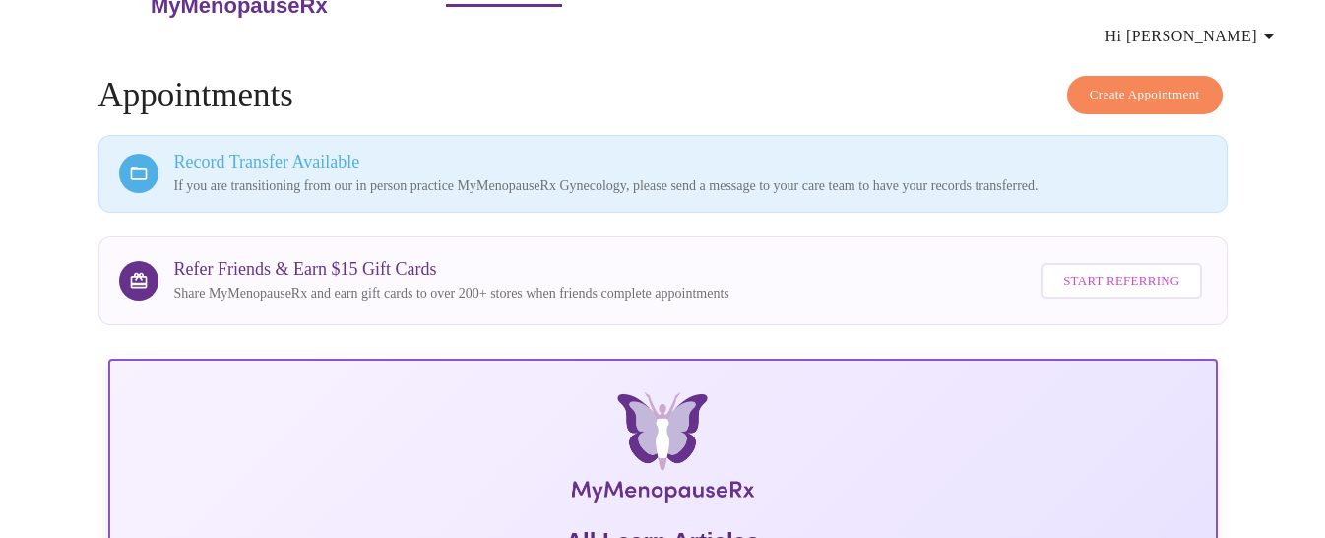
scroll to position [0, 0]
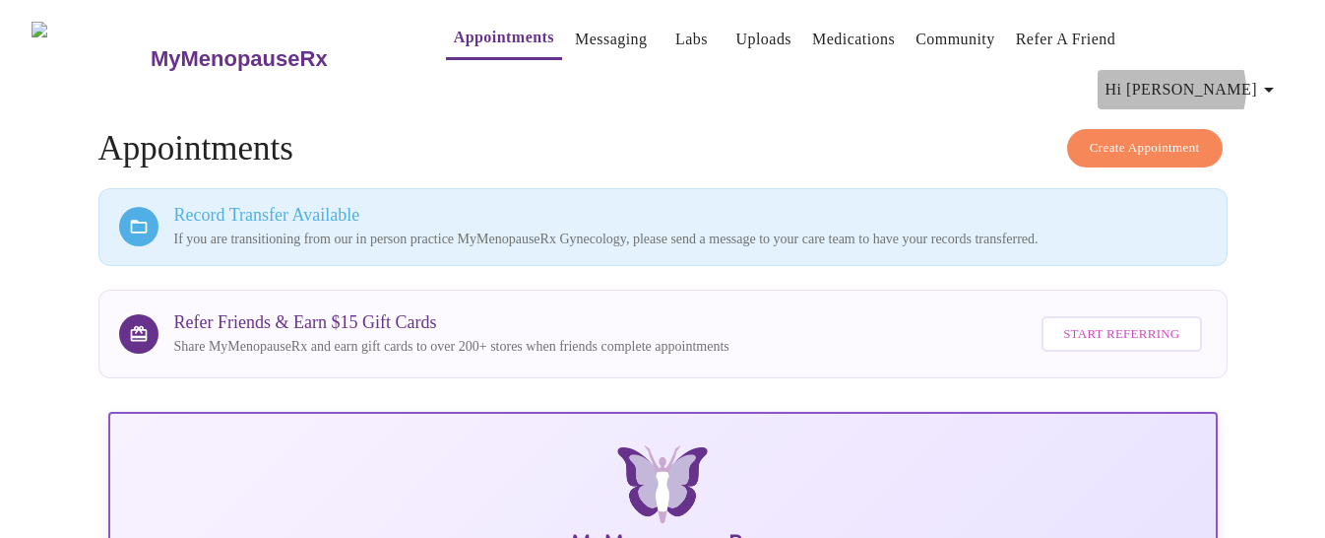
click at [1270, 78] on icon "button" at bounding box center [1269, 90] width 24 height 24
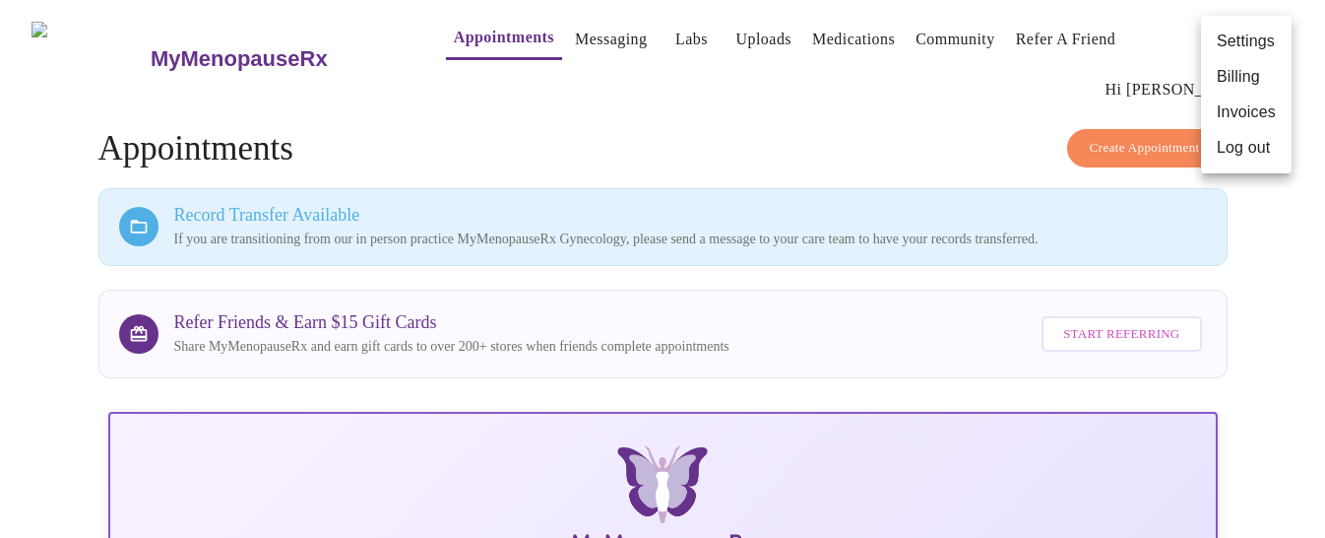
click at [1261, 216] on div at bounding box center [662, 269] width 1325 height 538
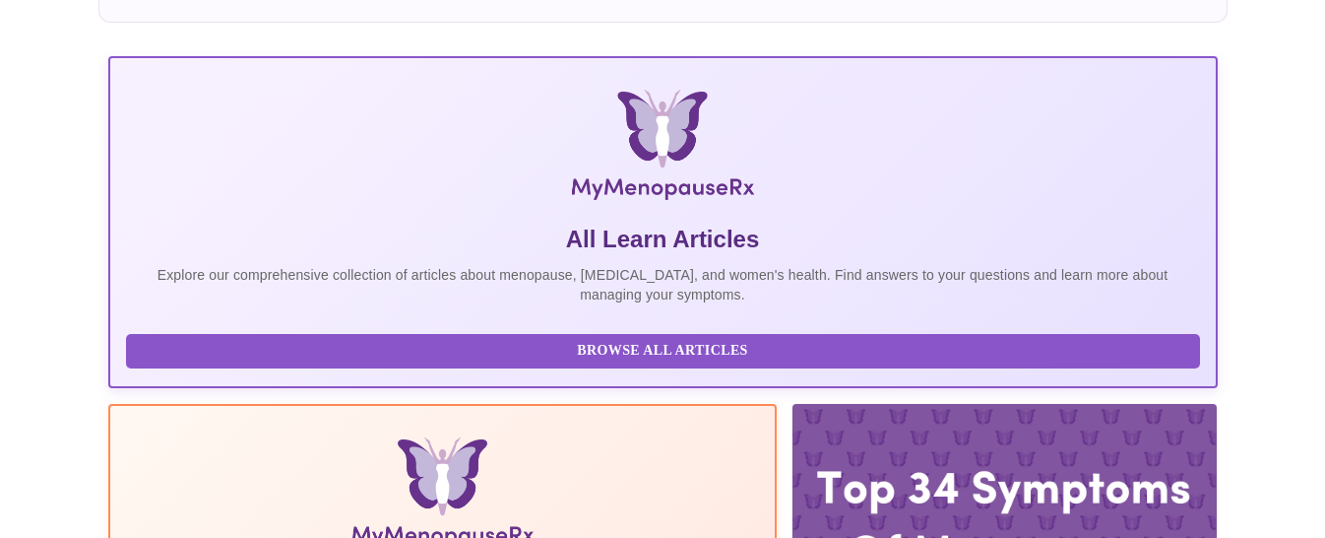
scroll to position [642, 0]
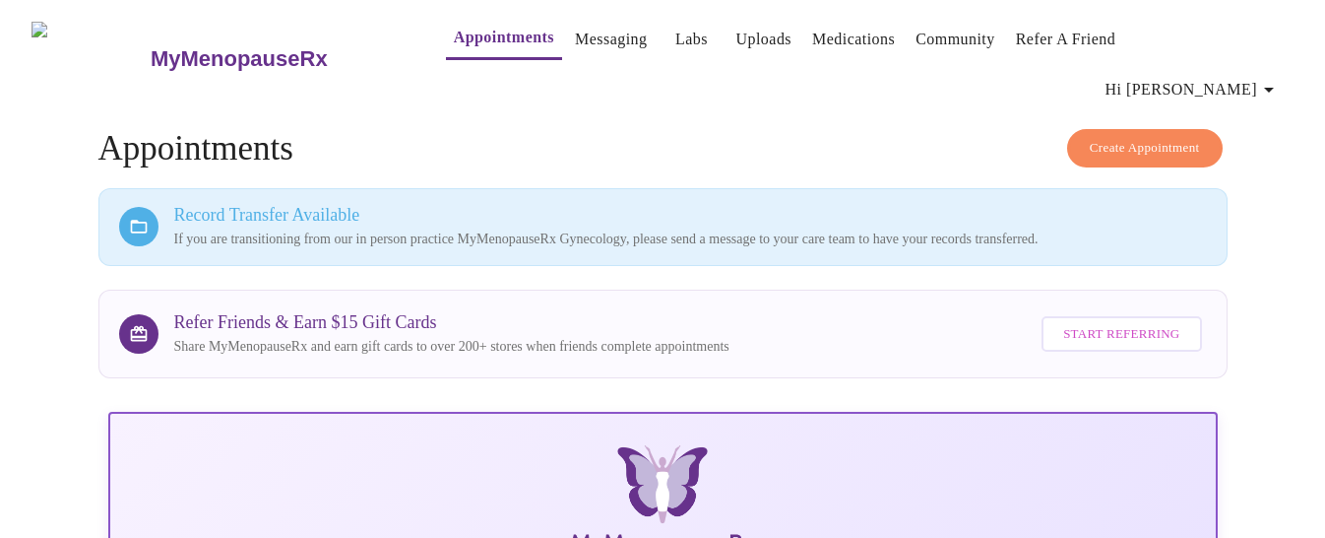
click at [1270, 78] on icon "button" at bounding box center [1269, 90] width 24 height 24
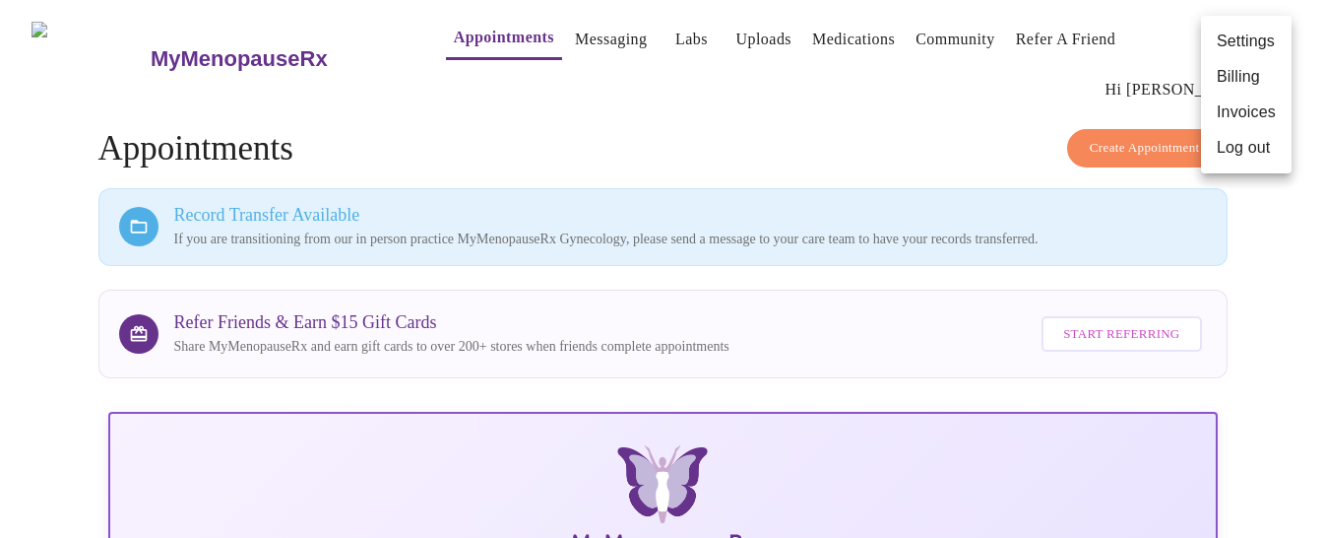
click at [1250, 147] on li "Log out" at bounding box center [1246, 147] width 91 height 35
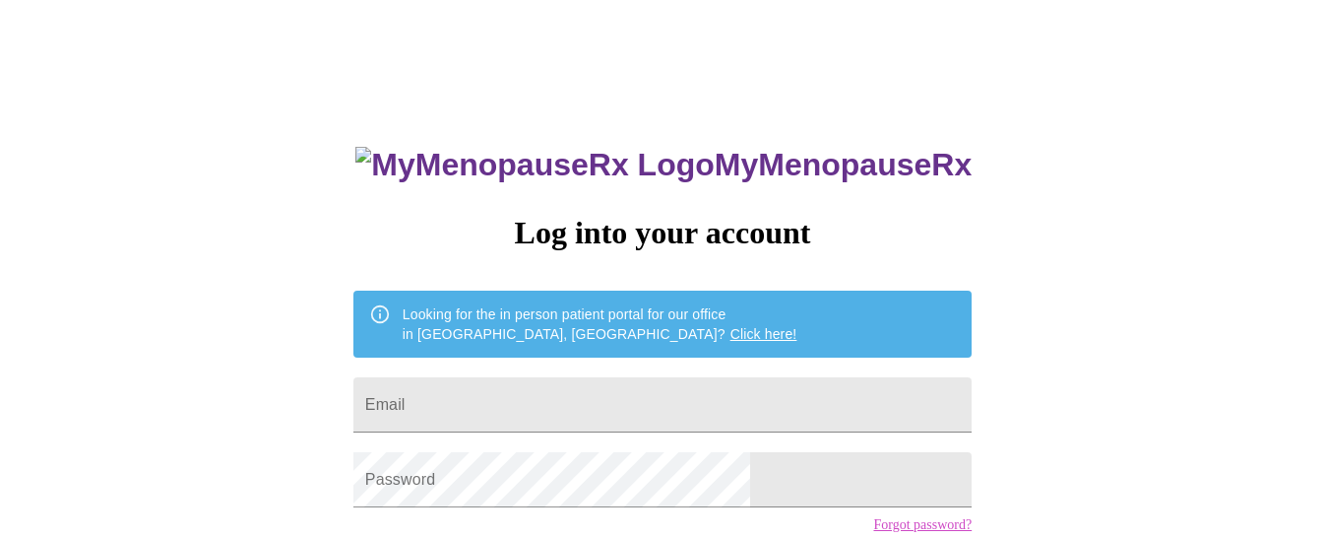
click at [291, 186] on div "MyMenopauseRx Log into your account Looking for the in person patient portal fo…" at bounding box center [663, 330] width 1310 height 645
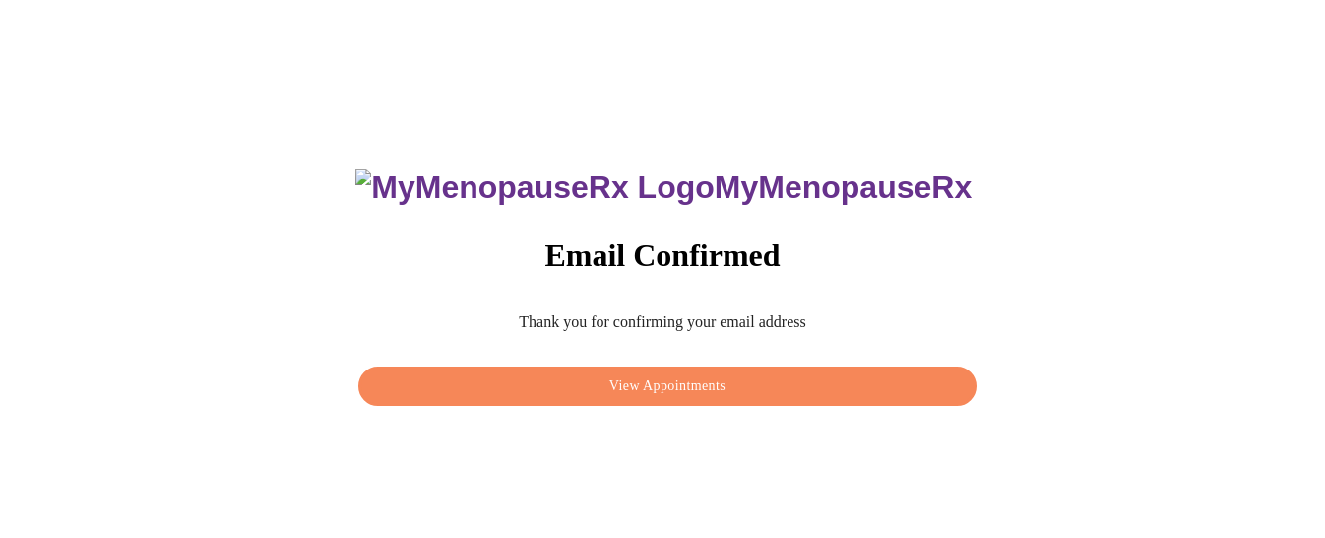
scroll to position [20, 0]
